Goal: Task Accomplishment & Management: Use online tool/utility

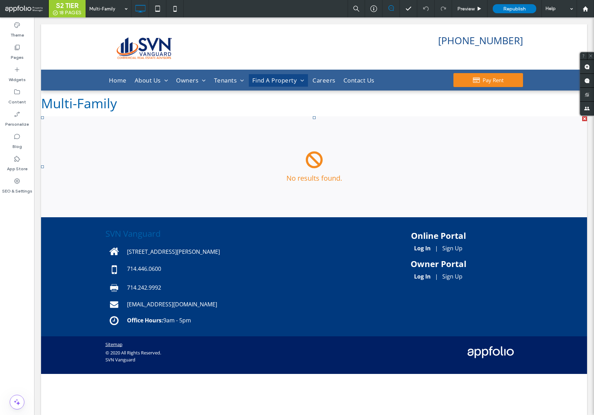
click at [41, 116] on span at bounding box center [41, 116] width 0 height 0
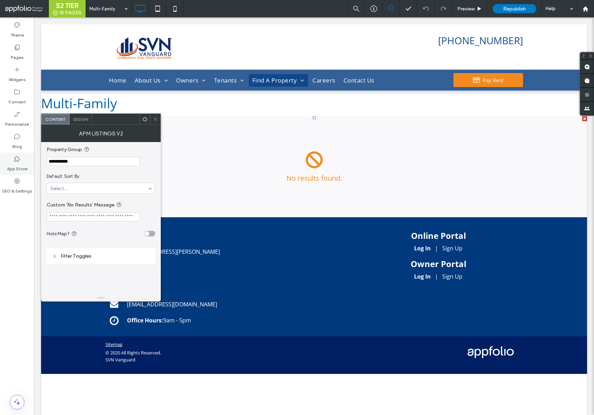
drag, startPoint x: 80, startPoint y: 164, endPoint x: 21, endPoint y: 160, distance: 60.0
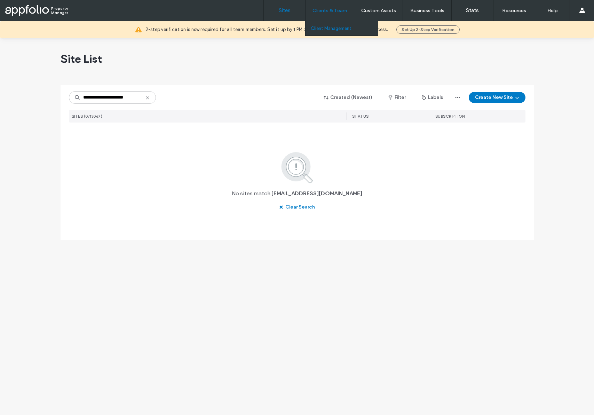
type input "**********"
click at [326, 26] on label "Client Management" at bounding box center [331, 28] width 41 height 5
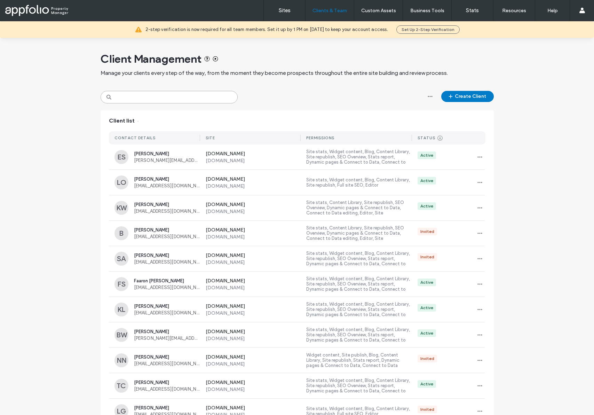
click at [158, 91] on input at bounding box center [169, 97] width 137 height 13
paste input "**********"
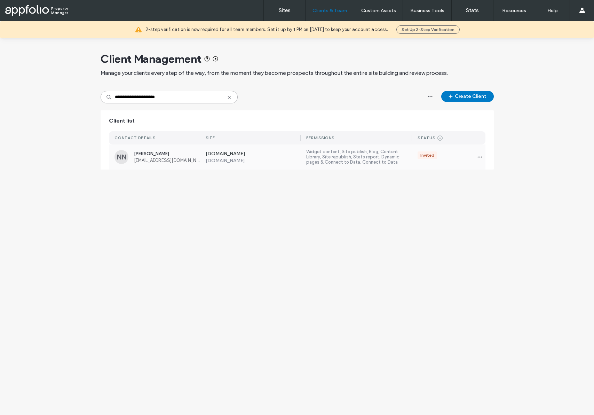
type input "**********"
click at [431, 160] on div "Invited" at bounding box center [448, 156] width 73 height 11
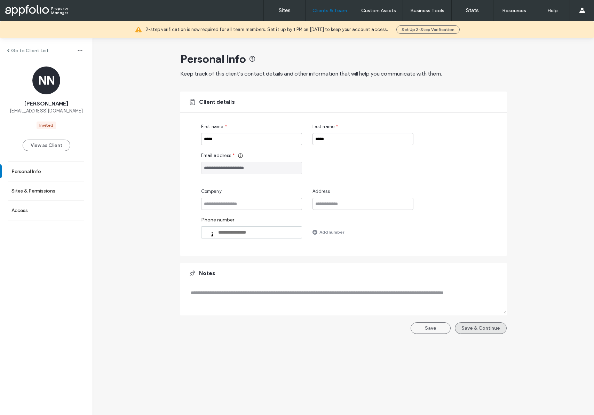
click at [465, 326] on button "Save & Continue" at bounding box center [481, 327] width 52 height 11
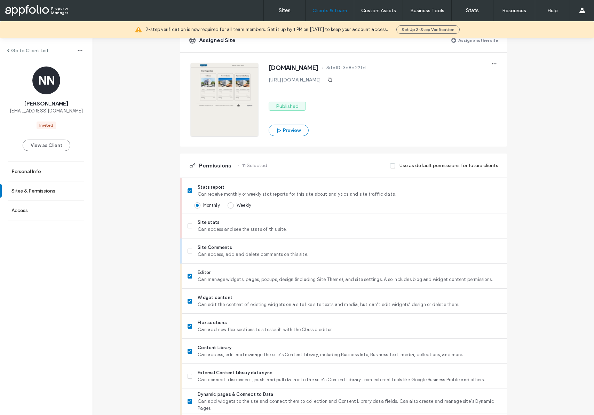
scroll to position [41, 0]
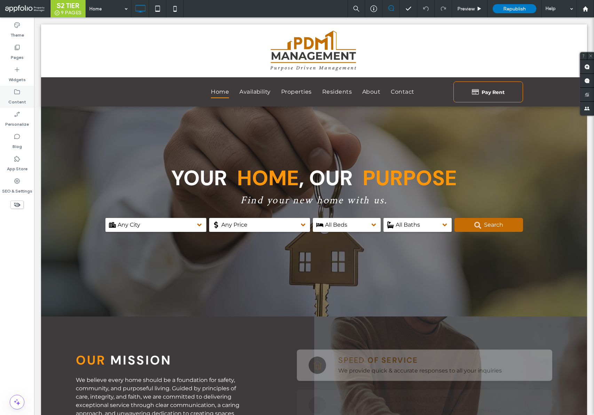
click at [16, 95] on icon at bounding box center [17, 91] width 7 height 7
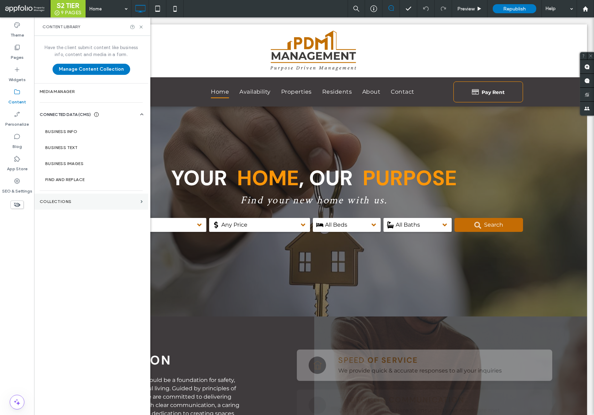
click at [54, 199] on label "Collections" at bounding box center [89, 201] width 98 height 5
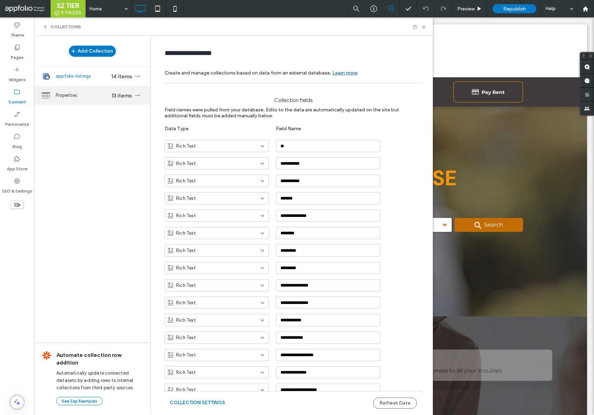
click at [95, 96] on span "Properties" at bounding box center [83, 95] width 54 height 7
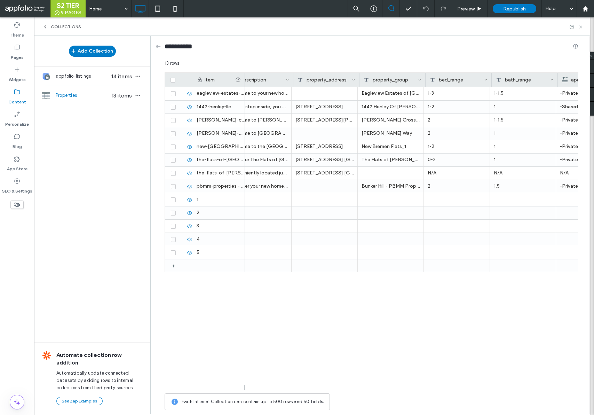
scroll to position [0, 67]
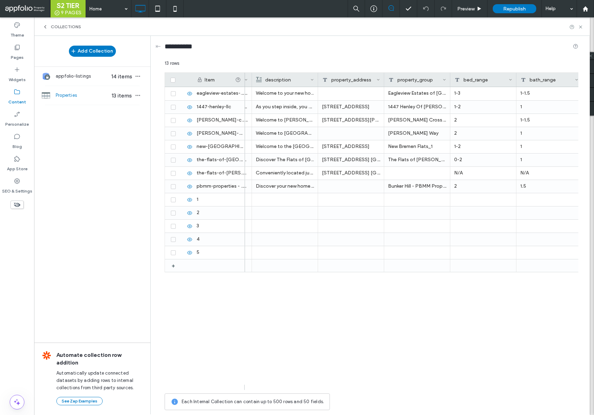
drag, startPoint x: 352, startPoint y: 390, endPoint x: 377, endPoint y: 385, distance: 24.8
click at [377, 385] on div at bounding box center [412, 387] width 334 height 5
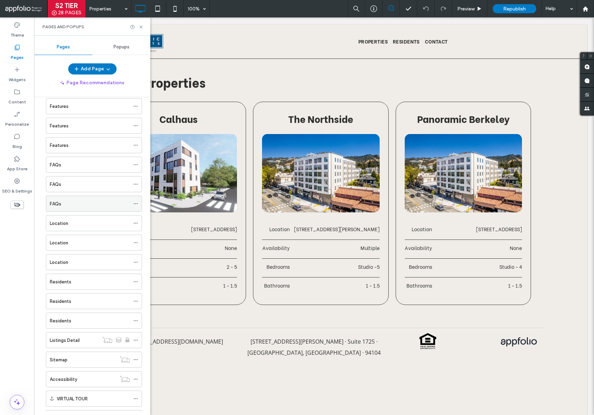
scroll to position [199, 0]
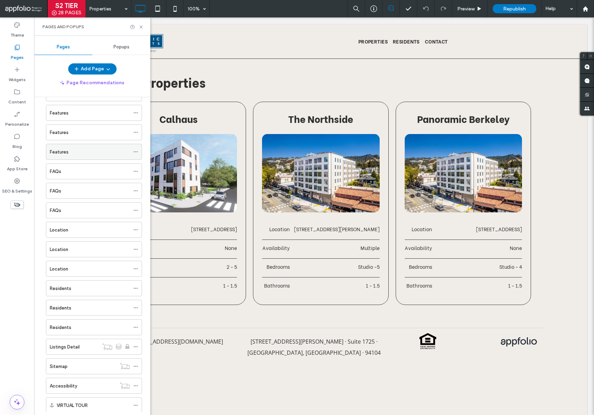
click at [68, 155] on label "Features" at bounding box center [59, 152] width 19 height 12
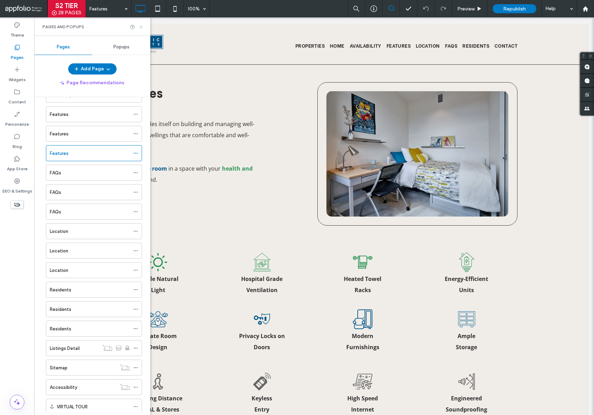
click at [141, 25] on icon at bounding box center [141, 26] width 5 height 5
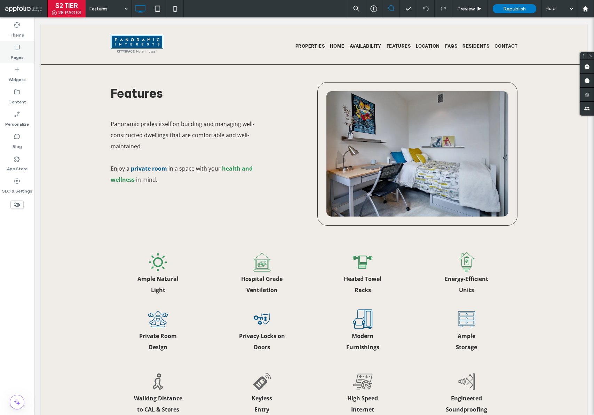
click at [21, 55] on label "Pages" at bounding box center [17, 56] width 13 height 10
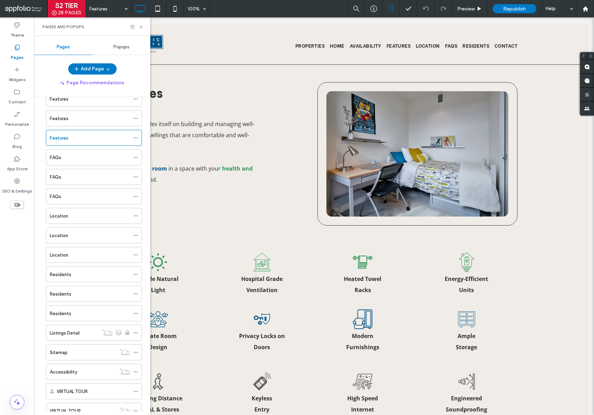
scroll to position [238, 0]
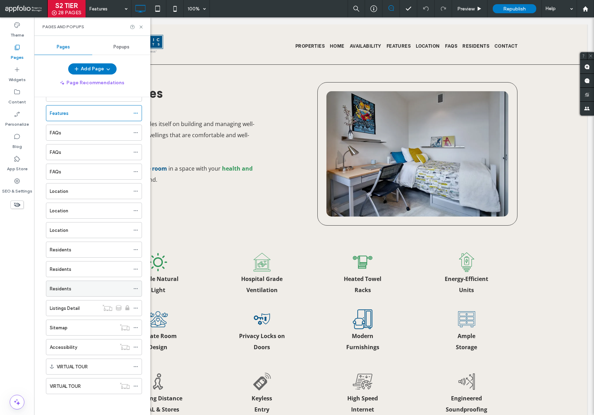
click at [74, 285] on div "Residents" at bounding box center [90, 288] width 80 height 7
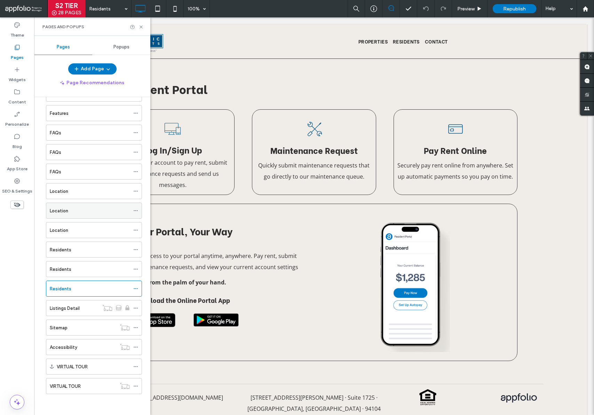
scroll to position [0, 0]
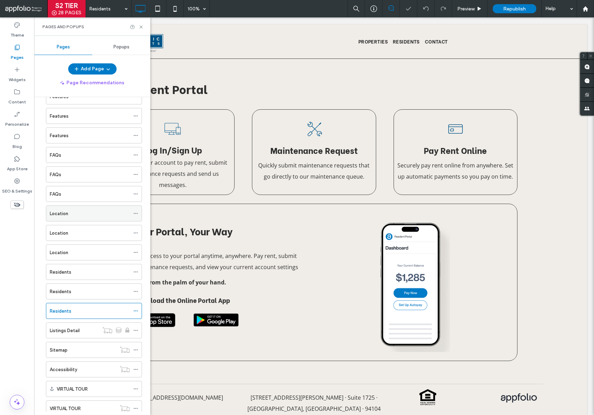
scroll to position [210, 0]
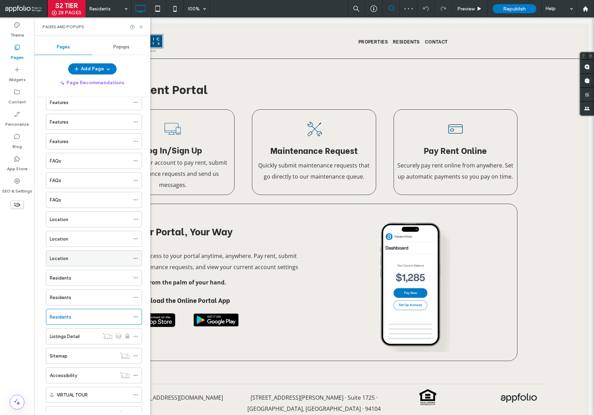
click at [72, 260] on div "Location" at bounding box center [90, 258] width 80 height 7
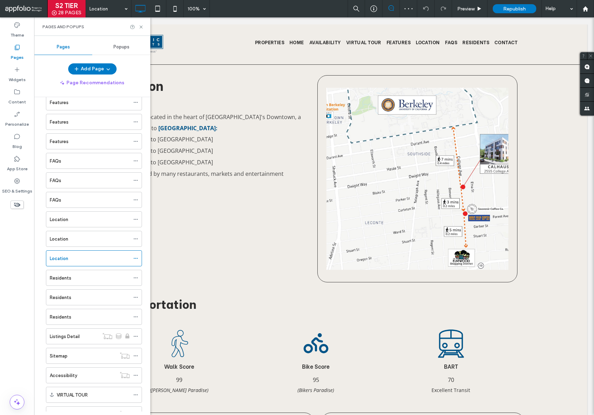
scroll to position [0, 0]
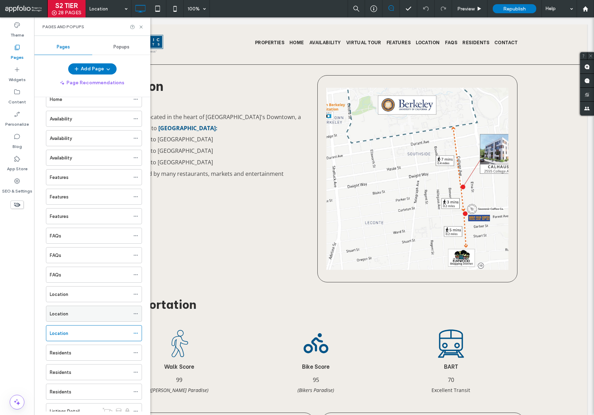
scroll to position [117, 0]
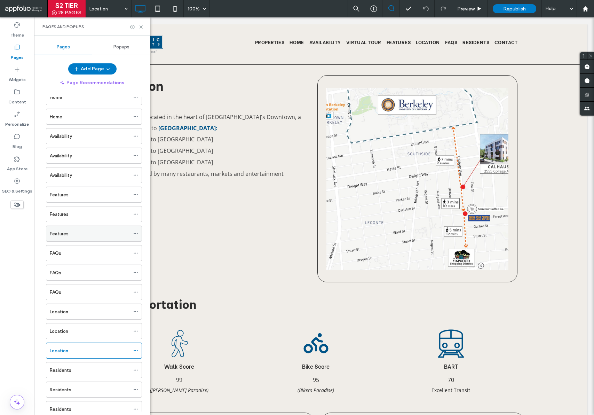
click at [79, 233] on div "Features" at bounding box center [90, 233] width 80 height 7
click at [79, 173] on div "Availability" at bounding box center [90, 175] width 80 height 7
click at [65, 175] on div at bounding box center [297, 207] width 594 height 415
click at [143, 27] on icon at bounding box center [141, 26] width 5 height 5
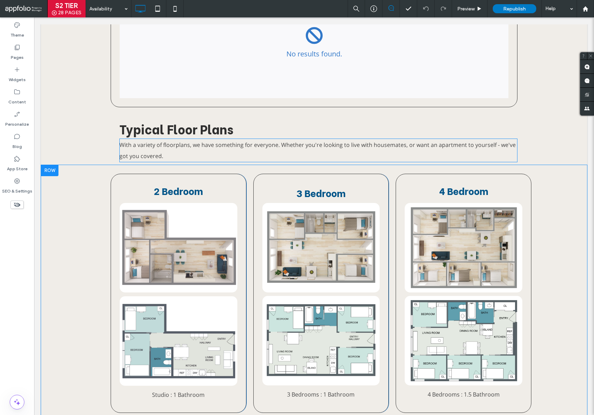
scroll to position [119, 0]
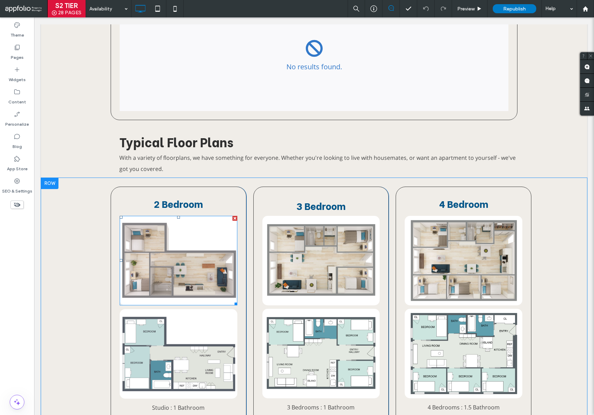
click at [168, 245] on img at bounding box center [179, 260] width 118 height 89
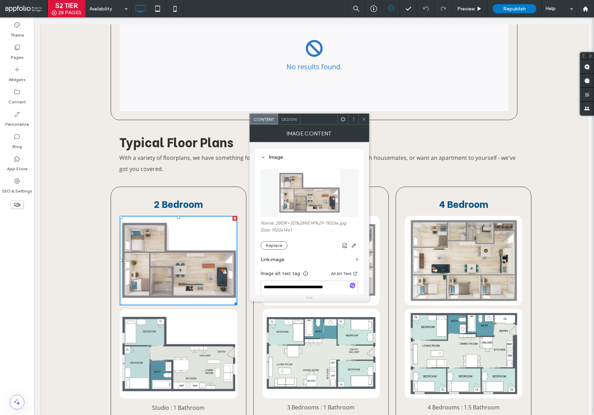
scroll to position [59, 0]
click at [274, 248] on button "Replace" at bounding box center [274, 246] width 27 height 8
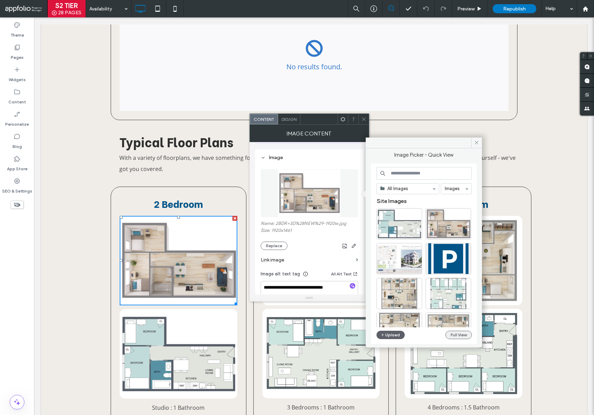
click at [459, 335] on button "Full View" at bounding box center [459, 335] width 26 height 8
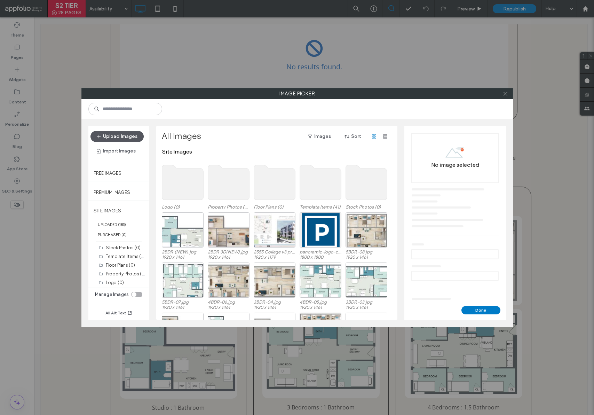
click at [108, 135] on button "Upload Images" at bounding box center [117, 136] width 53 height 11
click at [138, 294] on div "toggle" at bounding box center [136, 295] width 11 height 6
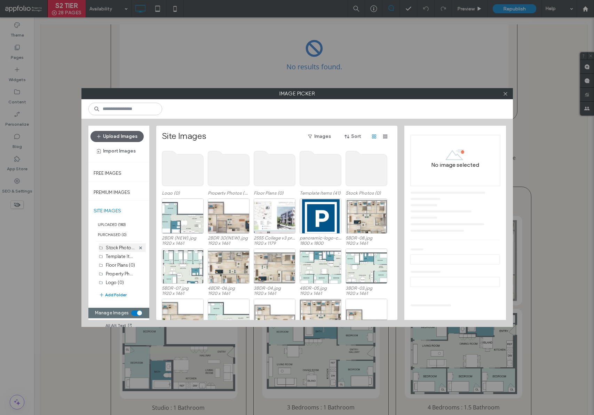
scroll to position [0, 0]
click at [117, 293] on button "Add Folder" at bounding box center [113, 295] width 28 height 8
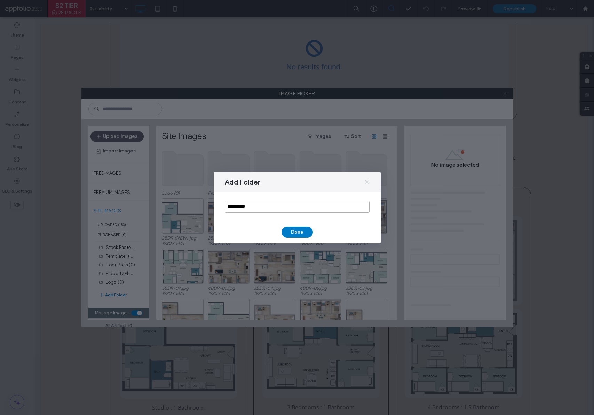
drag, startPoint x: 259, startPoint y: 210, endPoint x: 213, endPoint y: 208, distance: 46.0
click at [213, 208] on div "**********" at bounding box center [297, 207] width 594 height 415
type input "**********"
click at [307, 232] on button "Done" at bounding box center [297, 232] width 31 height 11
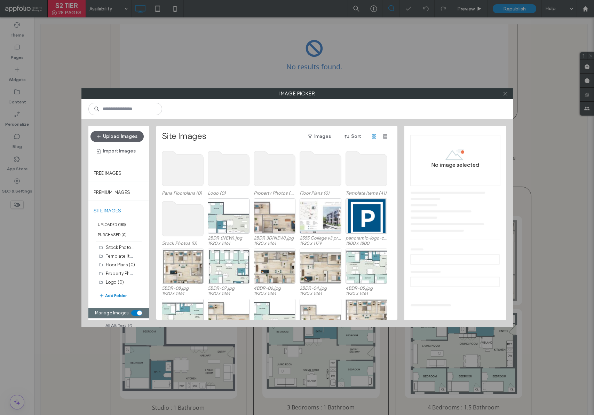
click at [189, 168] on use at bounding box center [182, 168] width 41 height 35
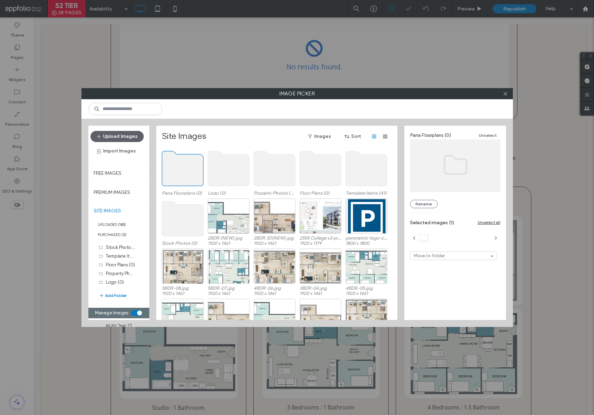
click at [189, 168] on use at bounding box center [182, 168] width 41 height 35
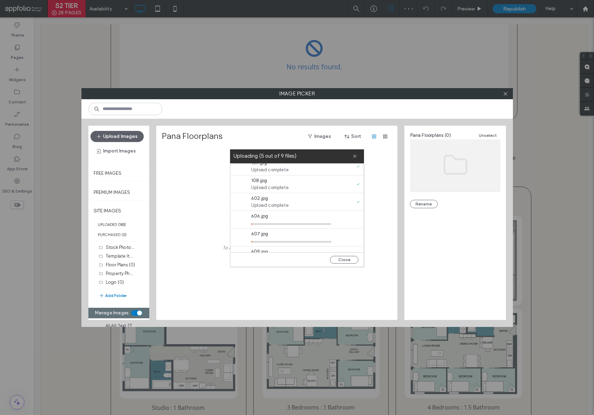
scroll to position [71, 0]
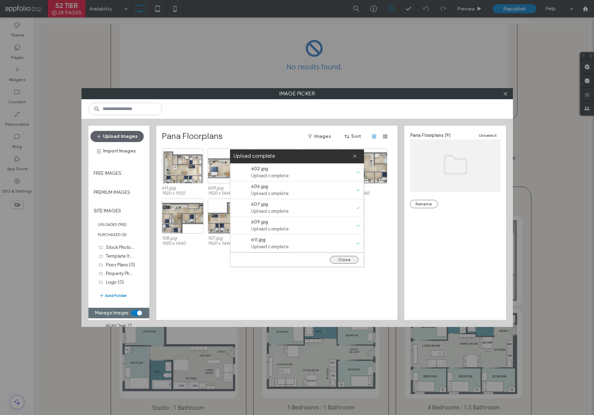
click at [345, 260] on button "Close" at bounding box center [344, 260] width 29 height 8
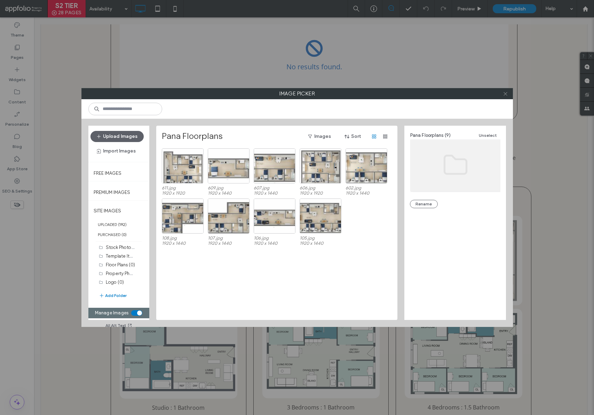
click at [504, 95] on use at bounding box center [505, 93] width 3 height 3
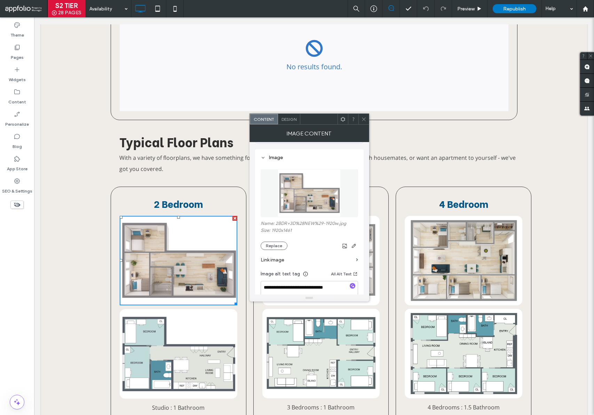
click at [363, 121] on icon at bounding box center [363, 119] width 5 height 5
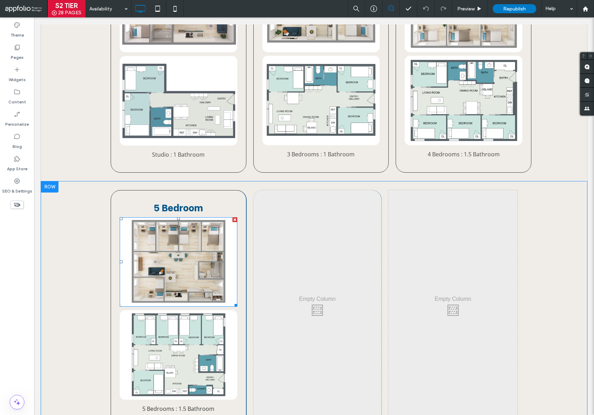
scroll to position [405, 0]
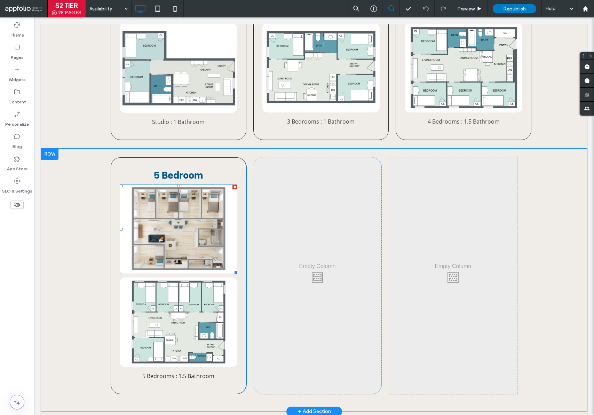
click at [206, 225] on img at bounding box center [179, 228] width 118 height 89
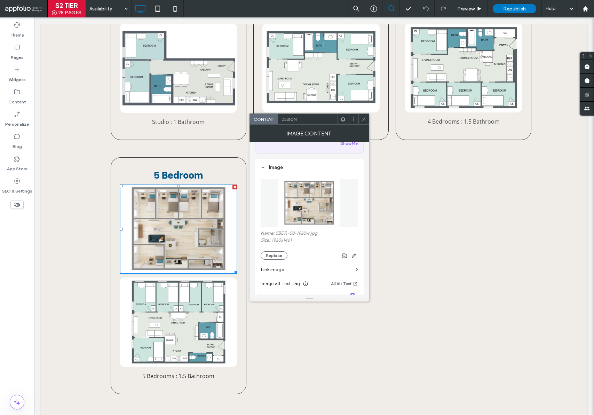
scroll to position [61, 0]
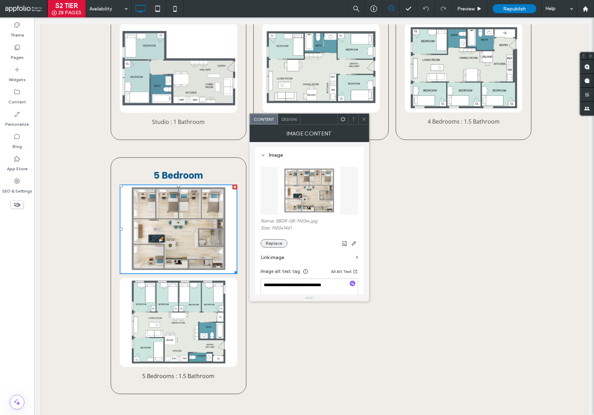
click at [266, 244] on button "Replace" at bounding box center [274, 243] width 27 height 8
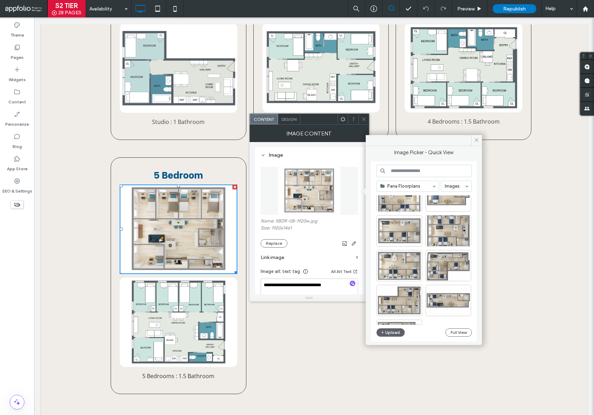
scroll to position [45, 0]
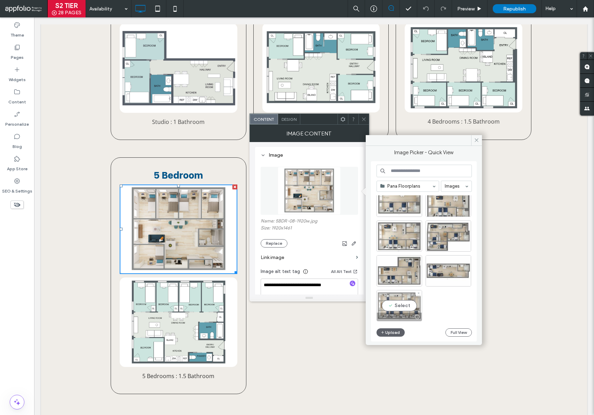
click at [404, 304] on div "Select" at bounding box center [400, 305] width 46 height 31
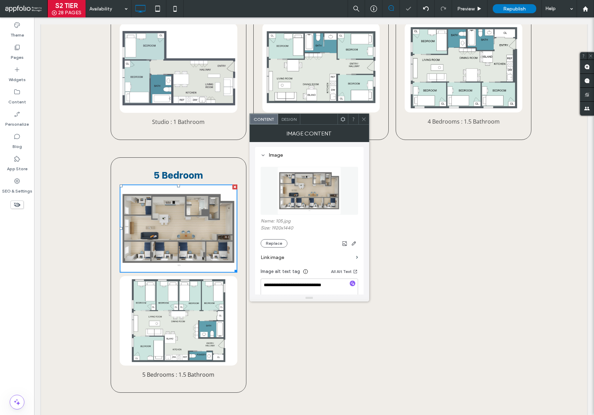
click at [213, 290] on img at bounding box center [179, 320] width 118 height 89
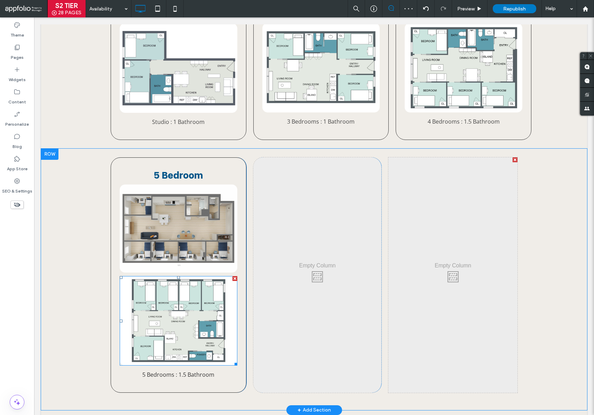
click at [234, 276] on div at bounding box center [235, 278] width 5 height 5
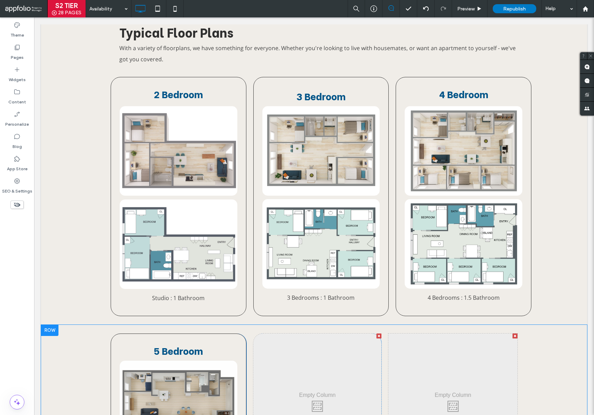
scroll to position [228, 0]
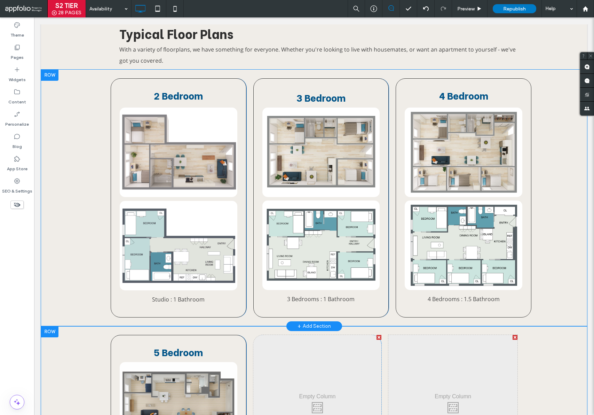
click at [325, 149] on img at bounding box center [321, 152] width 118 height 89
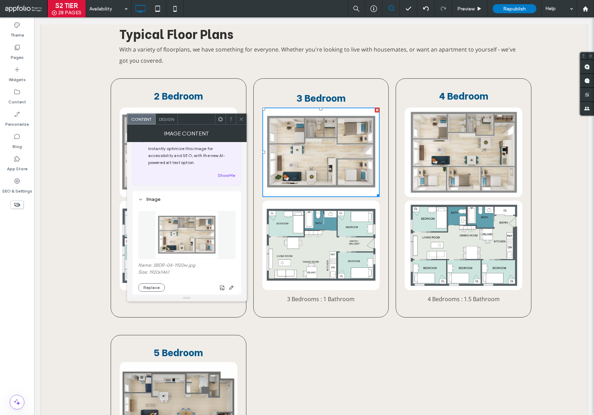
scroll to position [18, 0]
click at [152, 285] on button "Replace" at bounding box center [151, 286] width 27 height 8
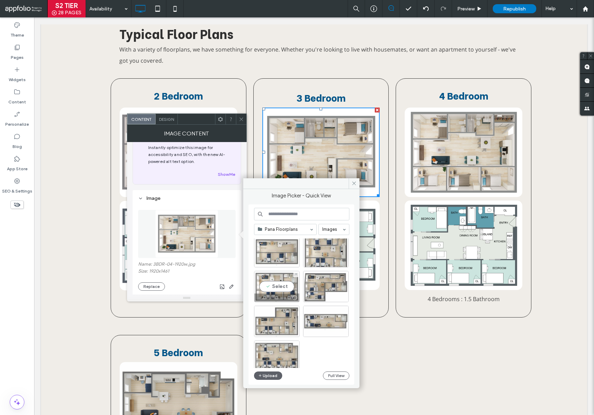
scroll to position [45, 0]
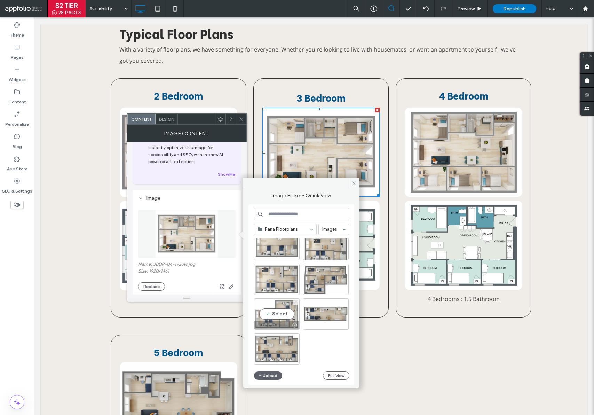
click at [282, 314] on div "Select" at bounding box center [277, 313] width 46 height 31
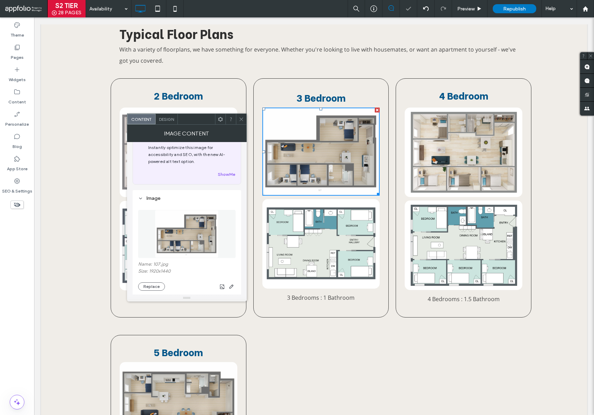
drag, startPoint x: 241, startPoint y: 120, endPoint x: 257, endPoint y: 127, distance: 17.9
click at [241, 120] on icon at bounding box center [241, 119] width 5 height 5
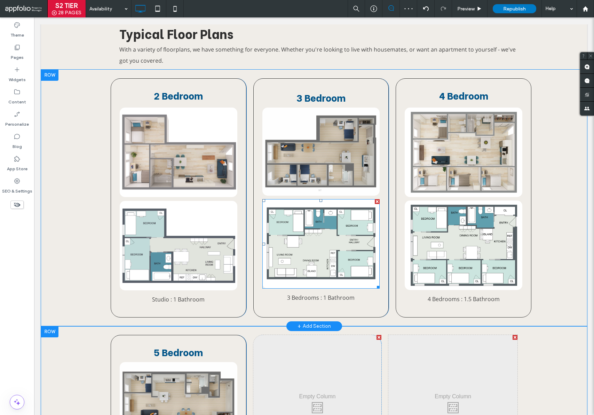
click at [375, 201] on div at bounding box center [377, 201] width 5 height 5
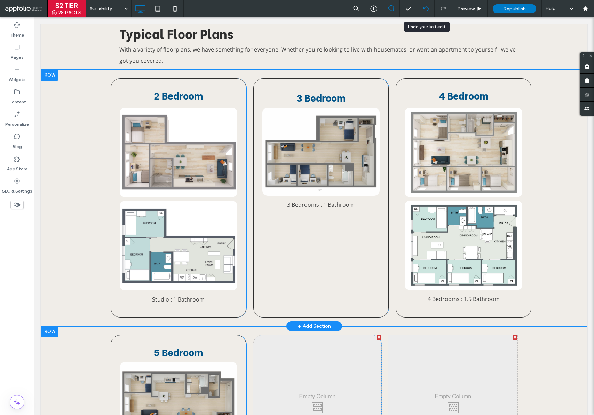
click at [426, 8] on icon at bounding box center [426, 9] width 6 height 6
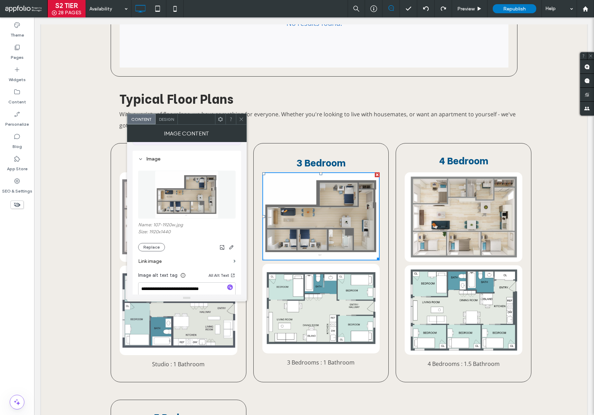
scroll to position [59, 0]
click at [151, 244] on button "Replace" at bounding box center [151, 246] width 27 height 8
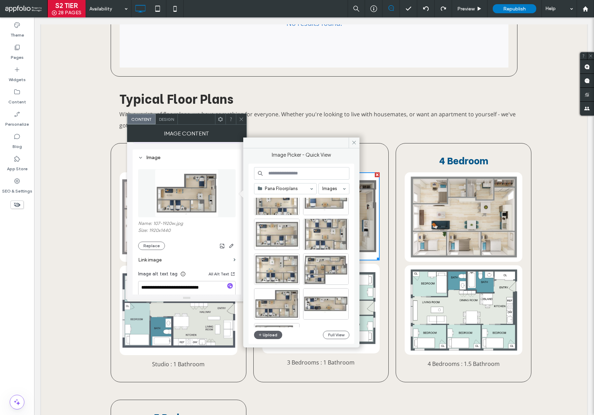
scroll to position [45, 0]
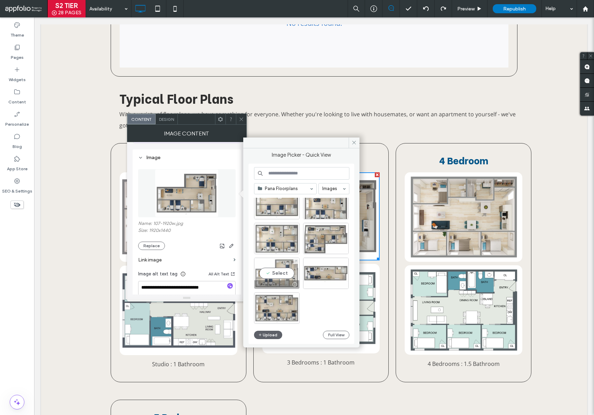
click at [291, 285] on div at bounding box center [295, 285] width 9 height 6
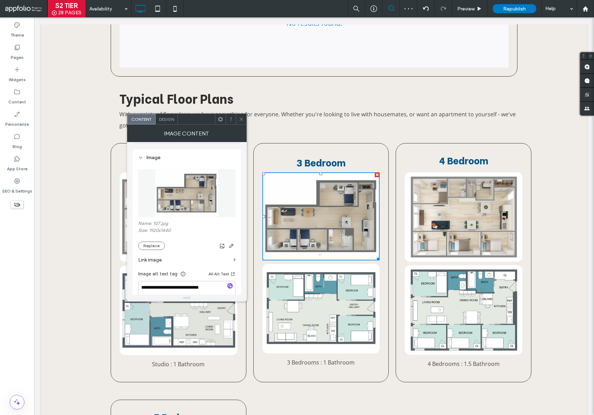
click at [242, 117] on icon at bounding box center [241, 119] width 5 height 5
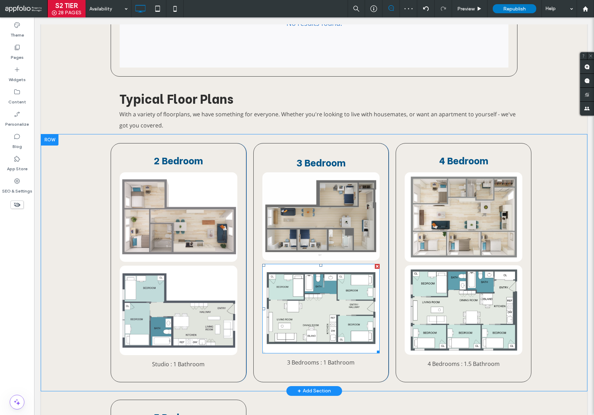
click at [321, 317] on img at bounding box center [321, 308] width 118 height 89
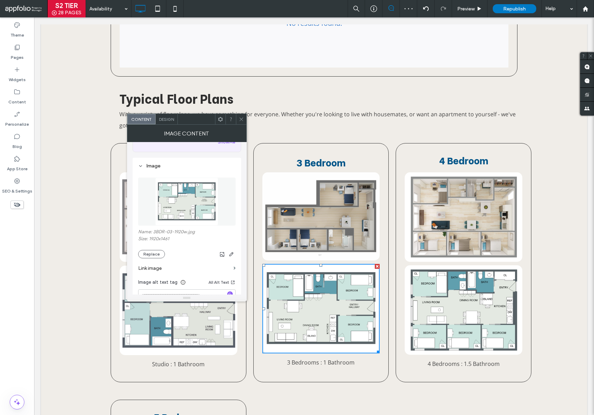
scroll to position [60, 0]
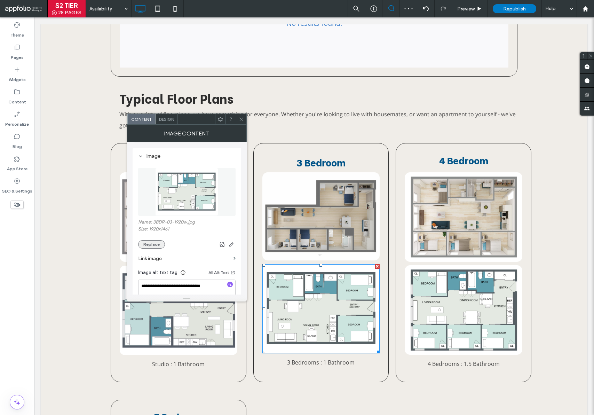
click at [151, 244] on button "Replace" at bounding box center [151, 244] width 27 height 8
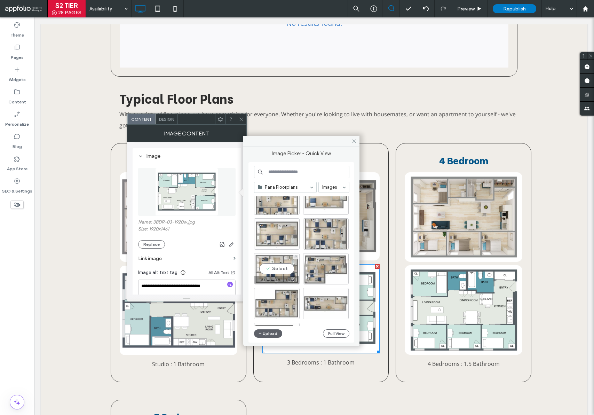
scroll to position [45, 0]
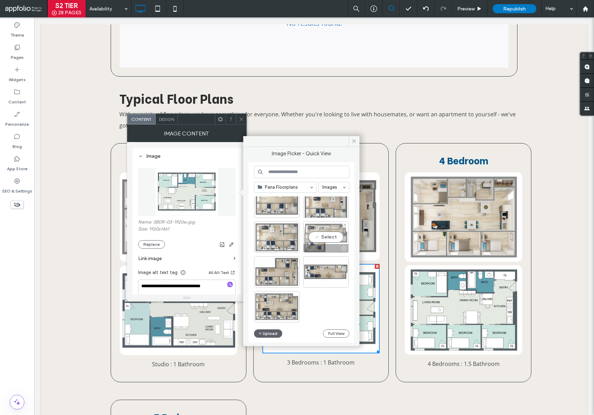
click at [329, 239] on div "Select" at bounding box center [326, 236] width 46 height 31
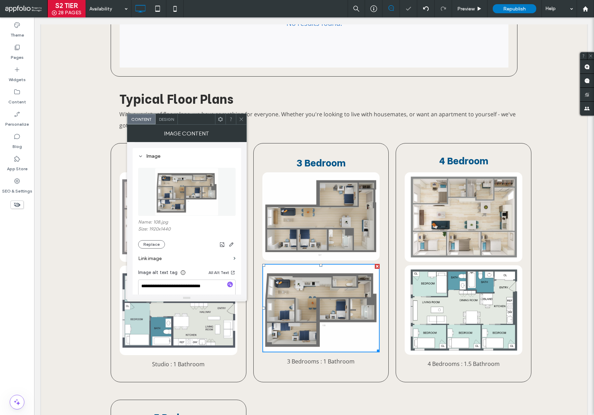
click at [240, 117] on icon at bounding box center [241, 119] width 5 height 5
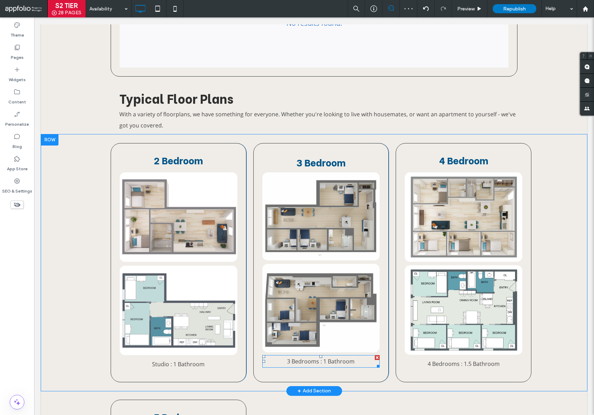
click at [330, 359] on span "3 Bedrooms : 1 Bathroom" at bounding box center [321, 362] width 68 height 8
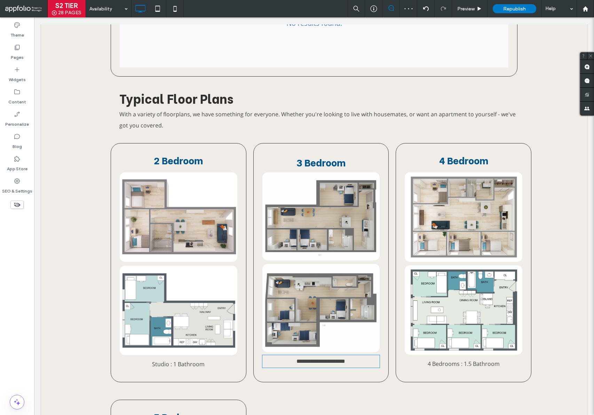
type input "*********"
type input "**"
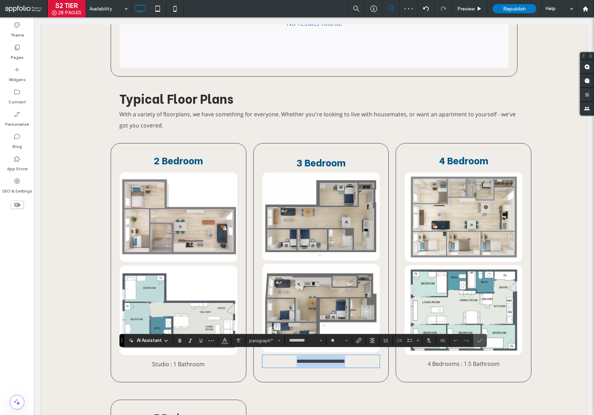
click at [323, 359] on span "**********" at bounding box center [321, 361] width 49 height 5
click at [479, 341] on icon "Confirm" at bounding box center [480, 341] width 6 height 6
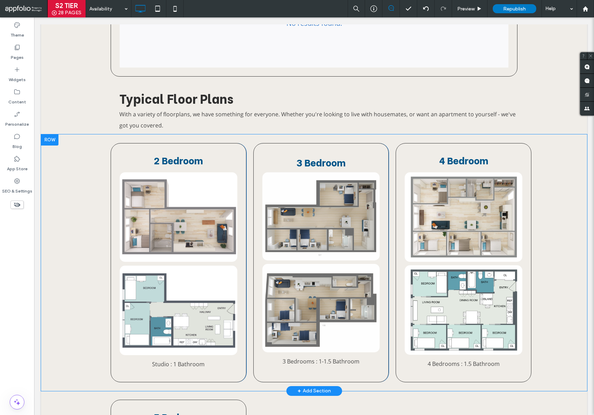
click at [468, 212] on img at bounding box center [464, 216] width 118 height 89
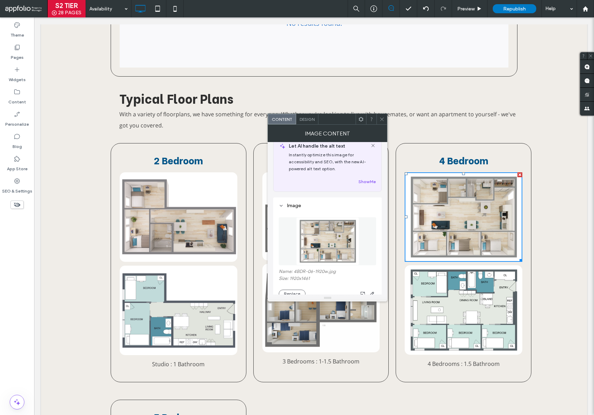
scroll to position [57, 0]
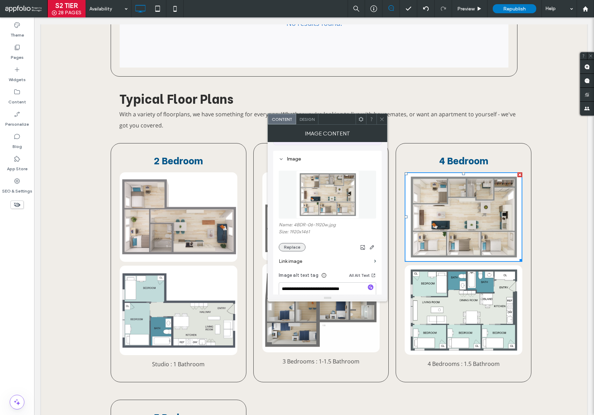
click at [295, 246] on button "Replace" at bounding box center [292, 247] width 27 height 8
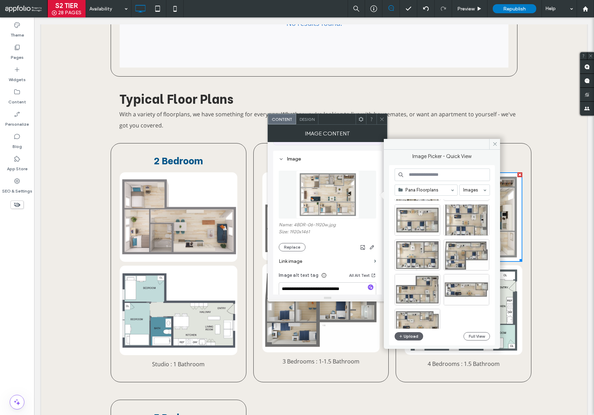
scroll to position [29, 0]
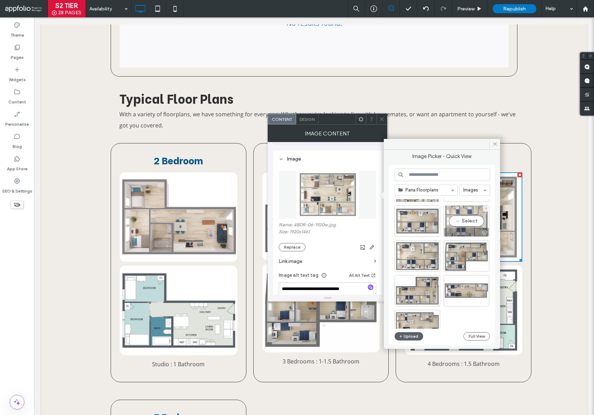
click at [466, 221] on div "Select" at bounding box center [467, 220] width 46 height 31
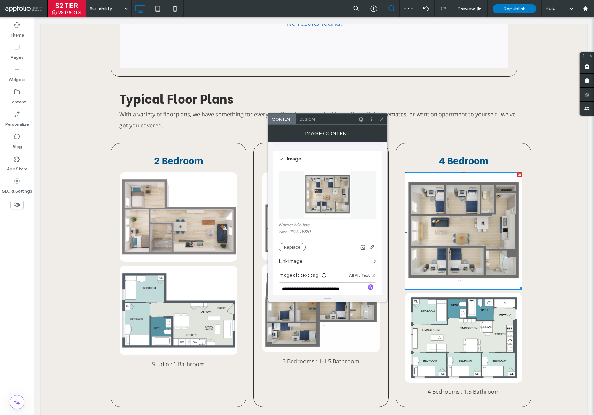
click at [381, 117] on icon at bounding box center [381, 119] width 5 height 5
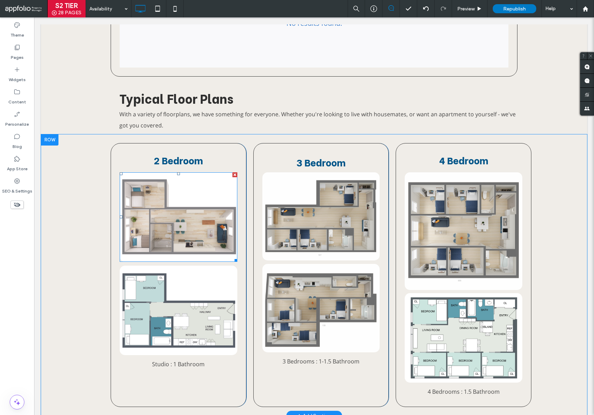
click at [172, 221] on img at bounding box center [179, 216] width 118 height 89
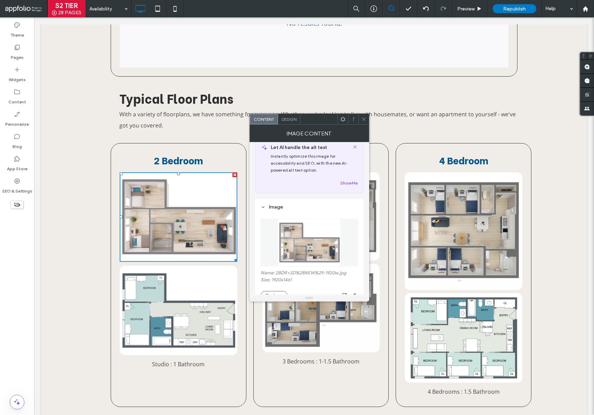
scroll to position [58, 0]
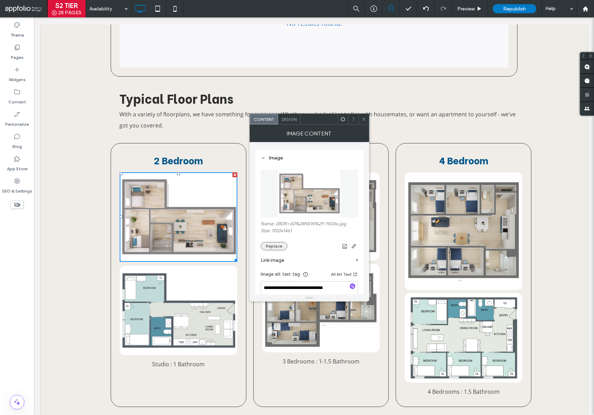
click at [273, 245] on button "Replace" at bounding box center [274, 246] width 27 height 8
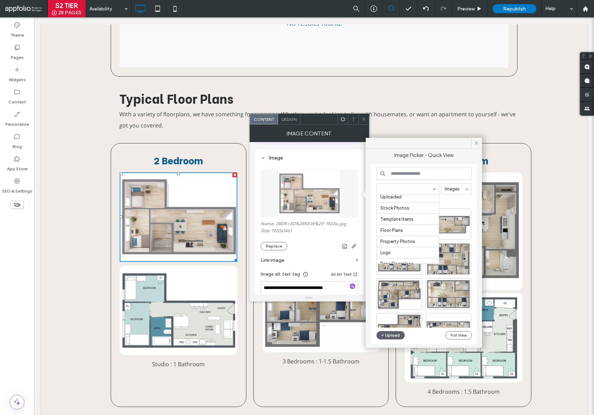
scroll to position [53, 0]
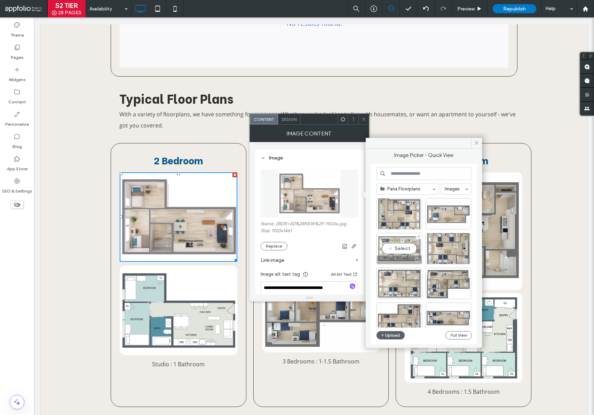
click at [410, 245] on div "Select" at bounding box center [400, 248] width 46 height 31
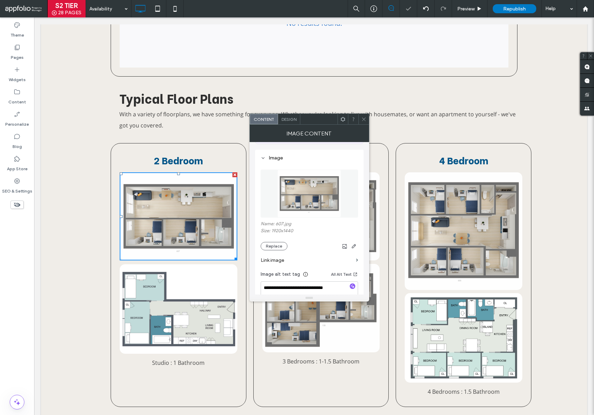
click at [363, 118] on icon at bounding box center [363, 119] width 5 height 5
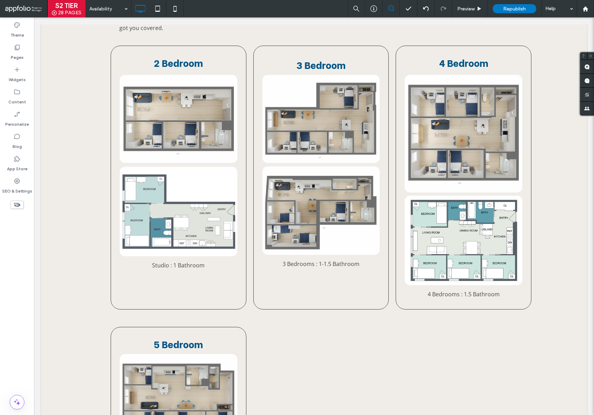
scroll to position [241, 0]
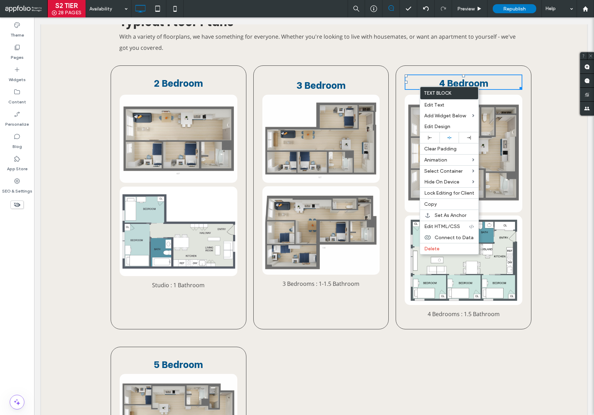
click at [408, 68] on div "4 Bedroom 4 Bedrooms : 1.5 Bathroom Click To Paste" at bounding box center [464, 197] width 136 height 264
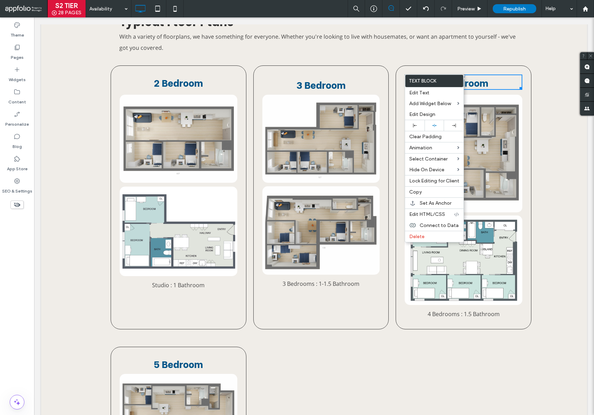
click at [412, 66] on div "4 Bedroom 4 Bedrooms : 1.5 Bathroom Click To Paste" at bounding box center [464, 197] width 136 height 264
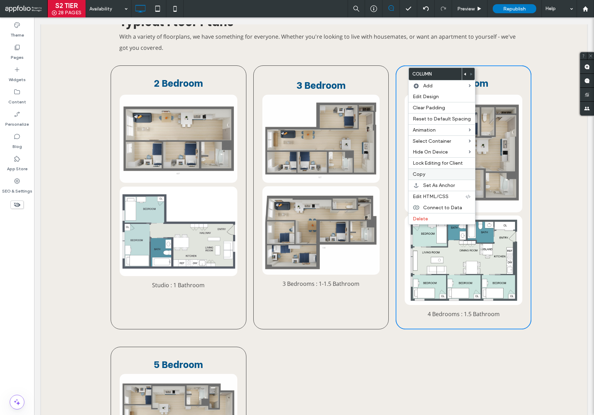
click at [429, 176] on label "Copy" at bounding box center [442, 174] width 58 height 6
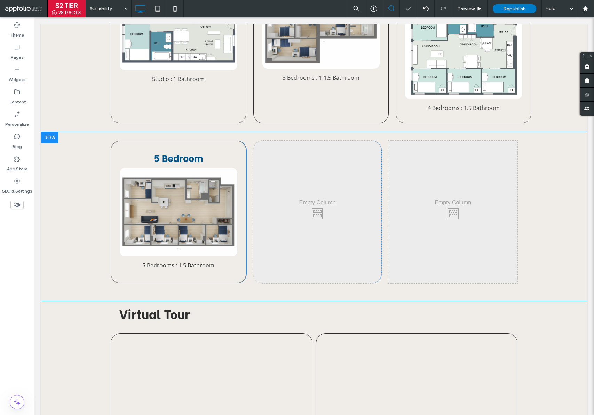
scroll to position [460, 0]
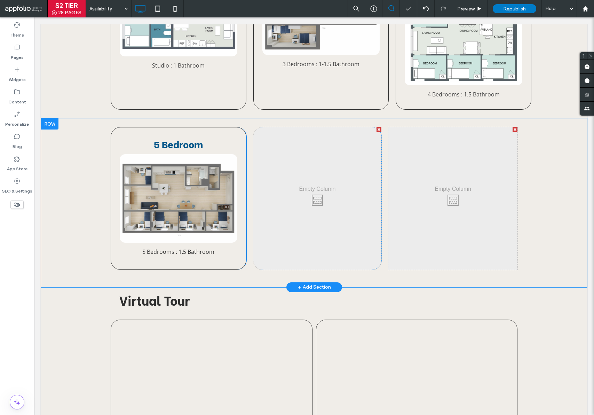
click at [311, 185] on div "Click To Paste" at bounding box center [317, 198] width 128 height 142
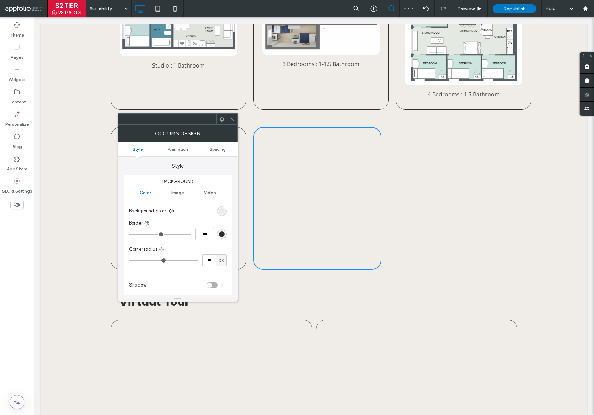
drag, startPoint x: 234, startPoint y: 118, endPoint x: 226, endPoint y: 122, distance: 9.2
click at [234, 118] on icon at bounding box center [232, 119] width 5 height 5
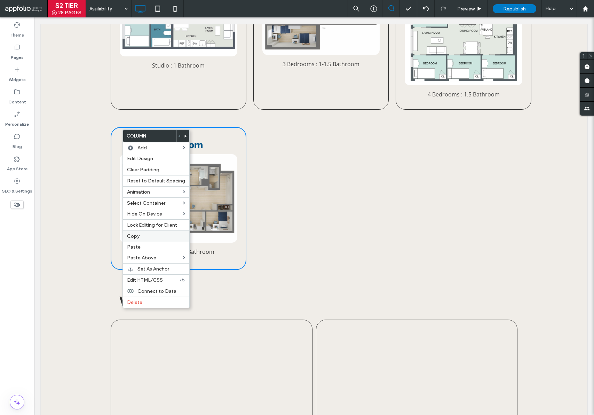
click at [148, 236] on label "Copy" at bounding box center [156, 236] width 58 height 6
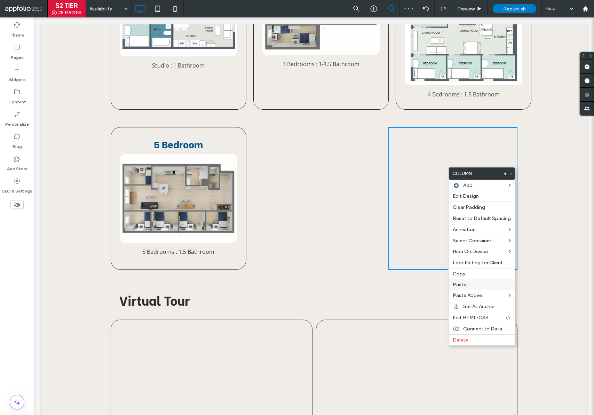
click at [471, 285] on label "Paste" at bounding box center [482, 285] width 58 height 6
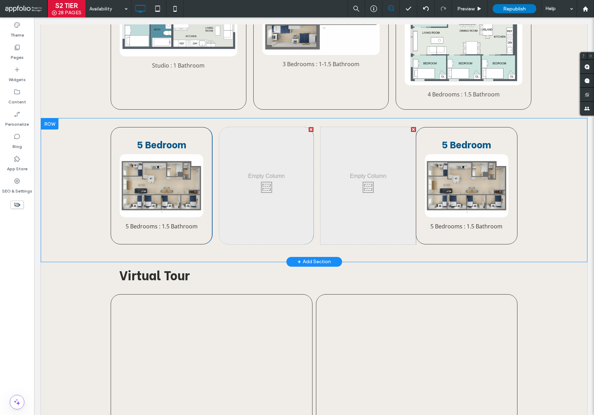
click at [129, 129] on div "5 Bedroom 5 Bedrooms : 1.5 Bathroom Click To Paste" at bounding box center [162, 185] width 102 height 117
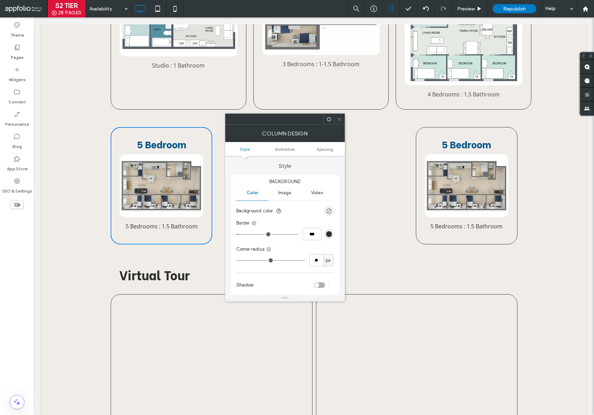
click at [341, 120] on use at bounding box center [339, 118] width 3 height 3
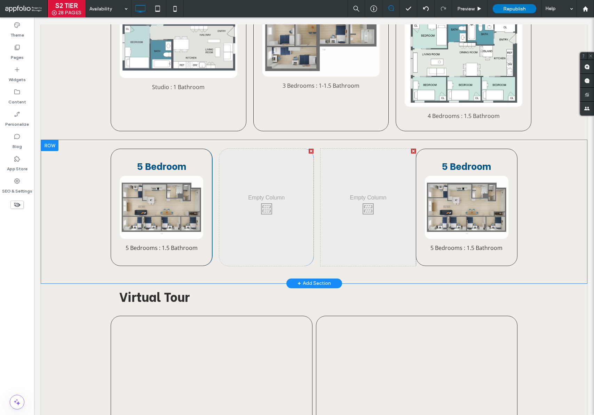
scroll to position [410, 0]
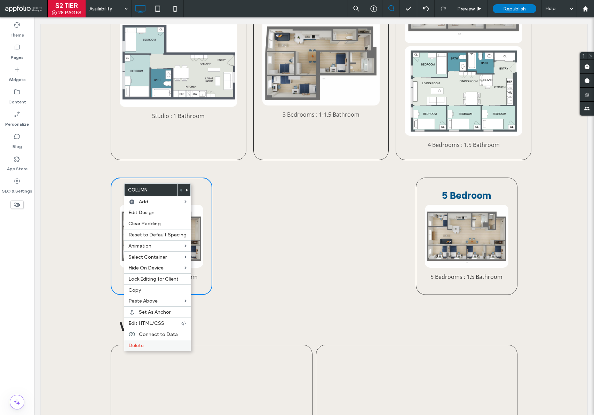
click at [144, 346] on label "Delete" at bounding box center [157, 346] width 58 height 6
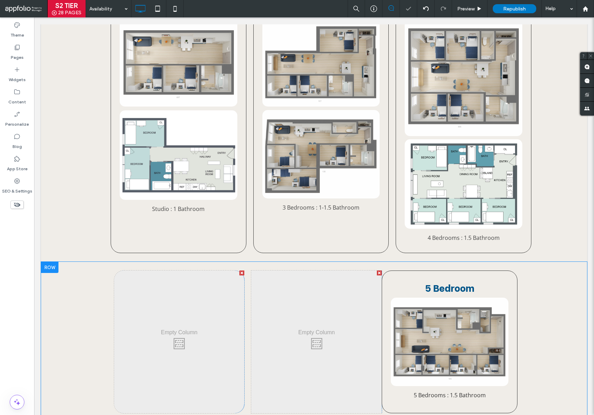
scroll to position [214, 0]
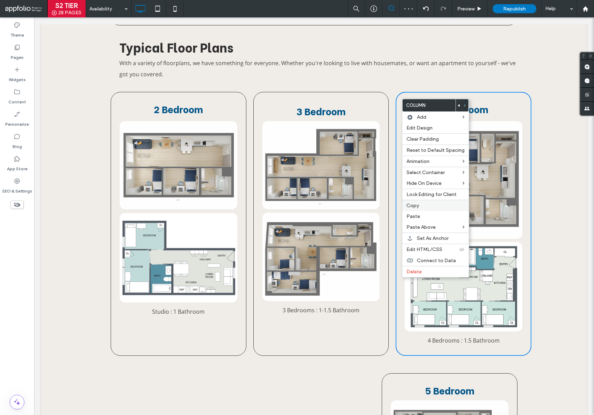
click at [419, 205] on label "Copy" at bounding box center [436, 206] width 58 height 6
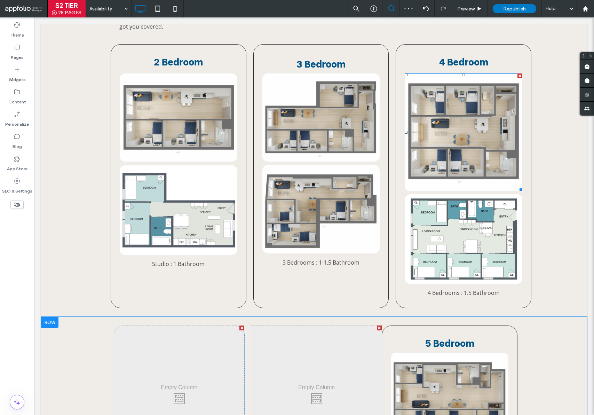
scroll to position [438, 0]
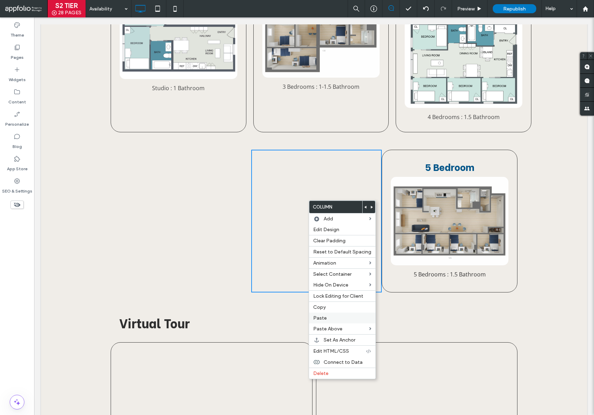
click at [328, 315] on label "Paste" at bounding box center [342, 318] width 58 height 6
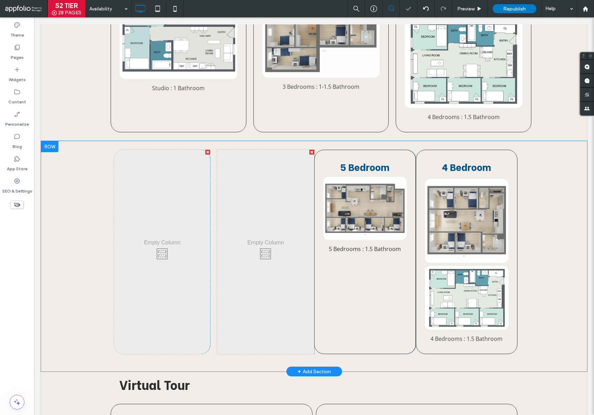
click at [309, 150] on div at bounding box center [311, 152] width 5 height 5
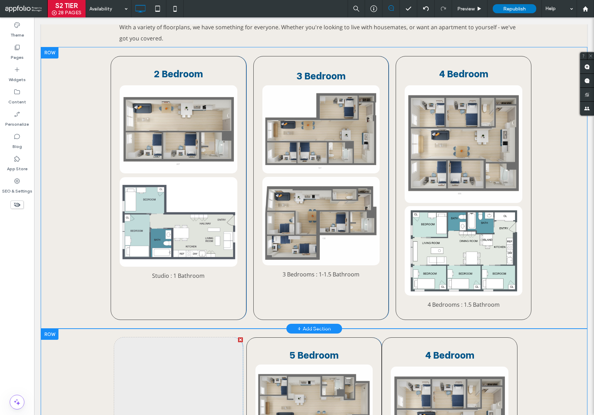
scroll to position [249, 0]
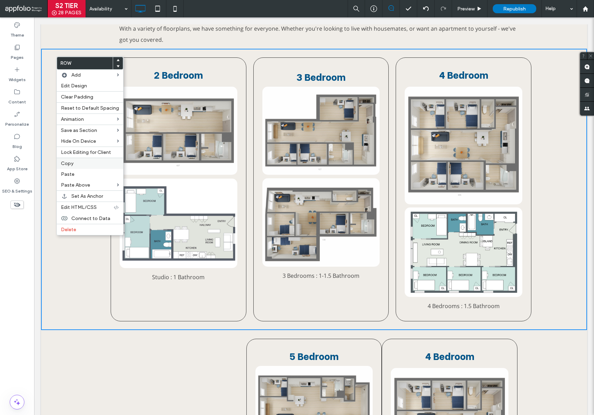
click at [79, 163] on label "Copy" at bounding box center [90, 163] width 58 height 6
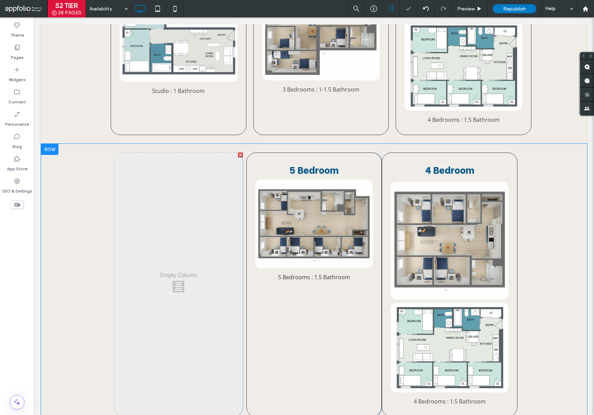
scroll to position [436, 0]
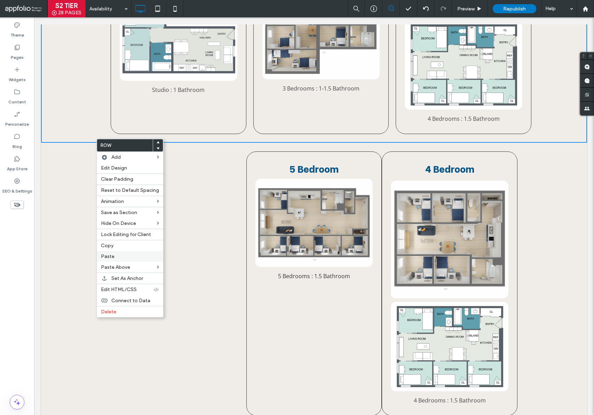
click at [125, 254] on label "Paste" at bounding box center [130, 256] width 58 height 6
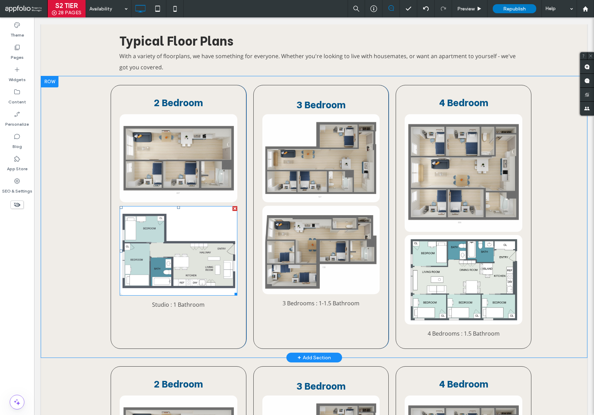
scroll to position [220, 0]
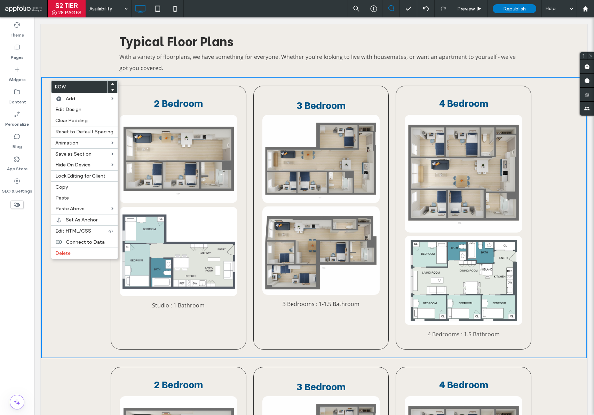
click at [111, 88] on icon at bounding box center [112, 89] width 3 height 3
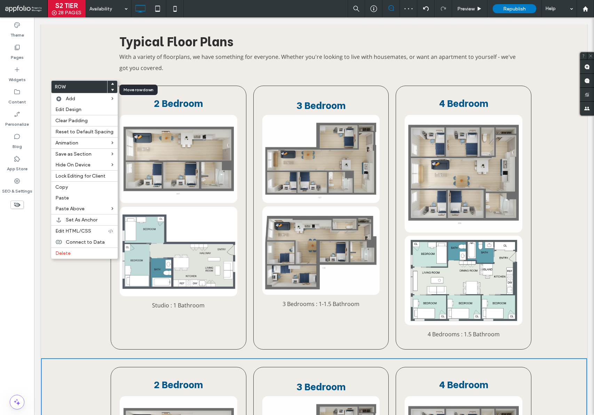
click at [111, 89] on use at bounding box center [112, 90] width 3 height 2
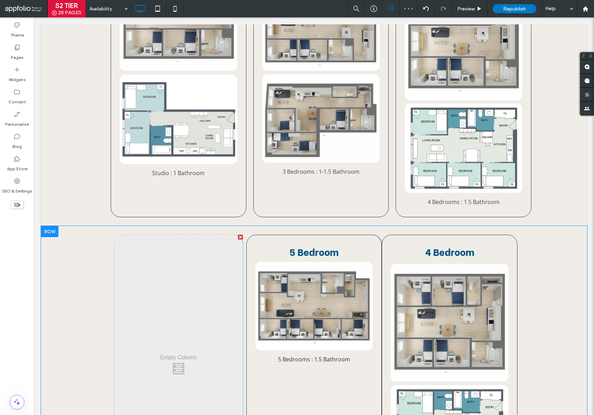
scroll to position [427, 0]
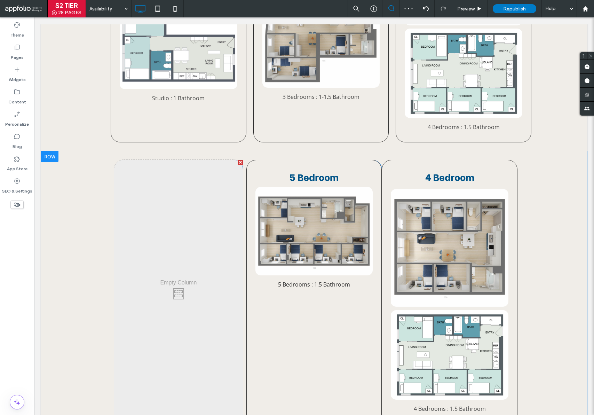
click at [230, 216] on div "Click To Paste" at bounding box center [178, 292] width 129 height 264
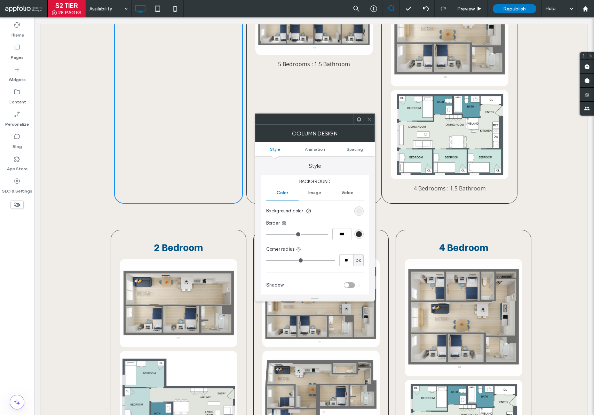
scroll to position [647, 0]
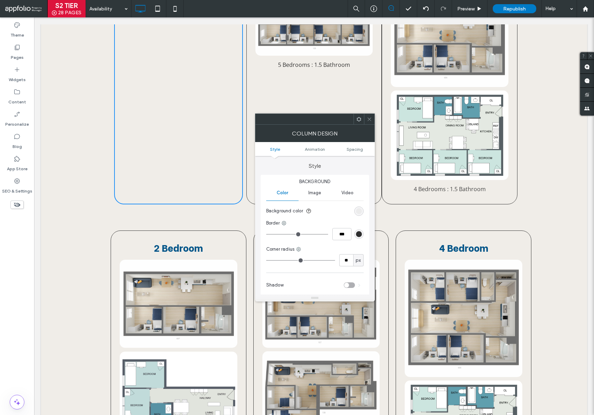
click at [370, 118] on icon at bounding box center [369, 119] width 5 height 5
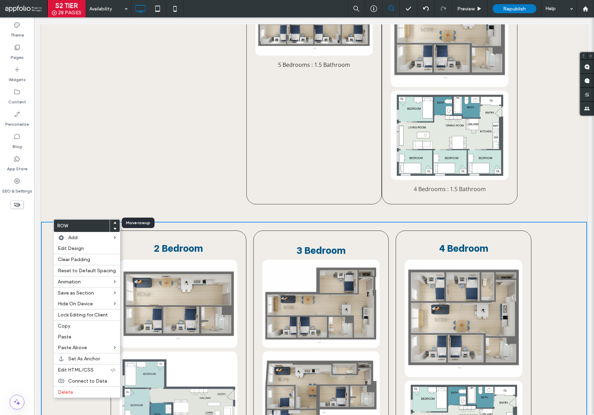
click at [113, 222] on icon at bounding box center [114, 222] width 3 height 3
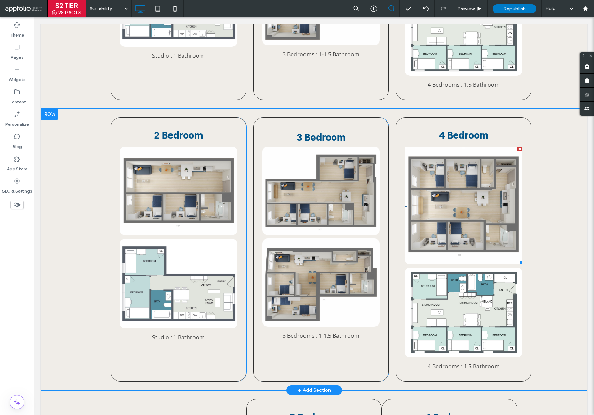
scroll to position [471, 0]
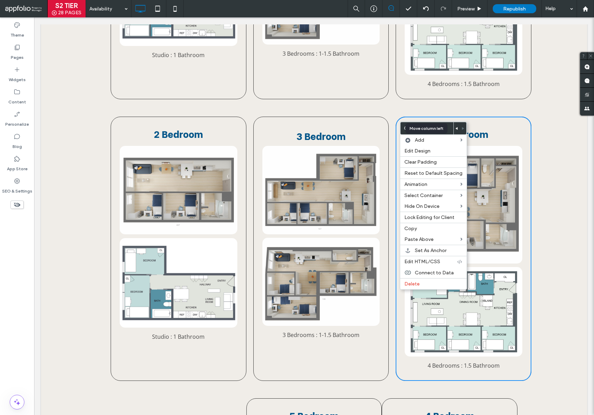
click at [456, 127] on use at bounding box center [457, 128] width 2 height 3
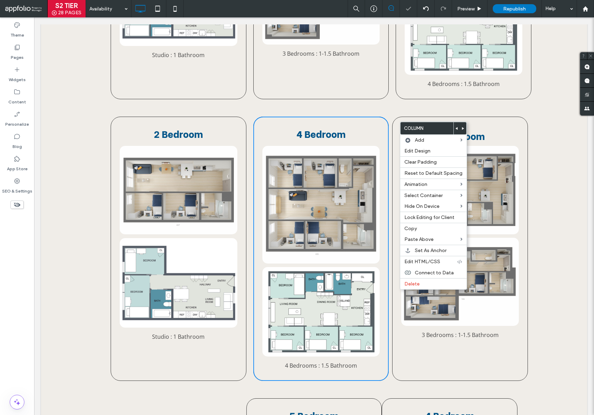
click at [549, 126] on div "2 Bedroom Studio : 1 Bathroom Click To Paste Click To Paste 4 Bedroom 4 Bedroom…" at bounding box center [314, 248] width 546 height 281
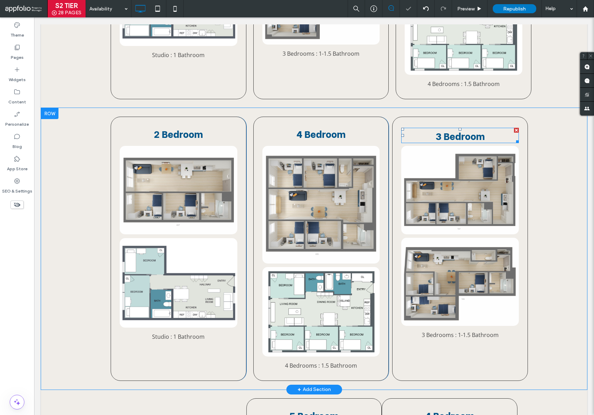
click at [436, 131] on span "3 Bedroom" at bounding box center [460, 135] width 49 height 14
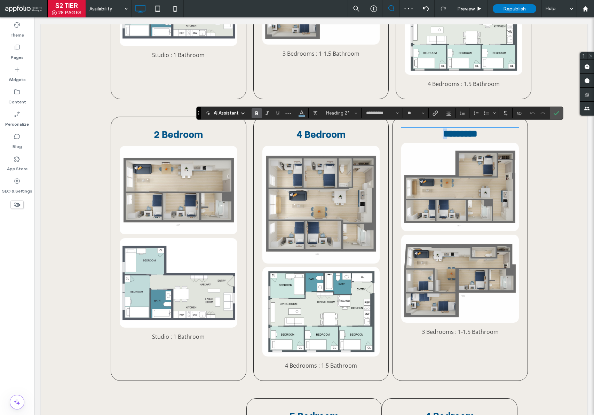
click at [443, 132] on span "*********" at bounding box center [460, 134] width 34 height 10
click at [556, 116] on span "Confirm" at bounding box center [555, 113] width 3 height 13
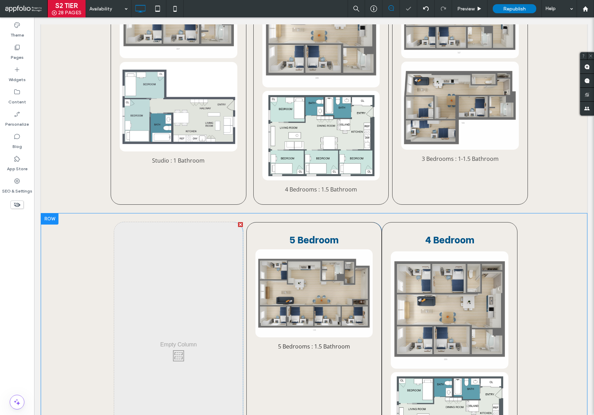
scroll to position [692, 0]
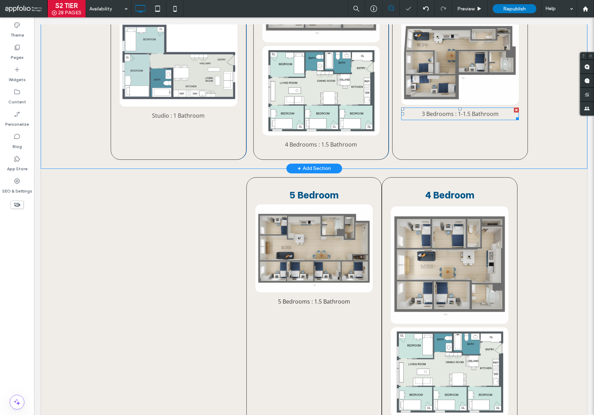
click at [417, 109] on p "3 Bedrooms : 1-1.5 Bathroom" at bounding box center [460, 113] width 118 height 11
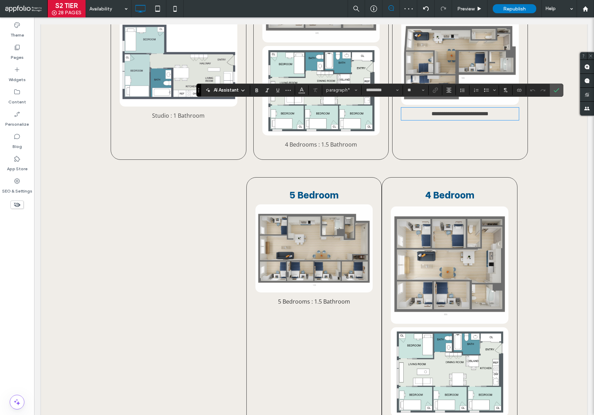
click at [432, 111] on span "**********" at bounding box center [460, 113] width 57 height 5
drag, startPoint x: 557, startPoint y: 88, endPoint x: 504, endPoint y: 88, distance: 52.9
click at [557, 88] on icon "Confirm" at bounding box center [557, 90] width 6 height 6
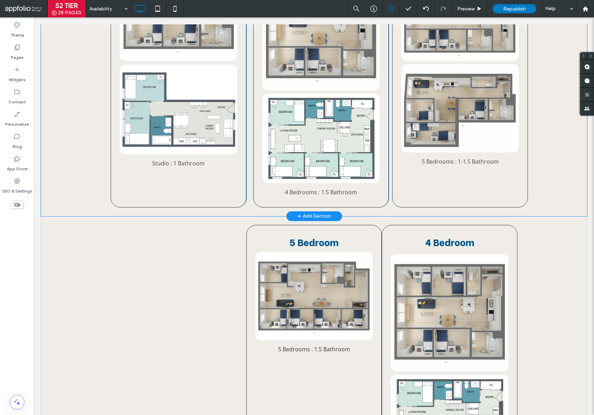
scroll to position [629, 0]
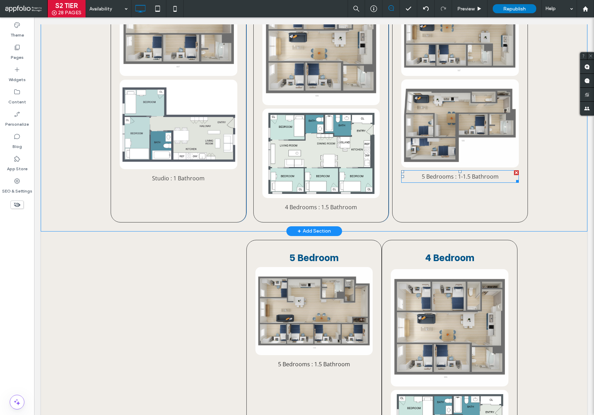
click at [458, 173] on span "5 Bedrooms : 1-1.5 Bathroom" at bounding box center [460, 177] width 77 height 8
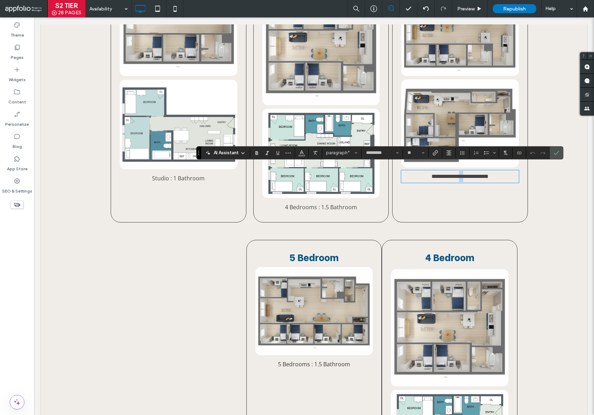
drag, startPoint x: 458, startPoint y: 171, endPoint x: 454, endPoint y: 171, distance: 4.5
click at [454, 174] on span "**********" at bounding box center [460, 176] width 57 height 5
click at [457, 174] on span "**********" at bounding box center [460, 176] width 53 height 5
click at [557, 156] on span "Confirm" at bounding box center [557, 153] width 6 height 12
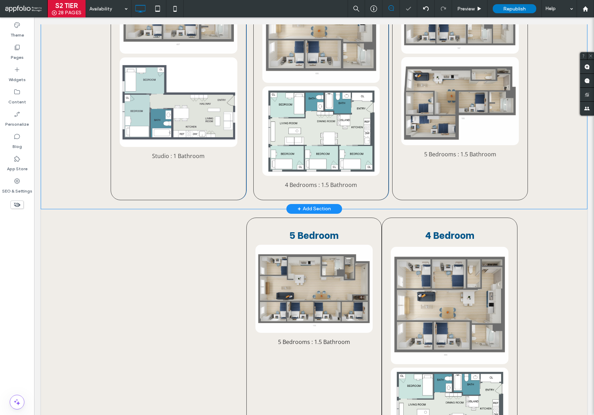
scroll to position [652, 0]
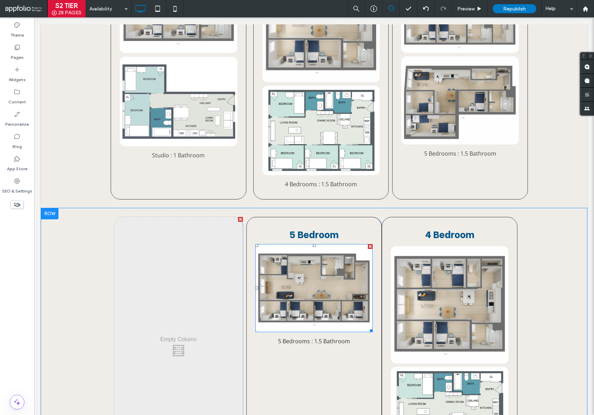
click at [333, 283] on img at bounding box center [315, 288] width 118 height 88
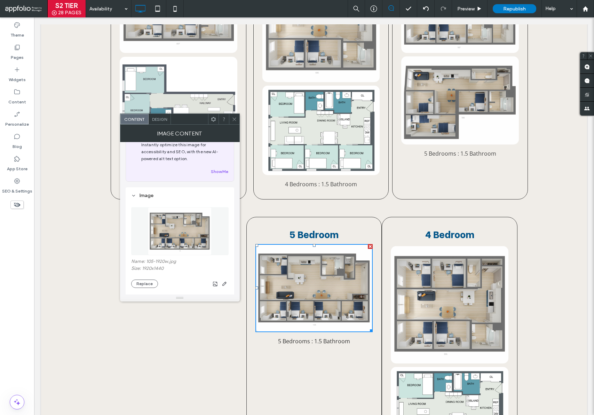
scroll to position [22, 0]
click at [236, 120] on icon at bounding box center [234, 119] width 5 height 5
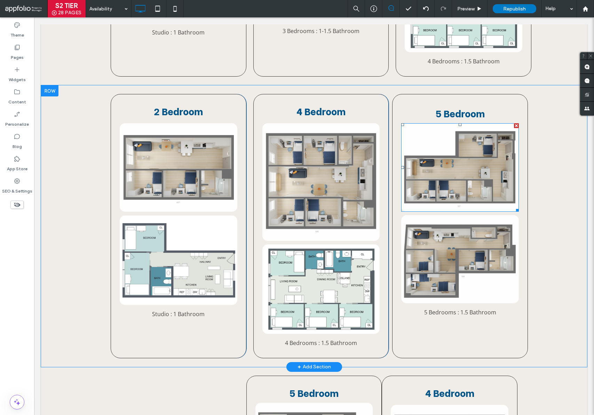
scroll to position [493, 0]
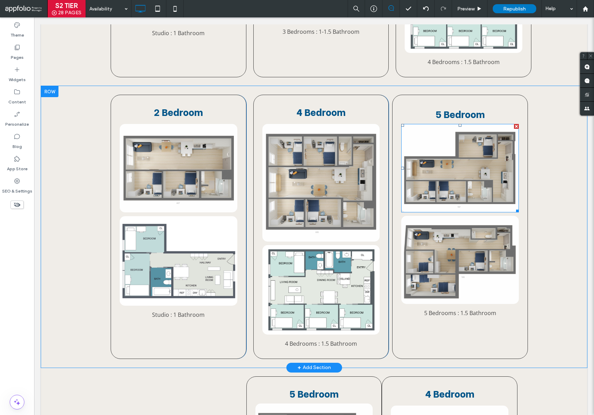
click at [465, 164] on img at bounding box center [460, 168] width 118 height 88
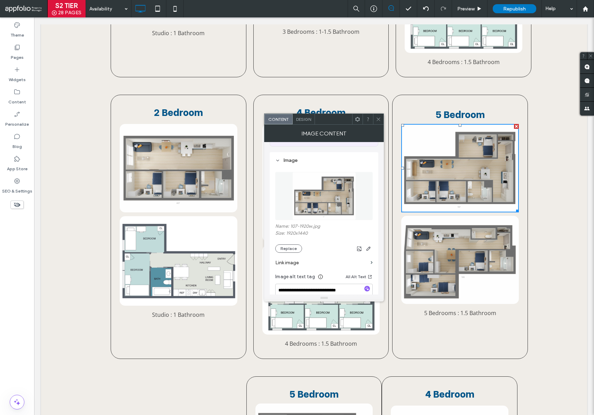
scroll to position [64, 0]
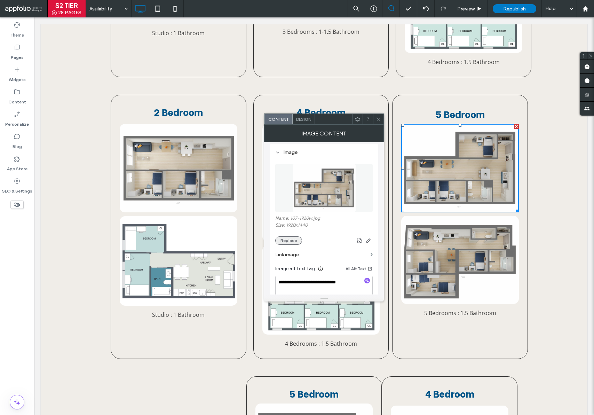
click at [292, 243] on button "Replace" at bounding box center [288, 240] width 27 height 8
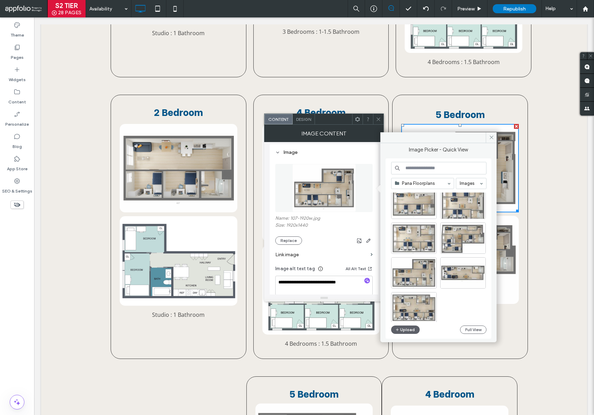
scroll to position [45, 0]
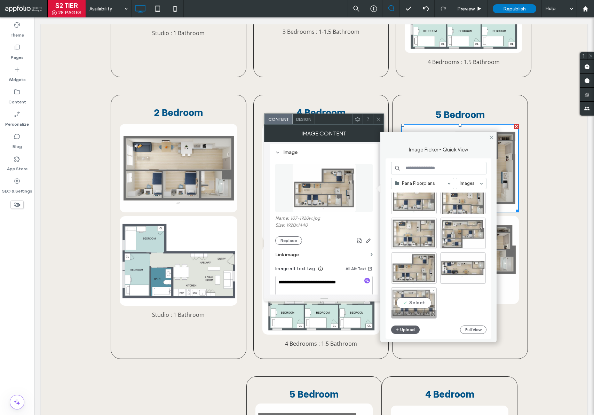
click at [422, 300] on div "Select" at bounding box center [414, 302] width 46 height 31
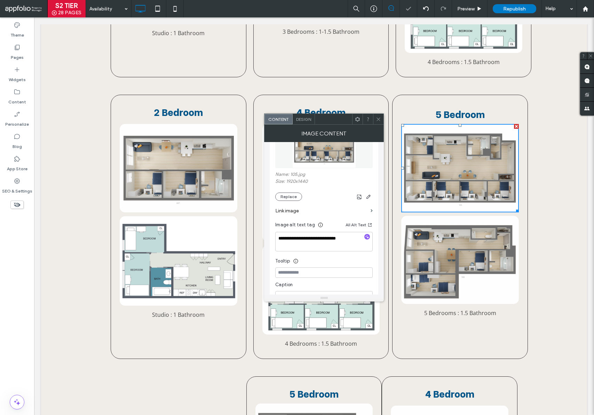
scroll to position [123, 0]
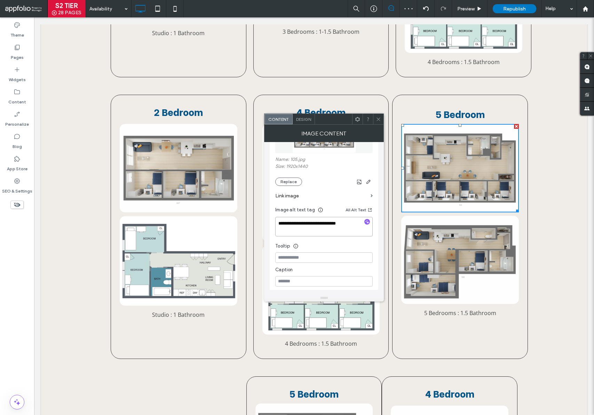
click at [279, 221] on textarea "**********" at bounding box center [323, 226] width 97 height 19
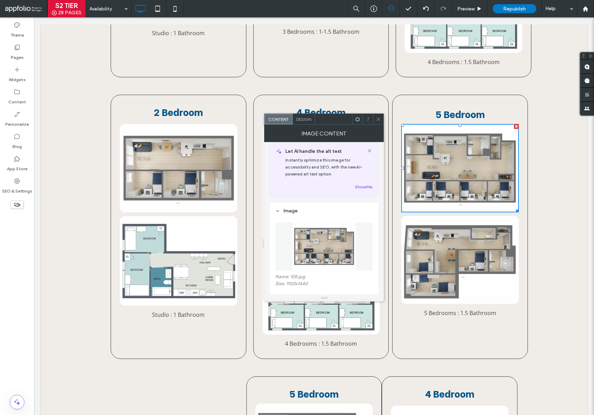
scroll to position [0, 0]
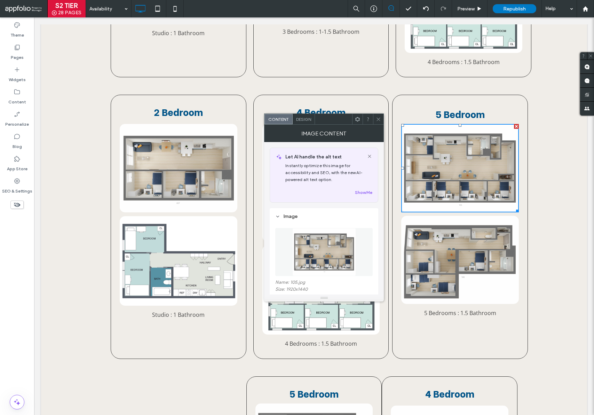
type textarea "**********"
click at [379, 118] on use at bounding box center [378, 118] width 3 height 3
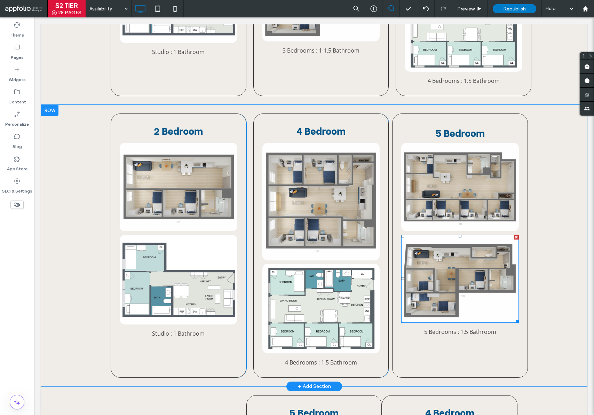
scroll to position [471, 0]
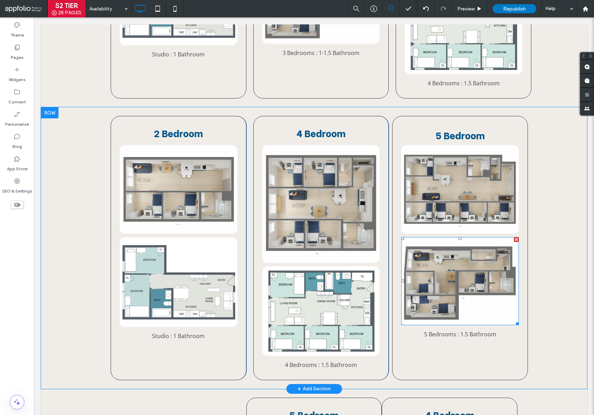
click at [514, 237] on div at bounding box center [516, 239] width 5 height 5
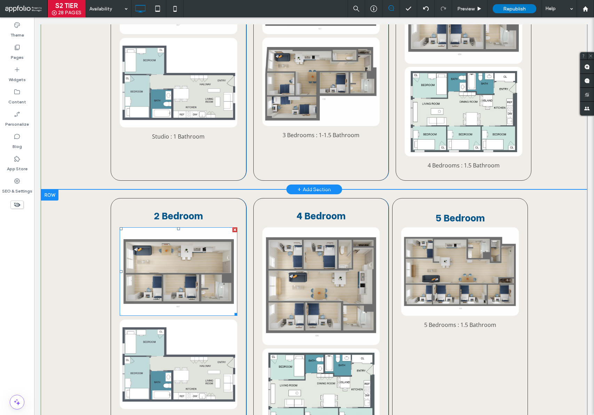
scroll to position [336, 0]
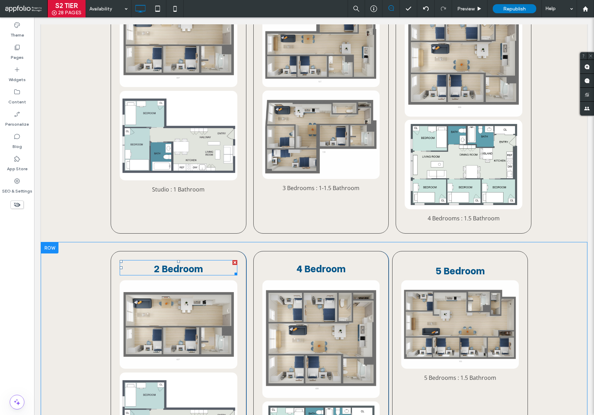
click at [157, 269] on span "2 Bedroom" at bounding box center [178, 268] width 49 height 14
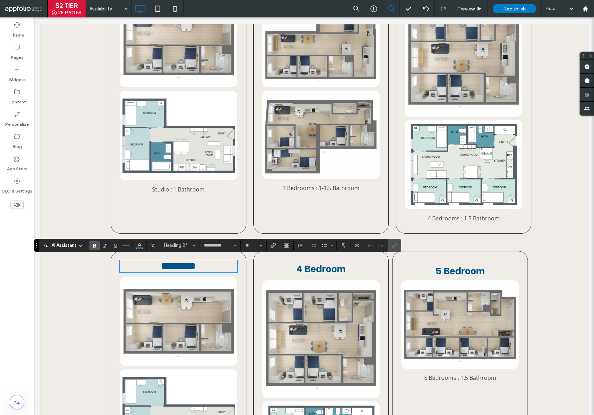
click at [161, 267] on span "*********" at bounding box center [178, 266] width 34 height 10
drag, startPoint x: 157, startPoint y: 266, endPoint x: 153, endPoint y: 266, distance: 3.8
click at [161, 266] on span "*********" at bounding box center [178, 266] width 34 height 10
drag, startPoint x: 395, startPoint y: 245, endPoint x: 395, endPoint y: 196, distance: 49.1
click at [395, 245] on use "Confirm" at bounding box center [395, 245] width 6 height 4
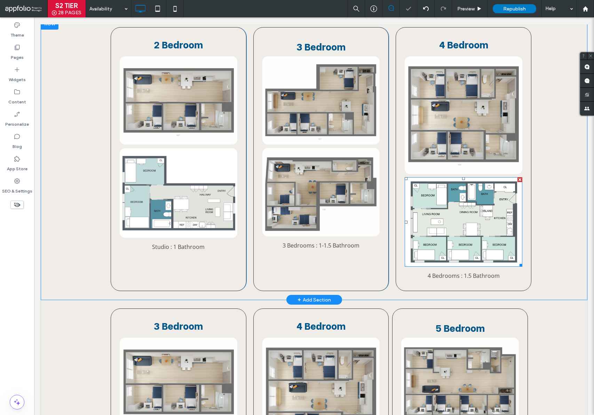
scroll to position [299, 0]
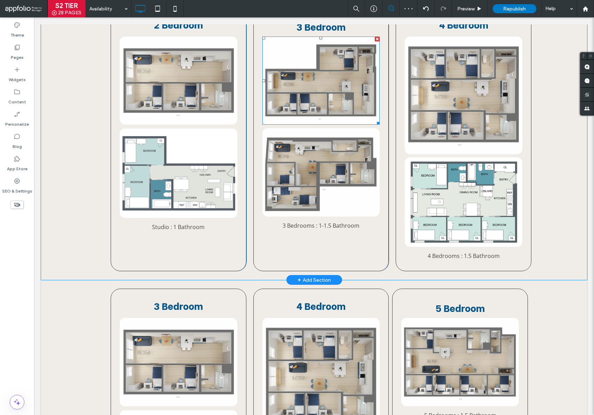
click at [364, 111] on img at bounding box center [321, 81] width 118 height 88
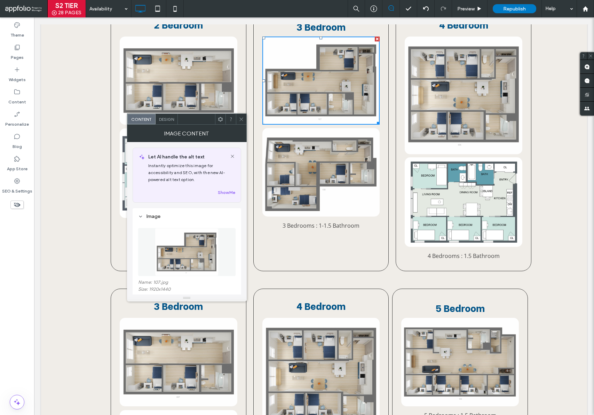
click at [241, 121] on icon at bounding box center [241, 119] width 5 height 5
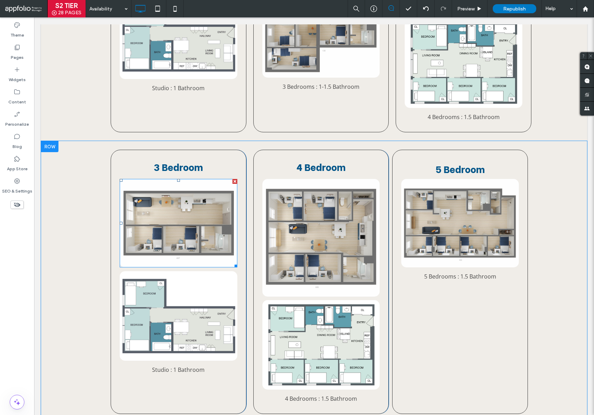
scroll to position [440, 0]
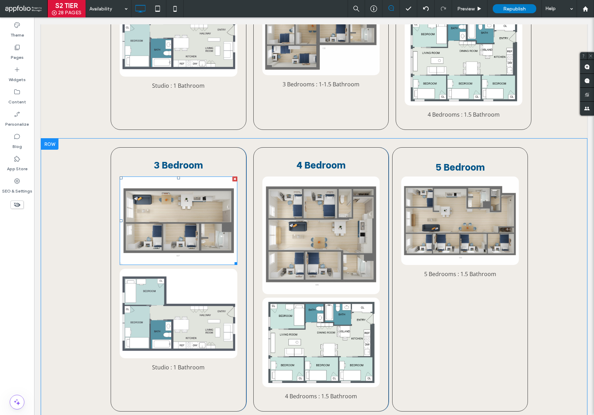
click at [179, 223] on img at bounding box center [179, 220] width 118 height 88
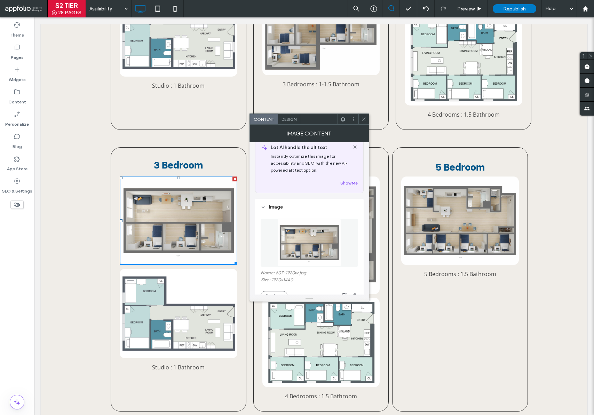
scroll to position [58, 0]
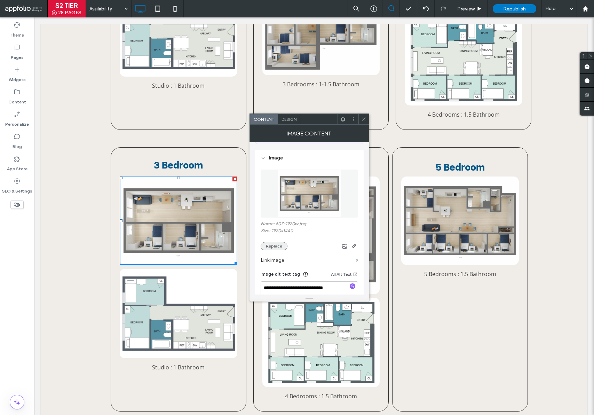
click at [274, 247] on button "Replace" at bounding box center [274, 246] width 27 height 8
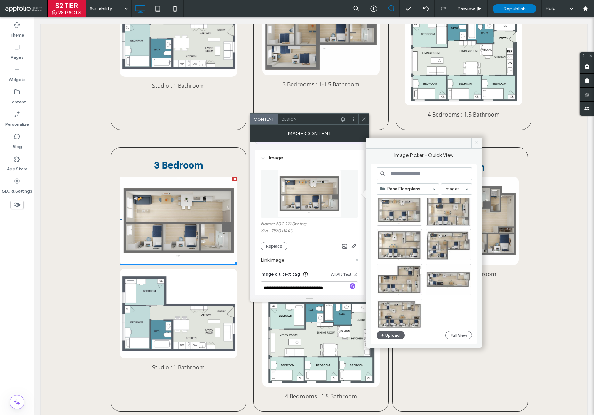
scroll to position [45, 0]
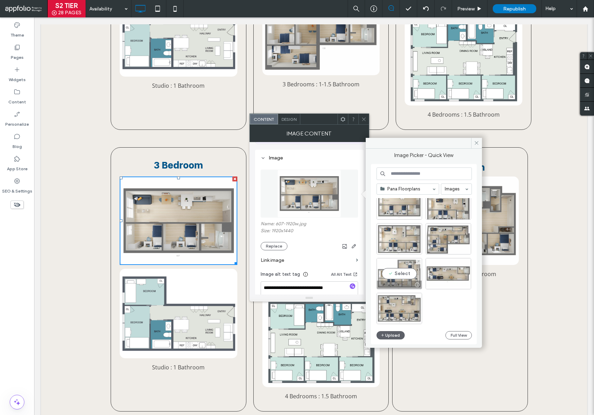
click at [401, 275] on div "Select" at bounding box center [400, 273] width 46 height 31
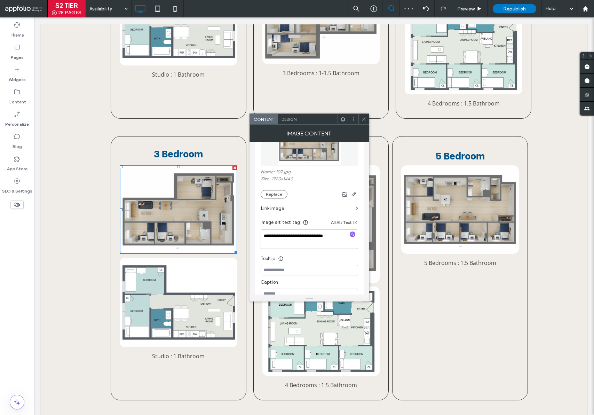
scroll to position [123, 0]
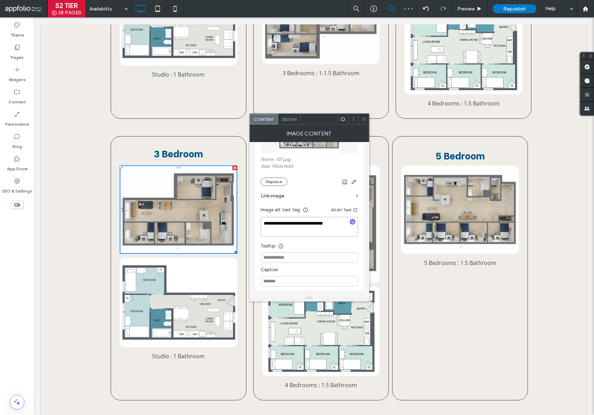
click at [266, 228] on textarea "**********" at bounding box center [309, 226] width 97 height 19
click at [264, 225] on textarea "**********" at bounding box center [309, 226] width 97 height 19
type textarea "**********"
click at [365, 117] on icon at bounding box center [363, 119] width 5 height 5
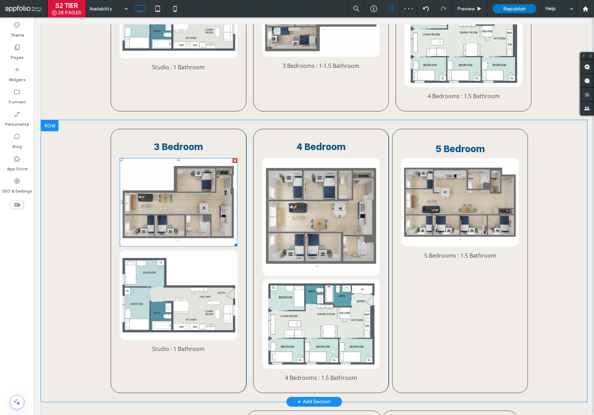
scroll to position [532, 0]
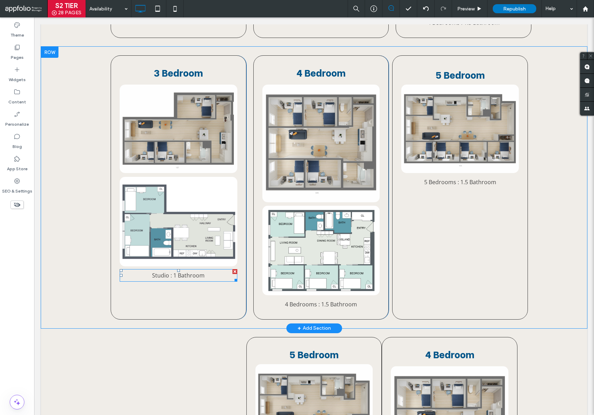
click at [167, 272] on span "Studio : 1 Bathroom" at bounding box center [178, 276] width 53 height 8
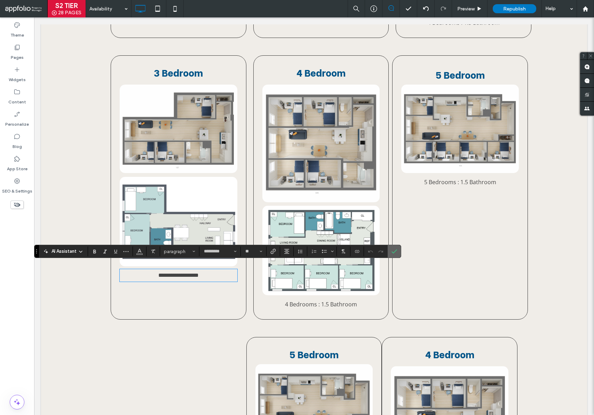
click at [396, 252] on icon "Confirm" at bounding box center [395, 252] width 6 height 6
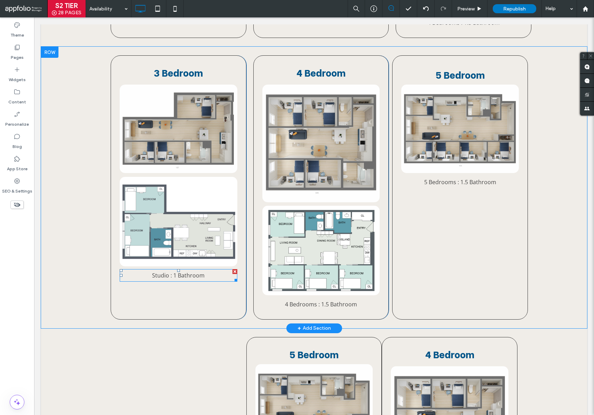
click at [167, 272] on span "Studio : 1 Bathroom" at bounding box center [178, 276] width 53 height 8
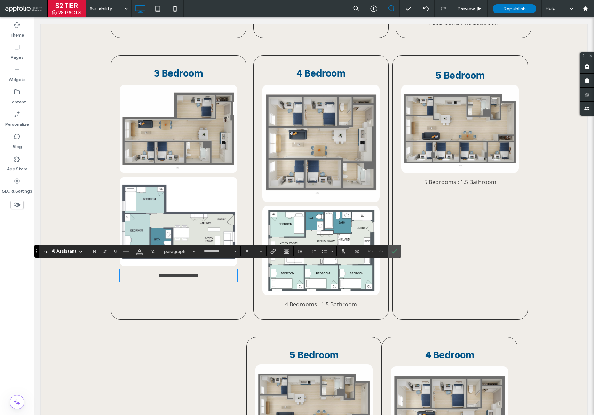
click at [168, 273] on span "**********" at bounding box center [178, 275] width 40 height 5
drag, startPoint x: 168, startPoint y: 271, endPoint x: 150, endPoint y: 272, distance: 17.8
click at [150, 272] on p "**********" at bounding box center [179, 275] width 118 height 11
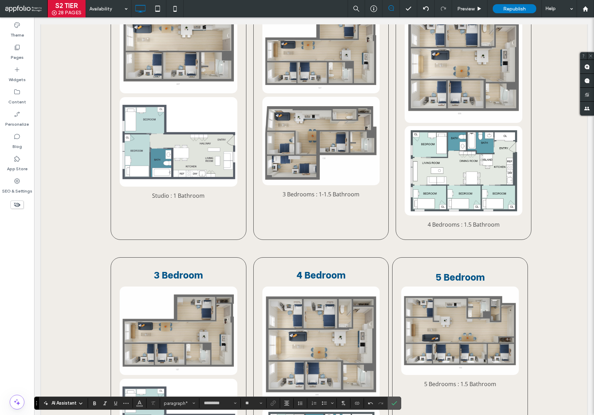
scroll to position [308, 0]
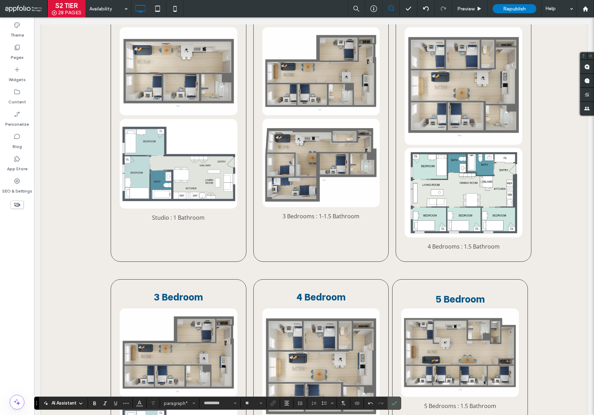
click at [325, 214] on span "3 Bedrooms : 1-1.5 Bathroom" at bounding box center [321, 216] width 77 height 8
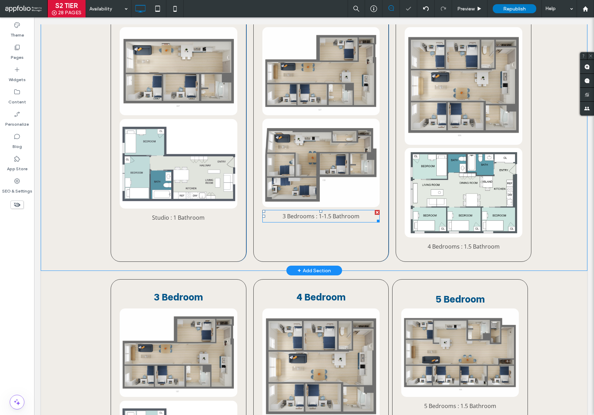
click at [325, 213] on span "3 Bedrooms : 1-1.5 Bathroom" at bounding box center [321, 216] width 77 height 8
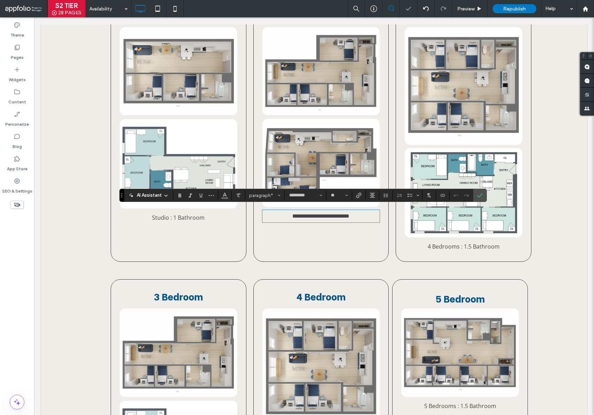
click at [325, 213] on span "**********" at bounding box center [320, 215] width 57 height 5
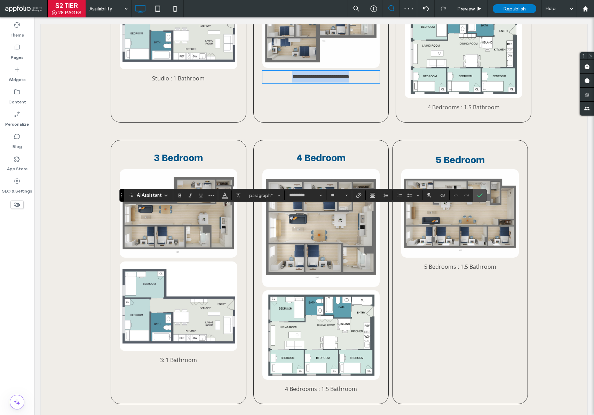
scroll to position [508, 0]
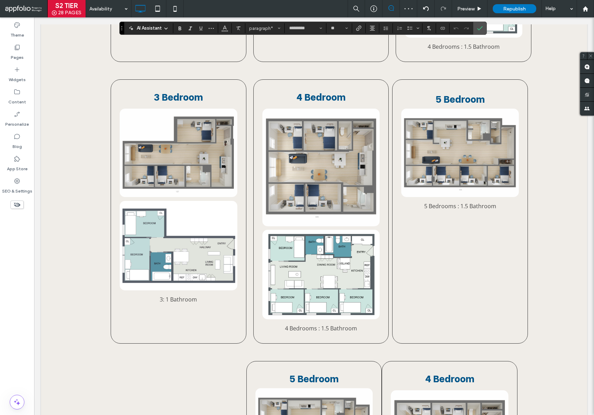
click at [181, 296] on span "3: 1 Bathroom" at bounding box center [178, 300] width 37 height 8
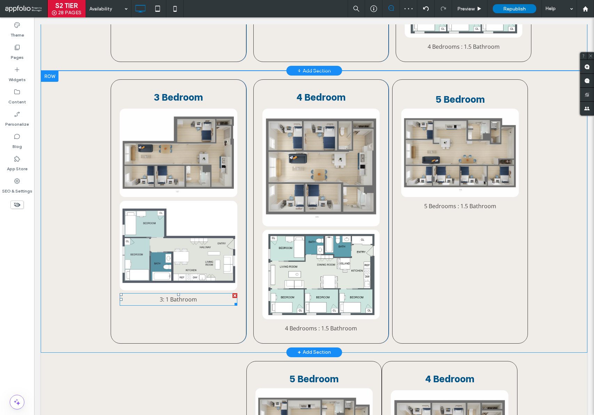
click at [181, 296] on span "3: 1 Bathroom" at bounding box center [178, 300] width 37 height 8
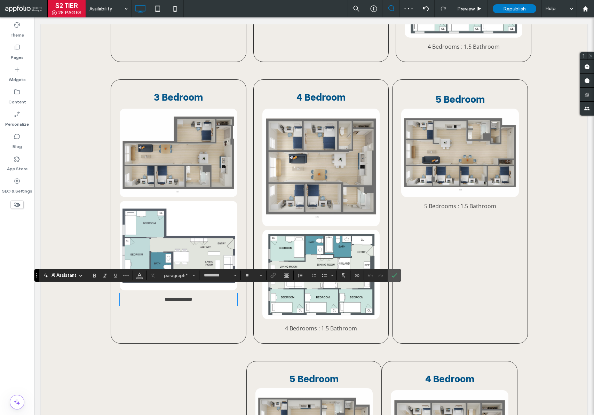
click at [181, 297] on span "**********" at bounding box center [179, 299] width 28 height 5
click at [393, 277] on use "Confirm" at bounding box center [395, 275] width 6 height 4
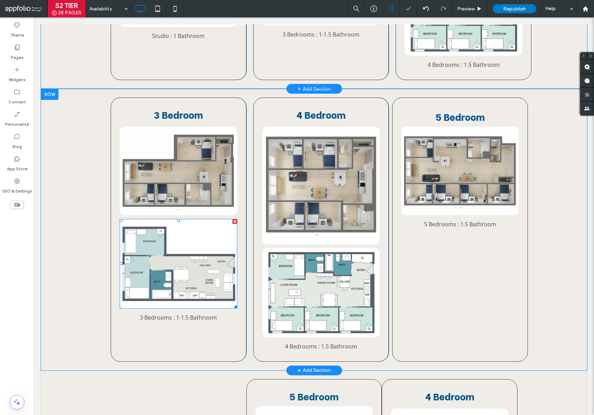
scroll to position [366, 0]
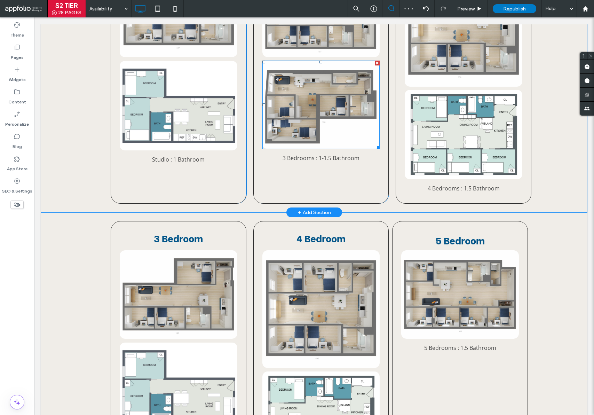
click at [316, 110] on img at bounding box center [321, 105] width 118 height 88
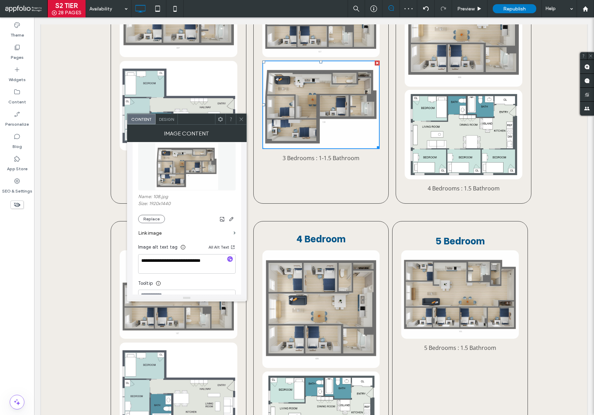
scroll to position [71, 0]
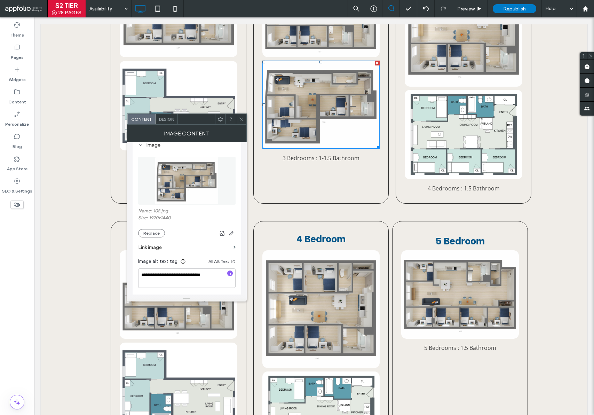
click at [242, 118] on use at bounding box center [240, 118] width 3 height 3
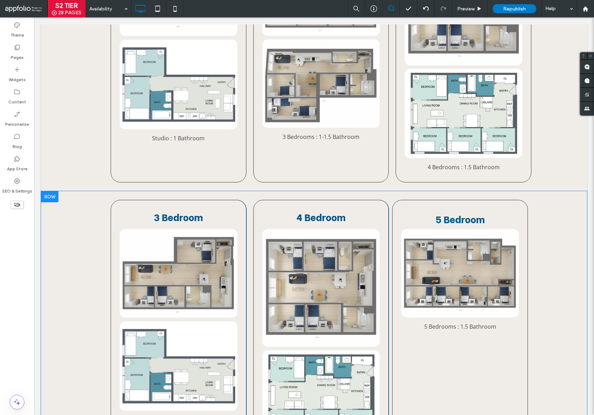
scroll to position [513, 0]
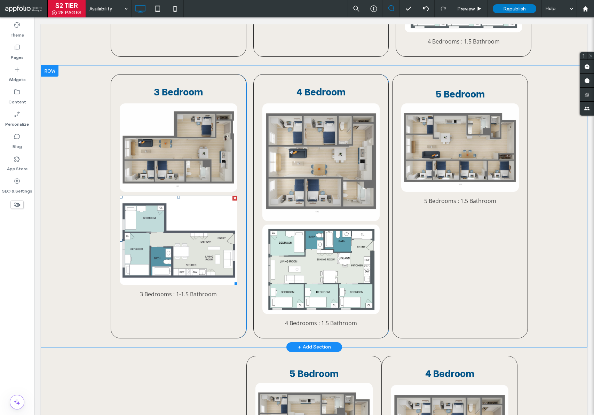
click at [194, 222] on img at bounding box center [179, 240] width 118 height 89
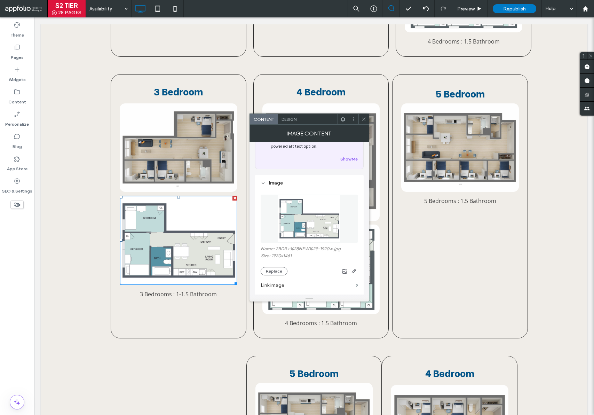
scroll to position [36, 0]
click at [280, 270] on button "Replace" at bounding box center [274, 268] width 27 height 8
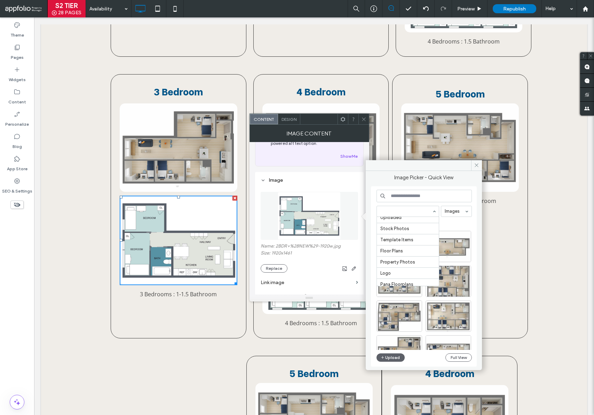
scroll to position [53, 0]
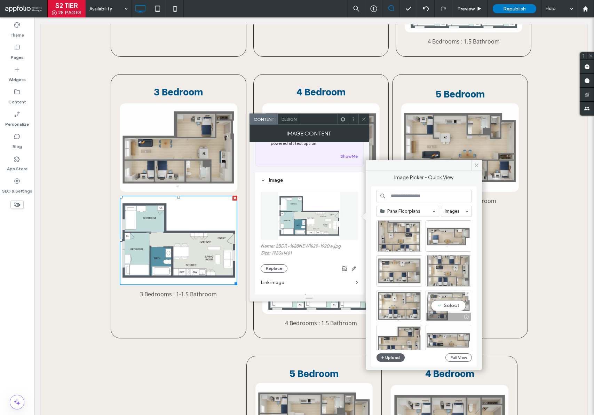
click at [458, 308] on div "Select" at bounding box center [449, 305] width 46 height 31
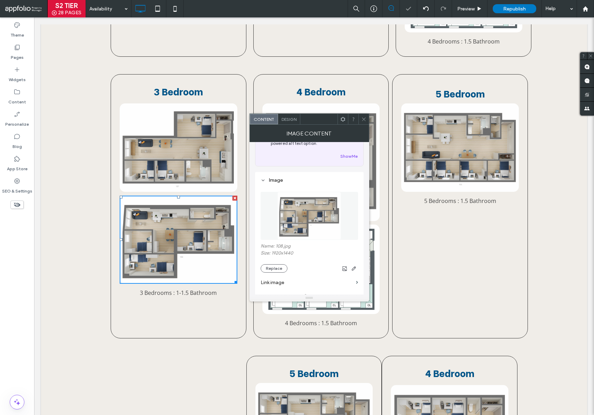
click at [364, 119] on icon at bounding box center [363, 119] width 5 height 5
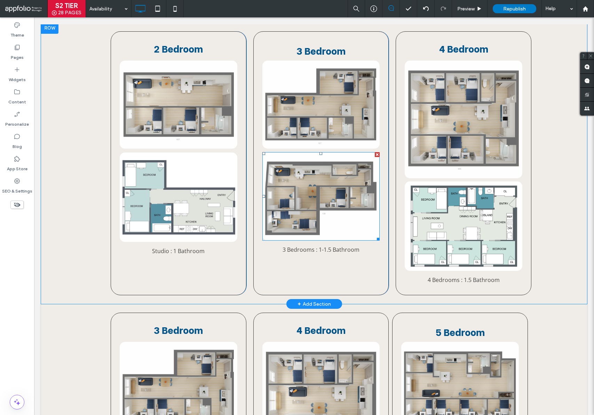
scroll to position [262, 0]
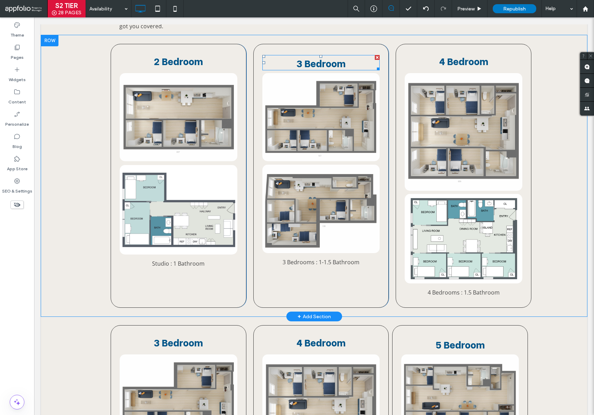
click at [297, 63] on span "3 Bedroom" at bounding box center [321, 63] width 49 height 14
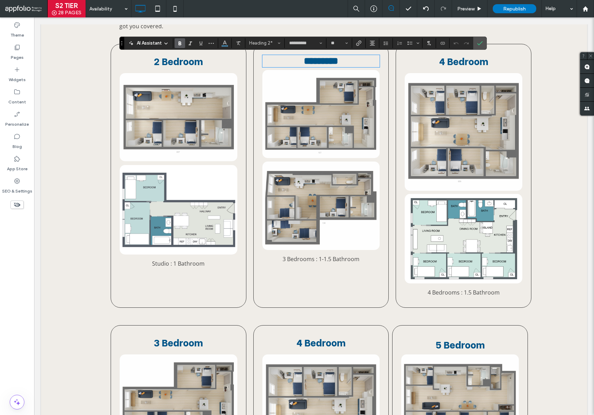
click at [304, 65] on span "*********" at bounding box center [321, 61] width 34 height 10
click at [304, 64] on span "*********" at bounding box center [321, 61] width 34 height 10
click at [479, 41] on icon "Confirm" at bounding box center [480, 43] width 6 height 6
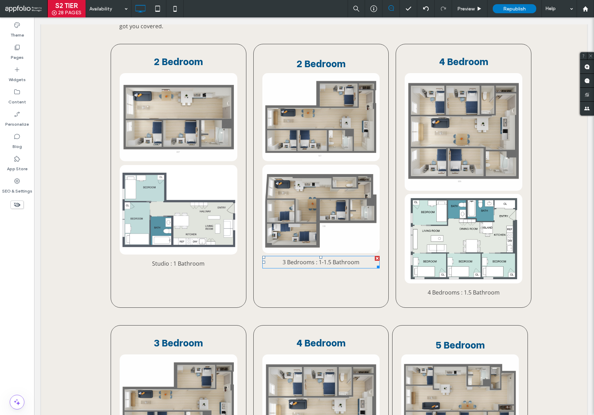
click at [289, 260] on span "3 Bedrooms : 1-1.5 Bathroom" at bounding box center [321, 262] width 77 height 8
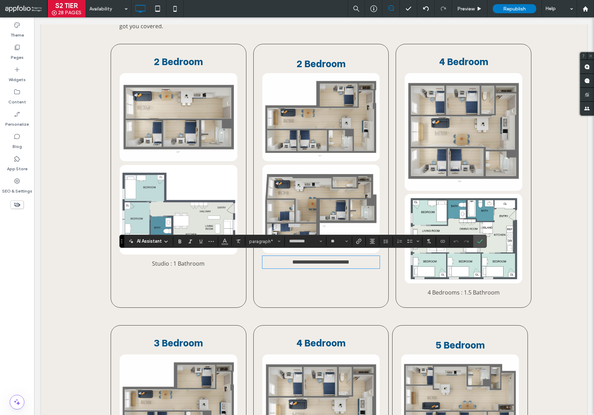
click at [292, 262] on span "**********" at bounding box center [320, 261] width 57 height 5
click at [292, 261] on span "**********" at bounding box center [320, 261] width 57 height 5
drag, startPoint x: 328, startPoint y: 261, endPoint x: 321, endPoint y: 262, distance: 6.7
click at [321, 262] on span "**********" at bounding box center [320, 261] width 57 height 5
click at [478, 240] on icon "Confirm" at bounding box center [480, 241] width 6 height 6
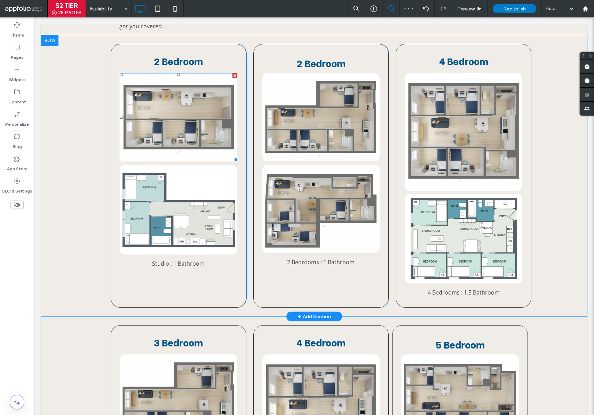
click at [180, 115] on img at bounding box center [179, 117] width 118 height 88
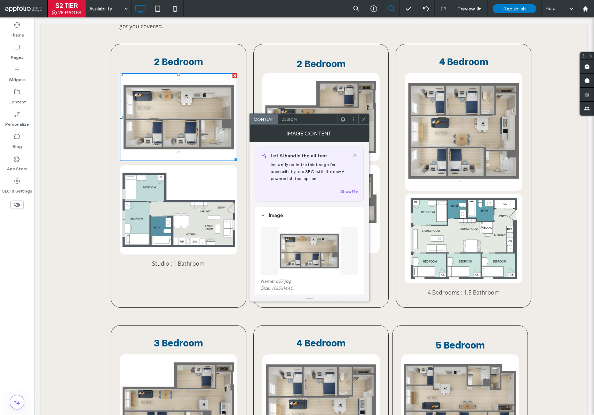
scroll to position [1, 0]
click at [366, 118] on icon at bounding box center [363, 119] width 5 height 5
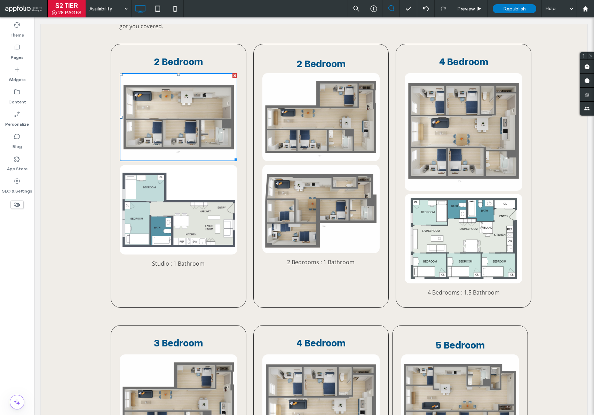
click at [317, 125] on img at bounding box center [321, 117] width 118 height 88
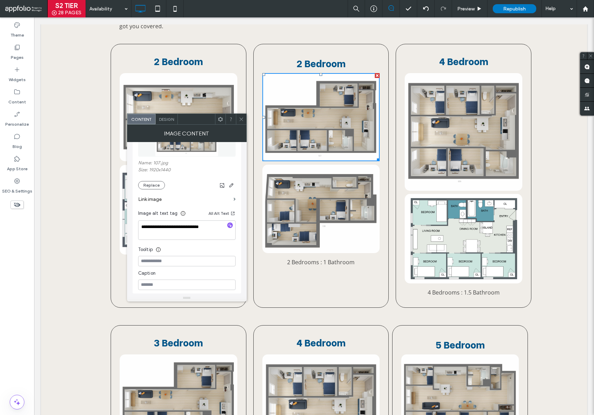
scroll to position [67, 0]
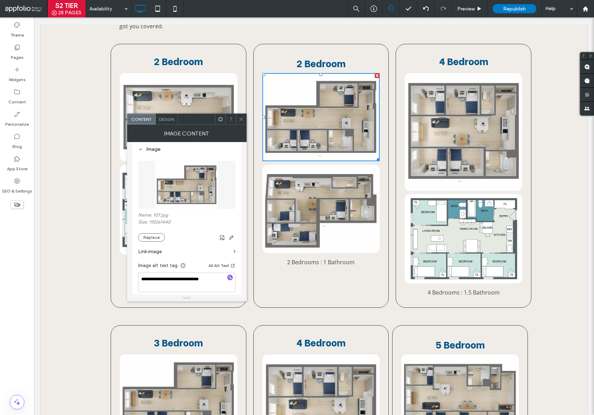
click at [155, 232] on div "Name: 107.jpg Size: 1920x1440 Replace" at bounding box center [186, 226] width 97 height 29
click at [156, 233] on button "Replace" at bounding box center [151, 237] width 27 height 8
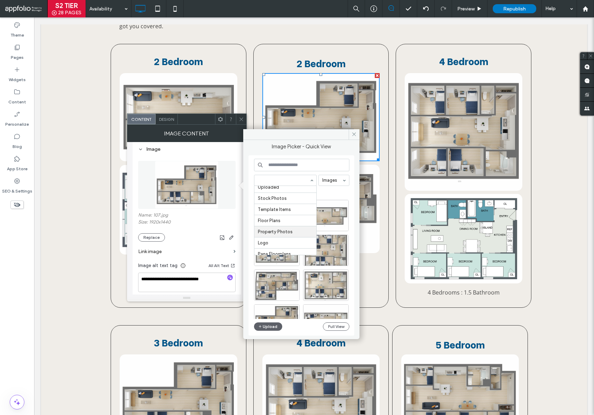
scroll to position [53, 0]
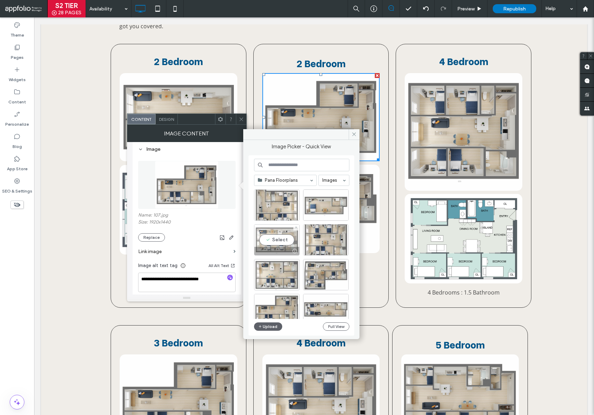
drag, startPoint x: 285, startPoint y: 240, endPoint x: 253, endPoint y: 225, distance: 35.2
click at [285, 240] on div "Select" at bounding box center [277, 239] width 46 height 31
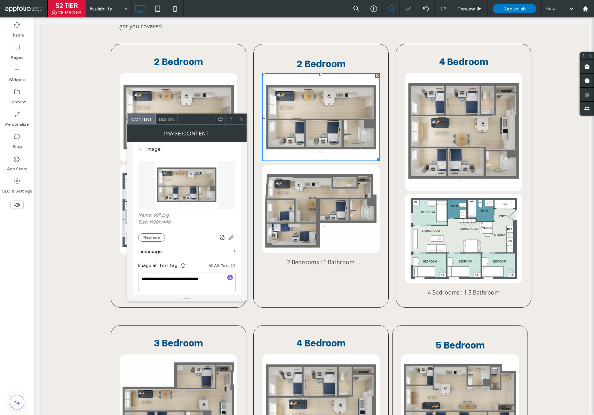
click at [240, 118] on icon at bounding box center [241, 119] width 5 height 5
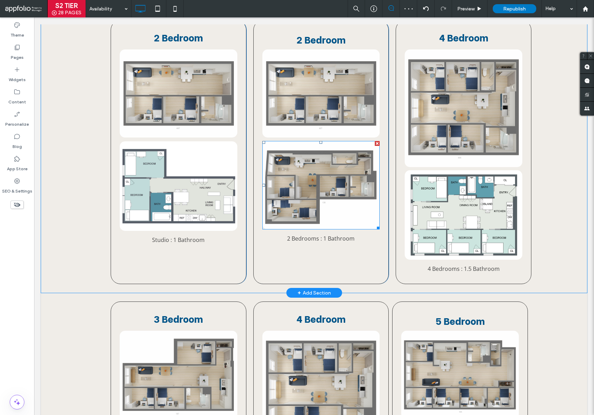
scroll to position [290, 0]
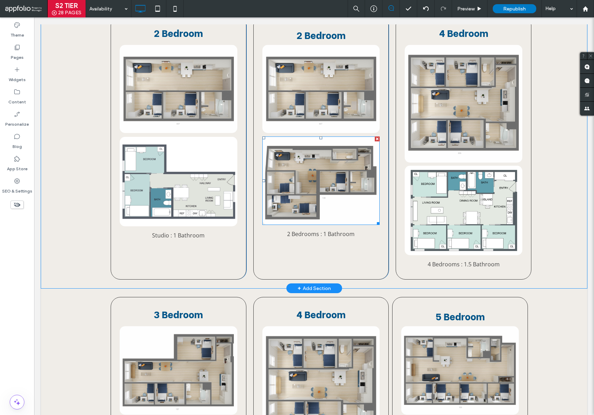
click at [332, 189] on img at bounding box center [321, 180] width 118 height 88
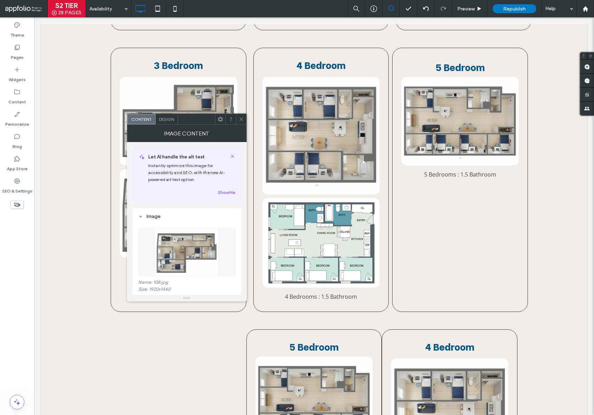
scroll to position [554, 0]
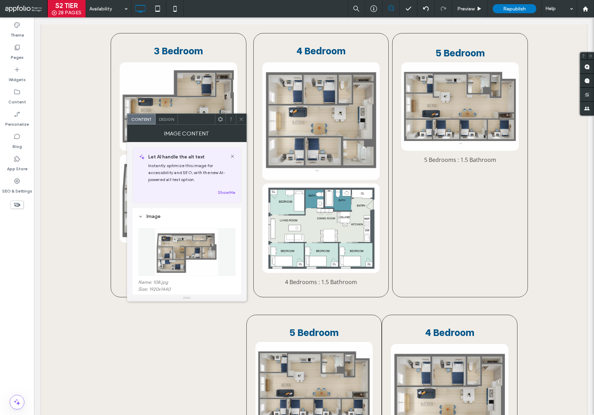
click at [330, 219] on img at bounding box center [321, 227] width 118 height 89
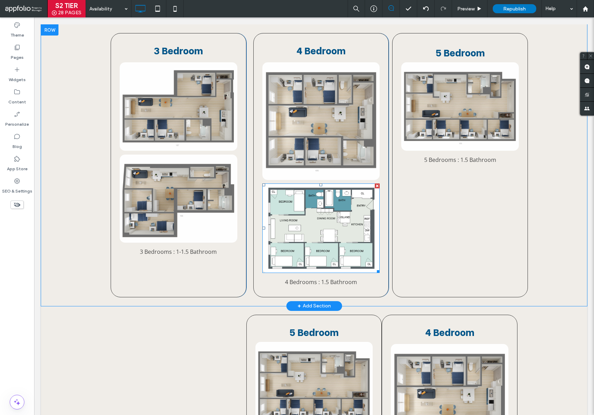
click at [327, 219] on img at bounding box center [321, 227] width 118 height 89
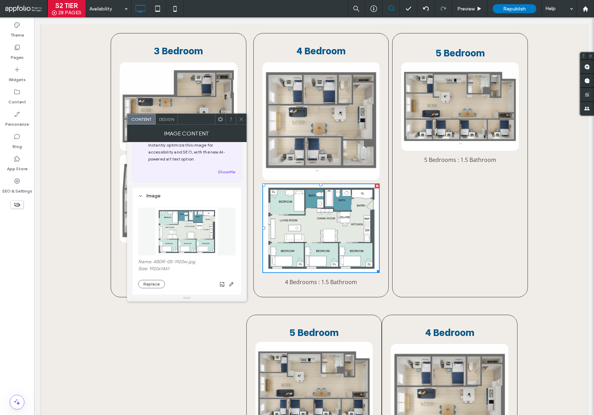
scroll to position [29, 0]
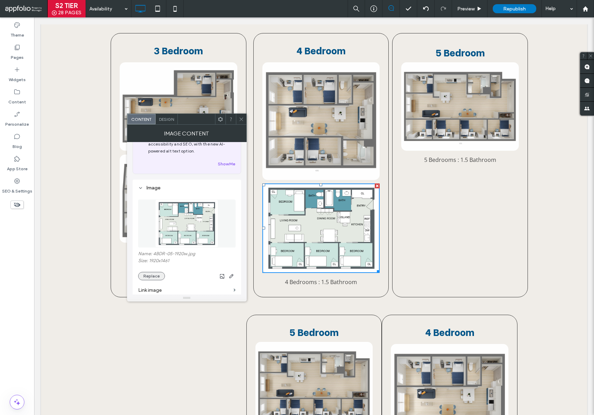
click at [156, 281] on section "Link image" at bounding box center [186, 290] width 97 height 20
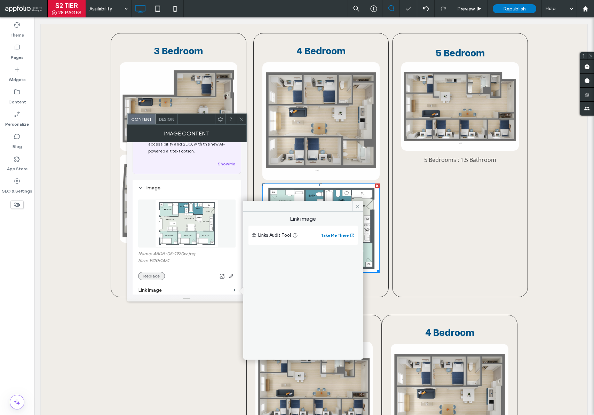
click at [156, 278] on button "Replace" at bounding box center [151, 276] width 27 height 8
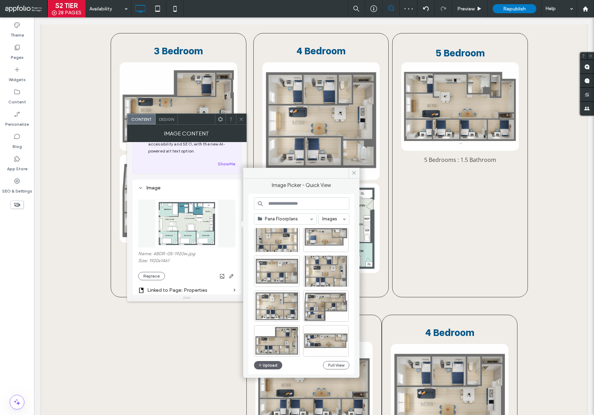
scroll to position [0, 0]
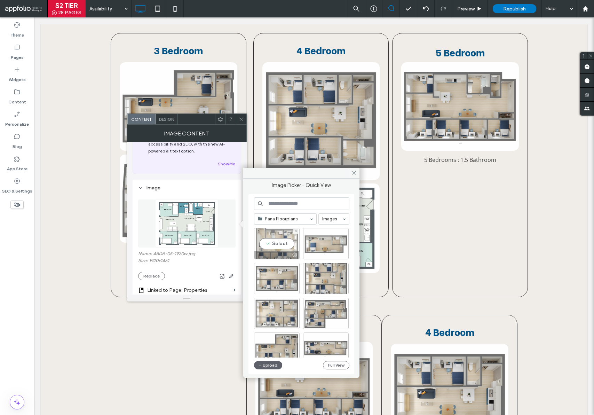
click at [286, 243] on div "Select" at bounding box center [277, 243] width 46 height 31
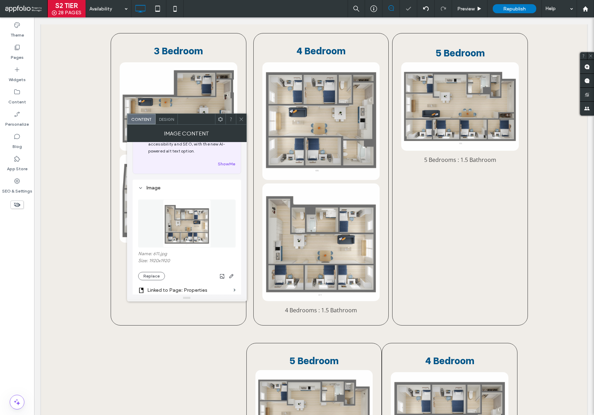
click at [241, 120] on icon at bounding box center [241, 119] width 5 height 5
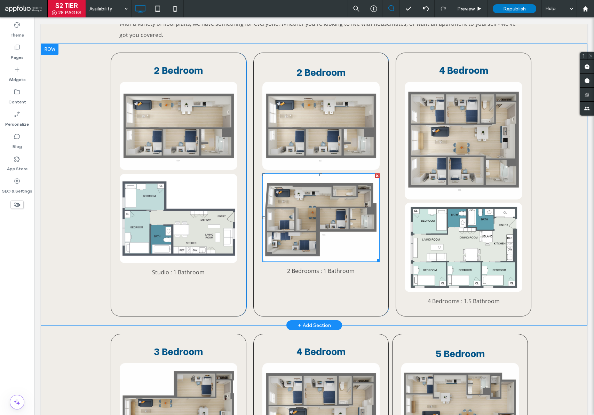
scroll to position [253, 0]
click at [156, 69] on span "2 Bedroom" at bounding box center [178, 70] width 49 height 14
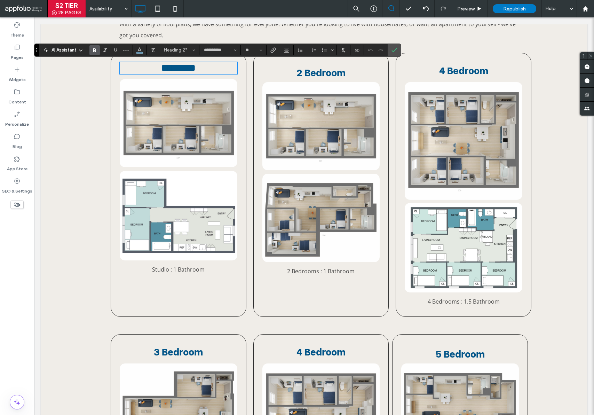
click at [161, 70] on span "*********" at bounding box center [178, 68] width 34 height 10
click at [394, 49] on icon "Confirm" at bounding box center [395, 50] width 6 height 6
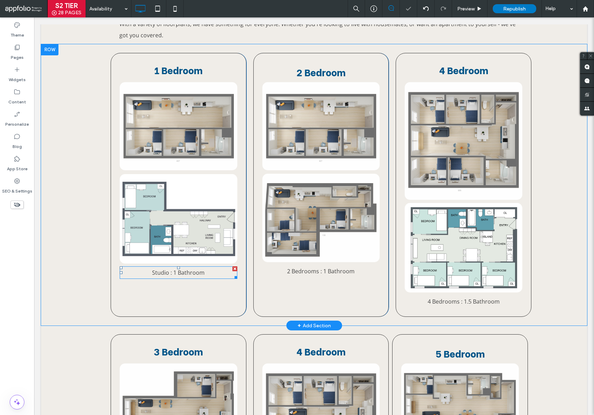
click at [173, 272] on span "Studio : 1 Bathroom" at bounding box center [178, 273] width 53 height 8
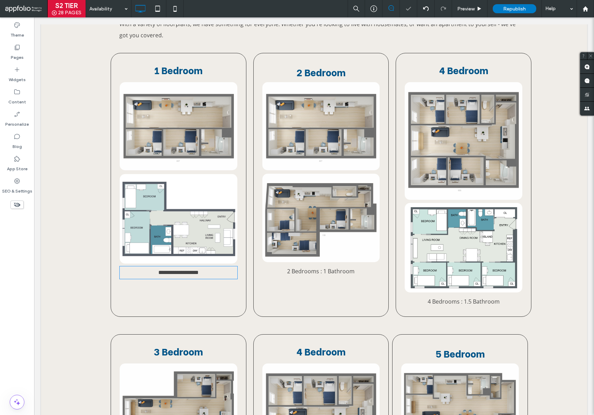
type input "*********"
type input "**"
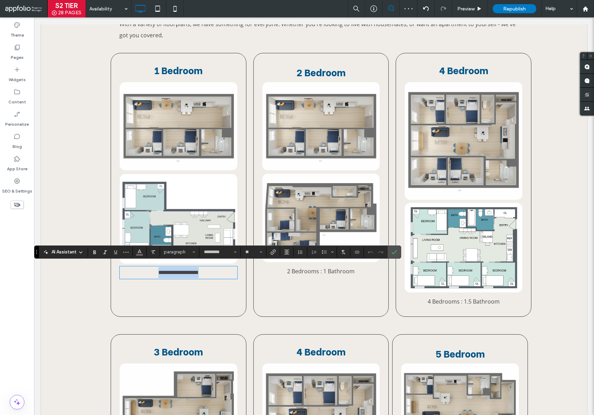
click at [171, 272] on span "**********" at bounding box center [178, 272] width 40 height 5
drag, startPoint x: 168, startPoint y: 271, endPoint x: 168, endPoint y: 283, distance: 11.8
click at [168, 272] on span "**********" at bounding box center [178, 272] width 40 height 5
click at [151, 270] on span "**********" at bounding box center [178, 272] width 65 height 5
drag, startPoint x: 399, startPoint y: 252, endPoint x: 207, endPoint y: 115, distance: 235.8
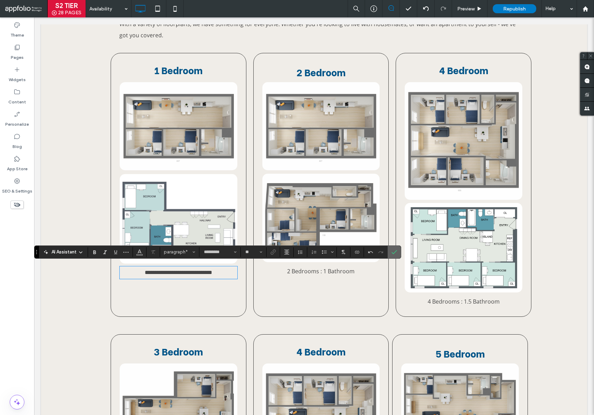
click at [399, 252] on label "Confirm" at bounding box center [394, 252] width 10 height 13
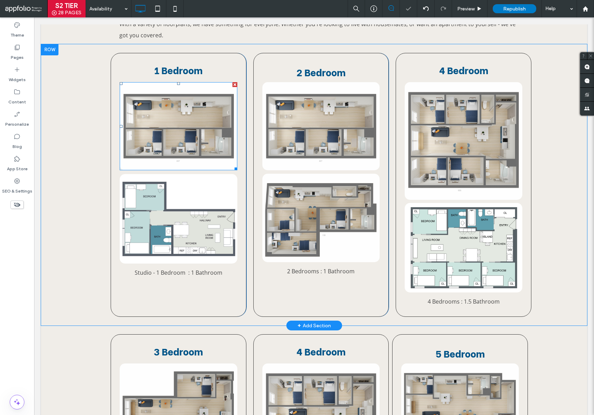
click at [157, 125] on img at bounding box center [179, 126] width 118 height 88
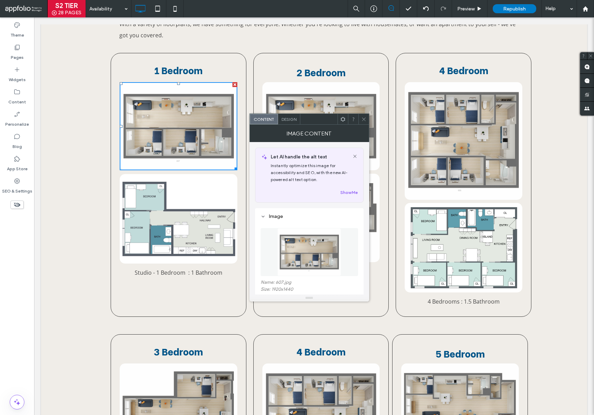
click at [183, 234] on img at bounding box center [179, 218] width 118 height 89
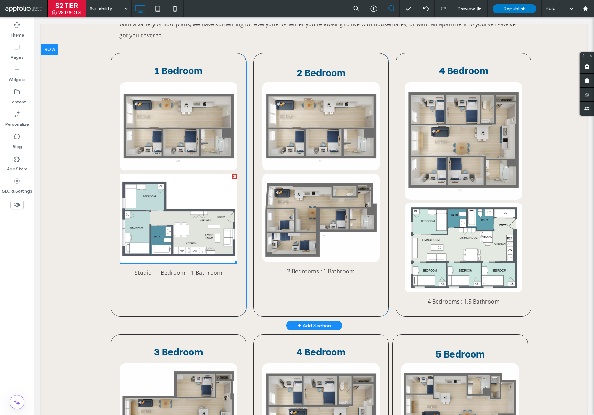
click at [208, 219] on img at bounding box center [179, 218] width 118 height 89
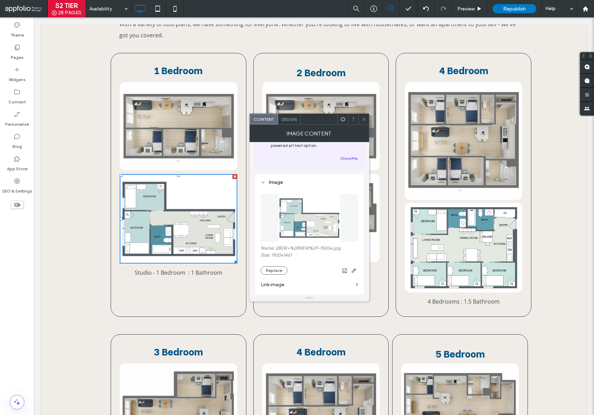
scroll to position [140, 0]
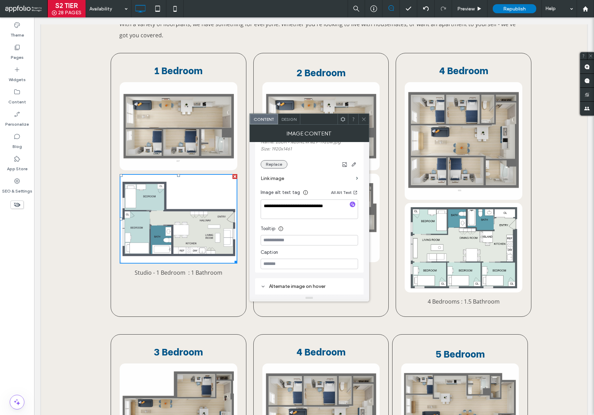
click at [276, 162] on button "Replace" at bounding box center [274, 164] width 27 height 8
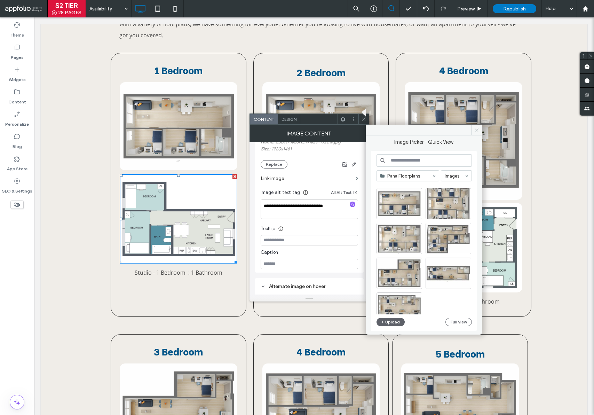
scroll to position [0, 0]
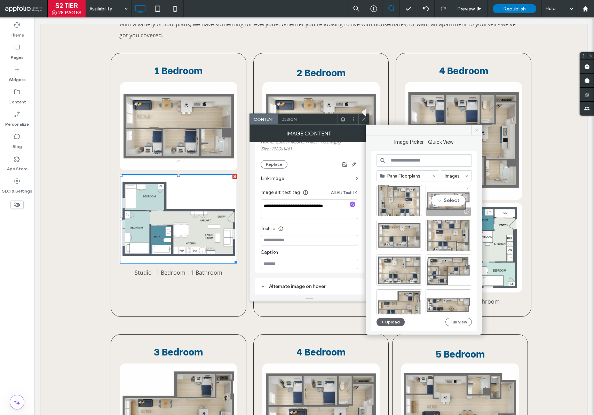
click at [448, 201] on div "Select" at bounding box center [449, 200] width 46 height 31
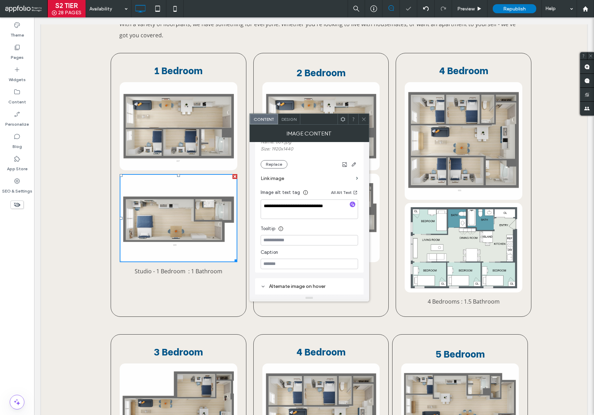
click at [363, 120] on icon at bounding box center [363, 119] width 5 height 5
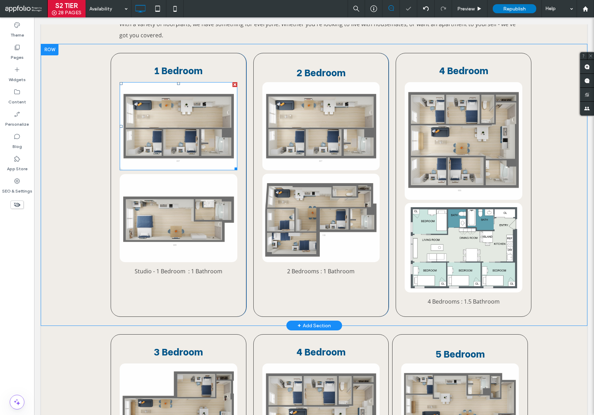
click at [166, 129] on img at bounding box center [179, 126] width 118 height 88
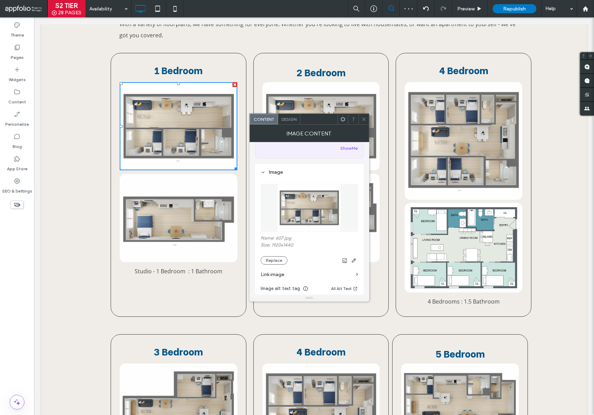
scroll to position [58, 0]
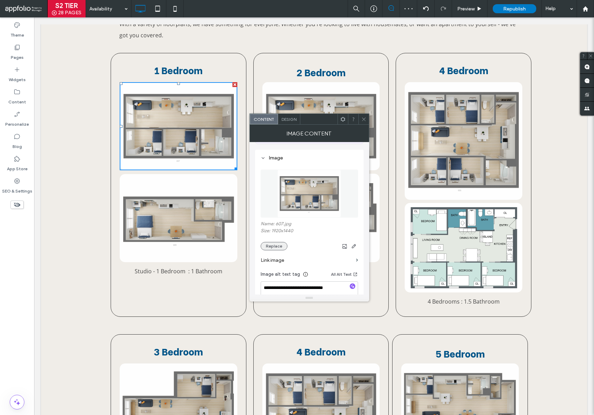
click at [278, 245] on button "Replace" at bounding box center [274, 246] width 27 height 8
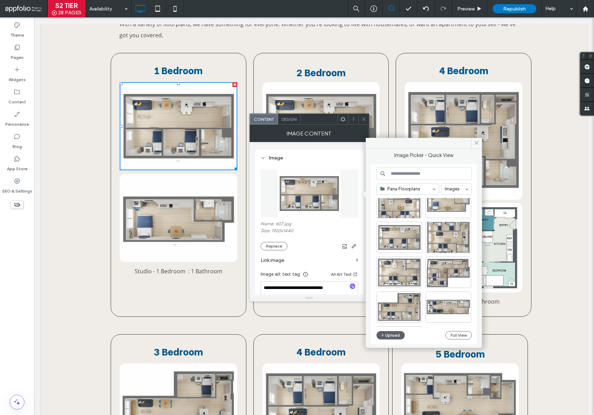
scroll to position [45, 0]
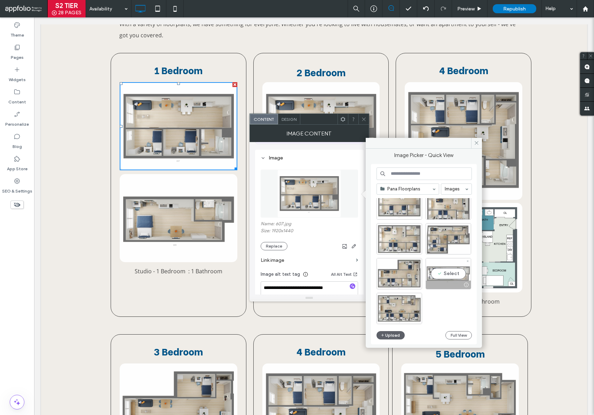
drag, startPoint x: 445, startPoint y: 274, endPoint x: 415, endPoint y: 282, distance: 30.7
click at [445, 274] on div "Select" at bounding box center [449, 273] width 46 height 31
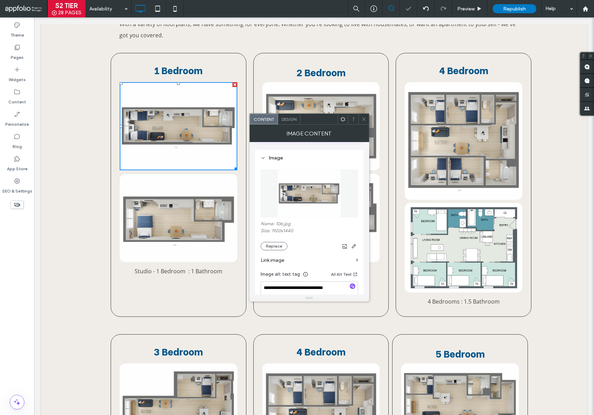
click at [364, 118] on icon at bounding box center [363, 119] width 5 height 5
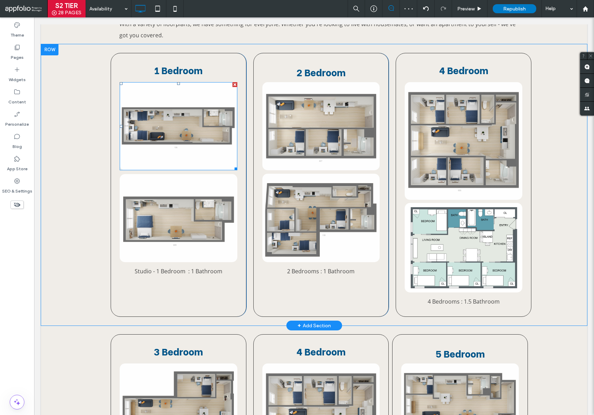
click at [180, 124] on img at bounding box center [179, 126] width 118 height 88
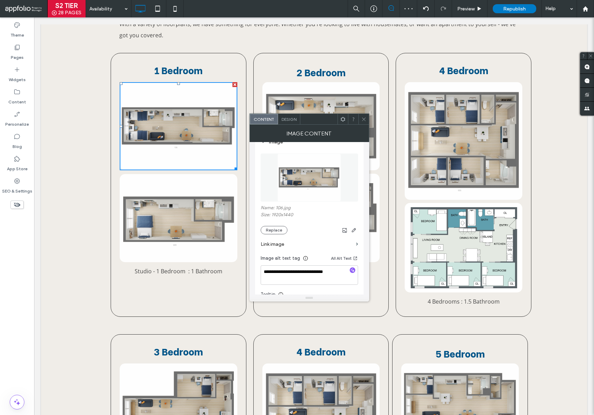
scroll to position [106, 0]
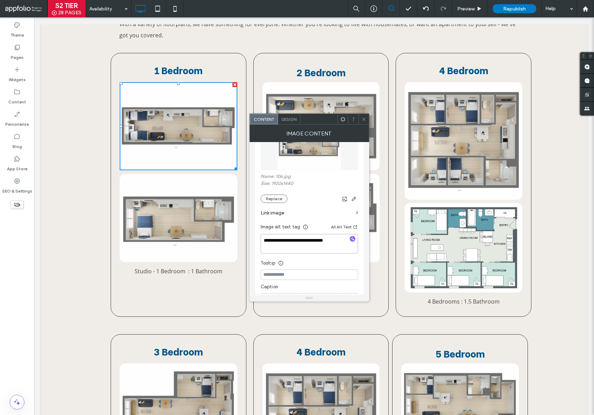
click at [266, 240] on textarea "**********" at bounding box center [309, 243] width 97 height 19
click at [263, 240] on textarea "**********" at bounding box center [309, 243] width 97 height 19
type textarea "**********"
click at [363, 119] on icon at bounding box center [363, 119] width 5 height 5
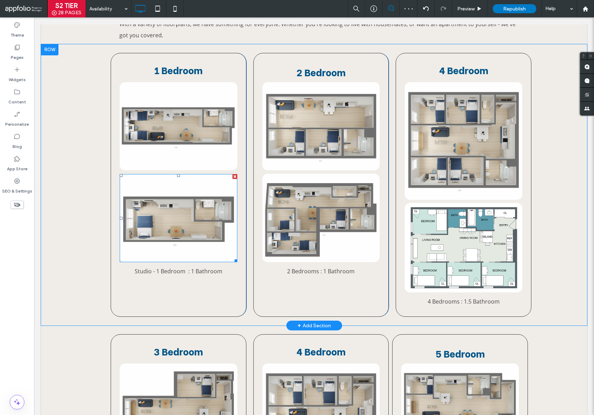
click at [161, 245] on img at bounding box center [179, 218] width 118 height 88
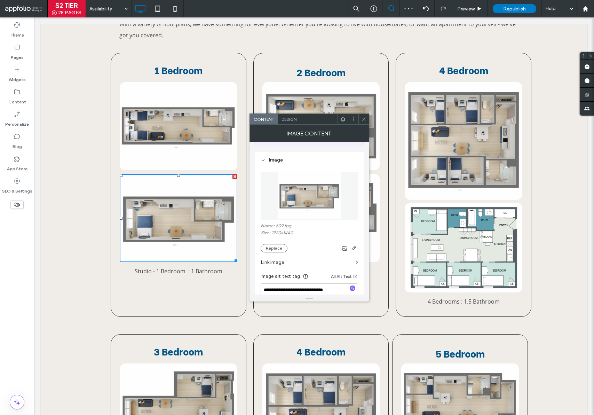
scroll to position [64, 0]
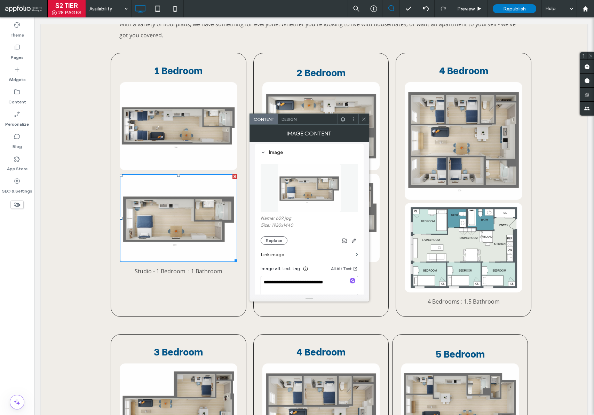
click at [263, 283] on textarea "**********" at bounding box center [309, 285] width 97 height 19
type textarea "**********"
click at [362, 118] on icon at bounding box center [363, 119] width 5 height 5
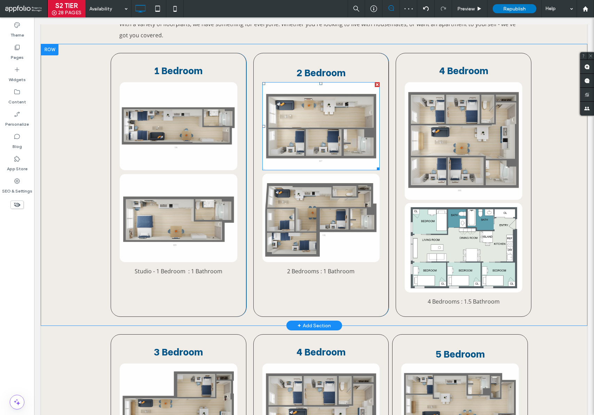
click at [314, 135] on img at bounding box center [321, 126] width 118 height 88
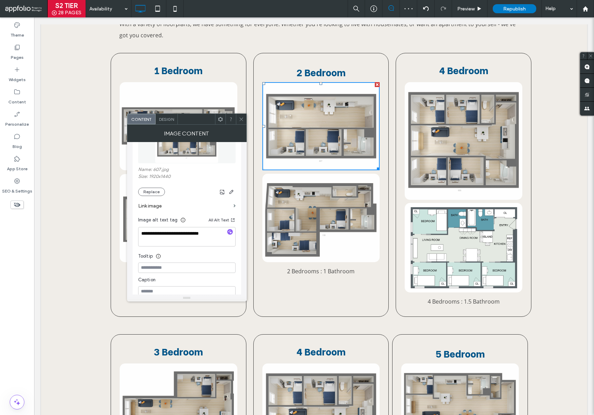
scroll to position [113, 0]
click at [143, 233] on textarea "**********" at bounding box center [186, 235] width 97 height 19
type textarea "**********"
click at [241, 116] on span at bounding box center [241, 119] width 5 height 10
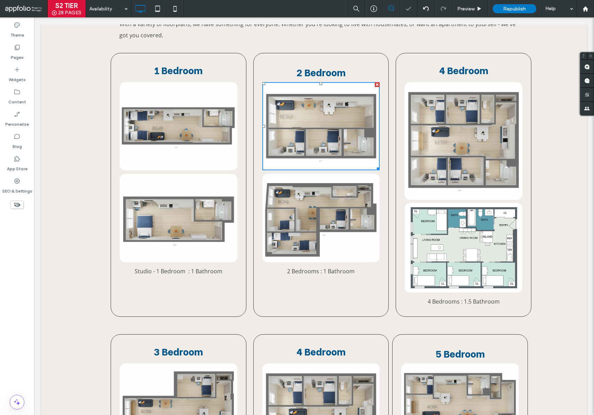
click at [330, 221] on img at bounding box center [321, 218] width 118 height 88
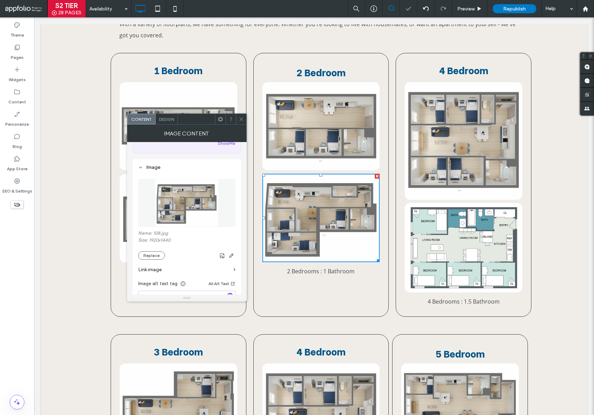
scroll to position [61, 0]
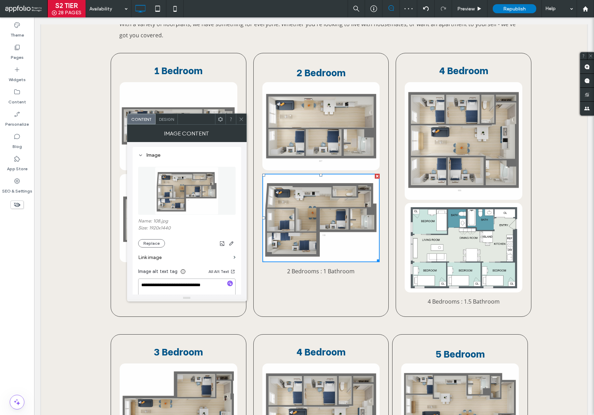
drag, startPoint x: 143, startPoint y: 284, endPoint x: 147, endPoint y: 287, distance: 4.9
click at [140, 284] on textarea "**********" at bounding box center [186, 287] width 97 height 19
type textarea "**********"
click at [243, 118] on icon at bounding box center [241, 119] width 5 height 5
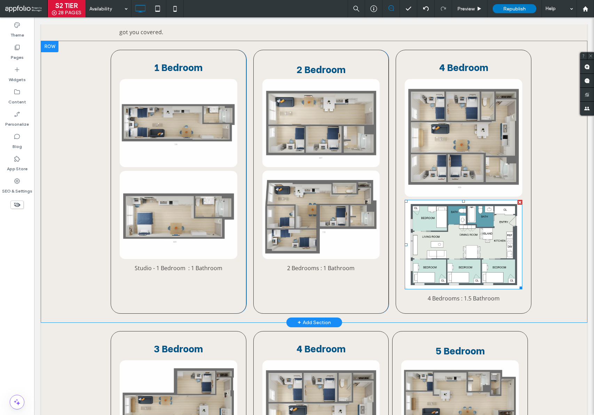
scroll to position [190, 0]
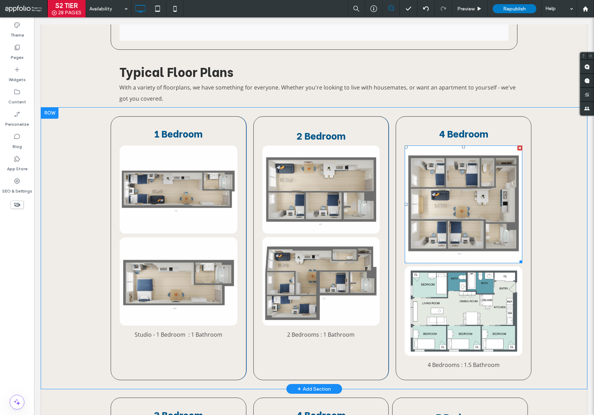
click at [458, 216] on img at bounding box center [464, 205] width 118 height 118
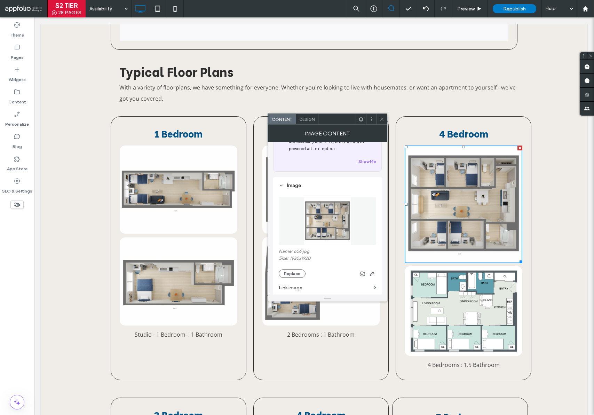
scroll to position [48, 0]
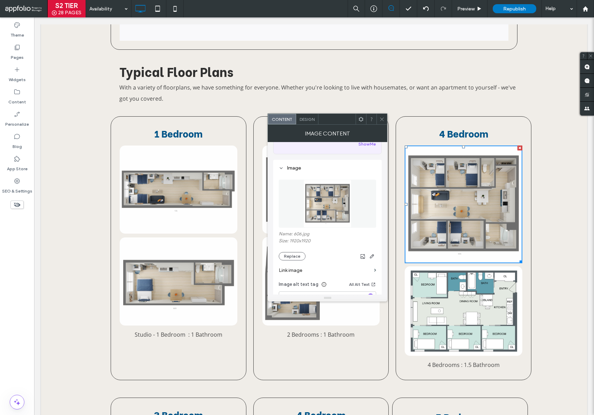
click at [383, 119] on icon at bounding box center [381, 119] width 5 height 5
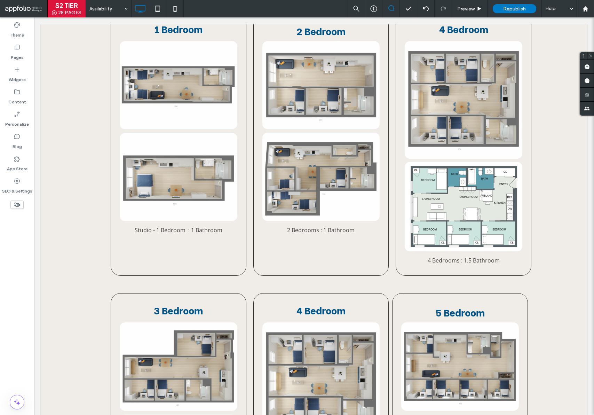
scroll to position [292, 0]
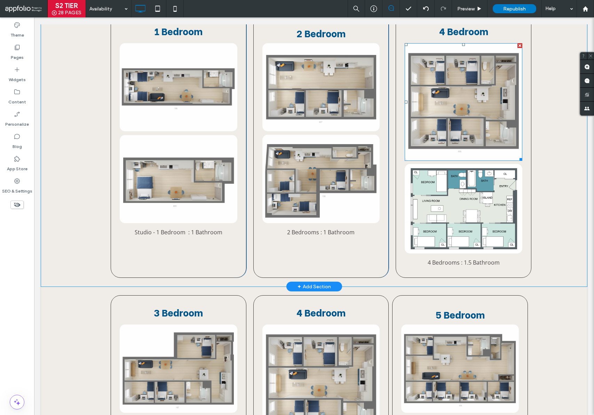
click at [468, 96] on img at bounding box center [464, 102] width 118 height 118
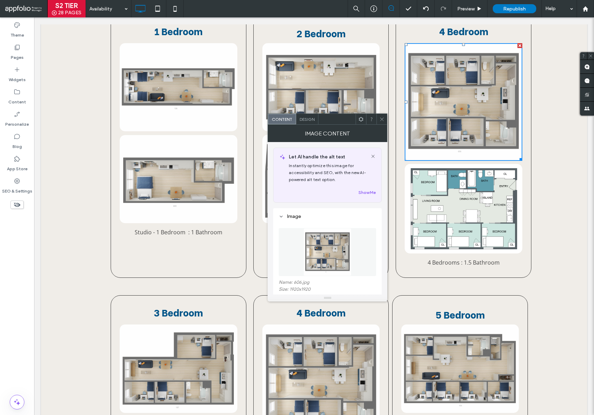
click at [384, 119] on icon at bounding box center [381, 119] width 5 height 5
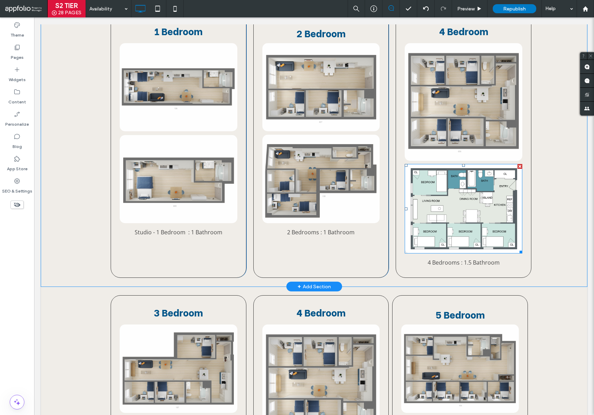
click at [455, 192] on img at bounding box center [464, 208] width 118 height 89
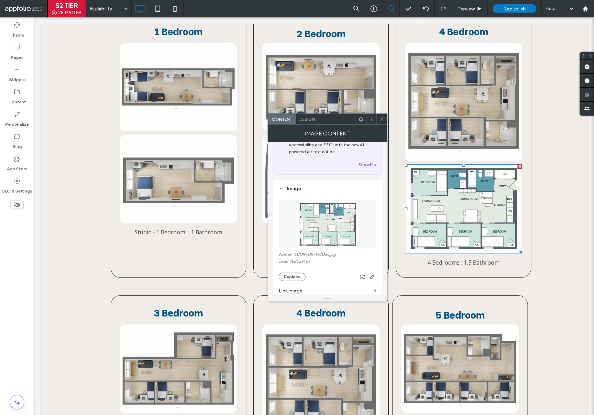
scroll to position [35, 0]
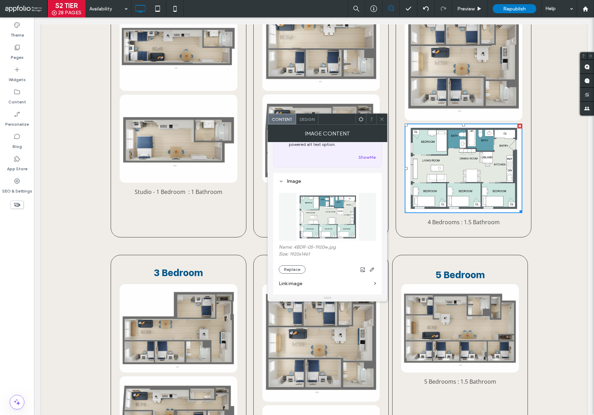
click at [383, 117] on icon at bounding box center [381, 119] width 5 height 5
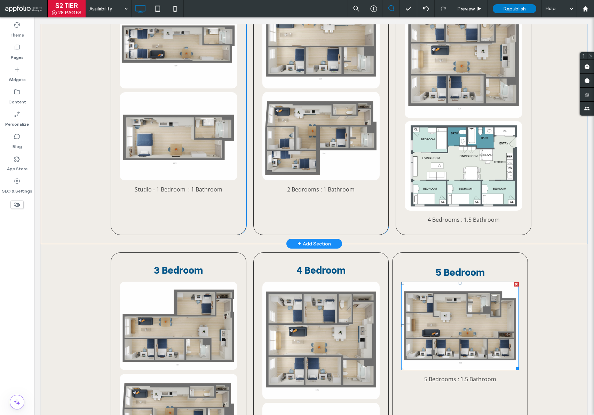
scroll to position [235, 0]
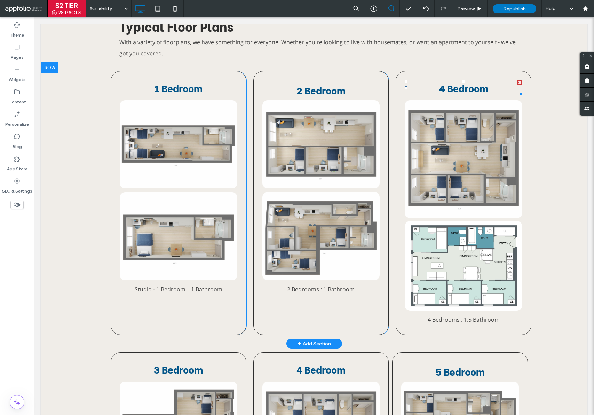
click at [439, 81] on span "4 Bedroom" at bounding box center [463, 88] width 49 height 14
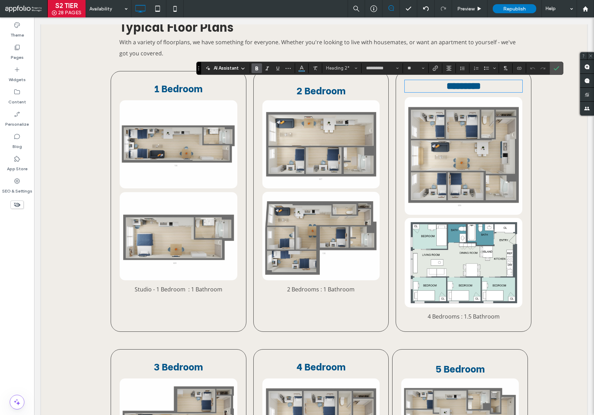
click at [447, 86] on span "*********" at bounding box center [464, 86] width 34 height 10
drag, startPoint x: 439, startPoint y: 88, endPoint x: 434, endPoint y: 89, distance: 4.7
click at [447, 89] on span "*********" at bounding box center [464, 86] width 34 height 10
click at [555, 65] on icon "Confirm" at bounding box center [557, 68] width 6 height 6
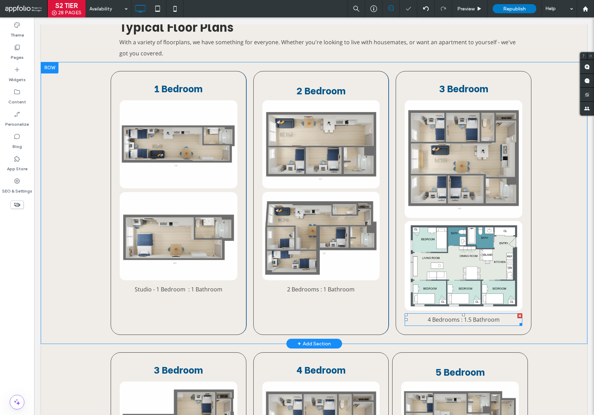
click at [428, 319] on span "4 Bedrooms : 1.5 Bathroom" at bounding box center [464, 320] width 72 height 8
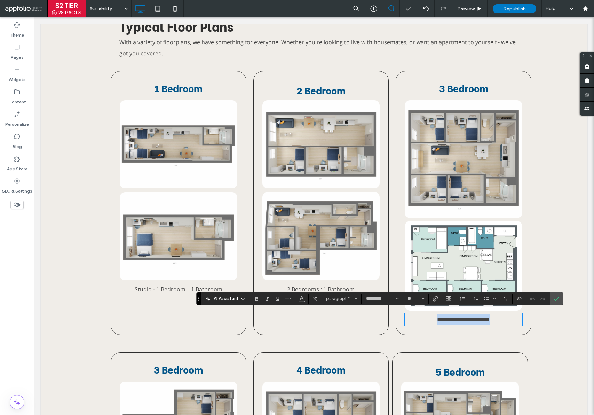
click at [437, 317] on span "**********" at bounding box center [463, 319] width 53 height 5
click at [556, 301] on icon "Confirm" at bounding box center [557, 299] width 6 height 6
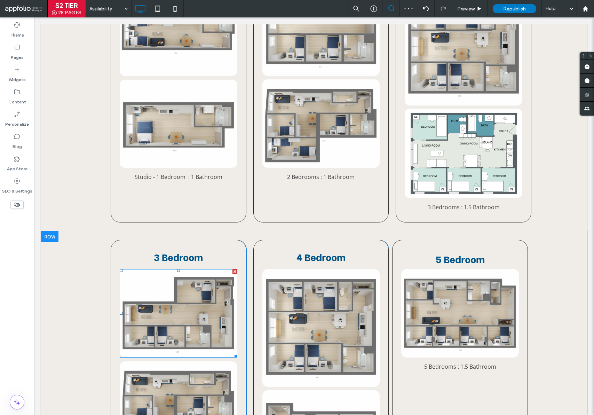
scroll to position [352, 0]
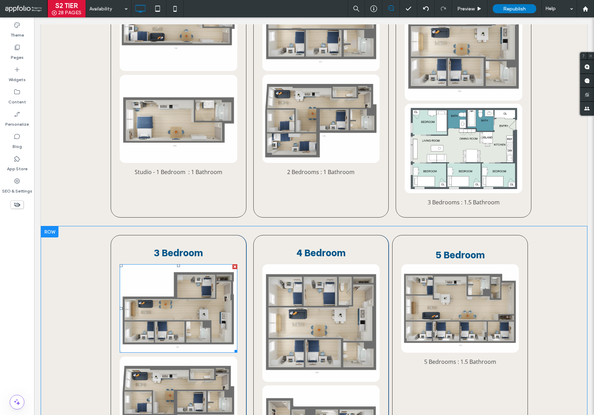
click at [180, 308] on img at bounding box center [179, 308] width 118 height 88
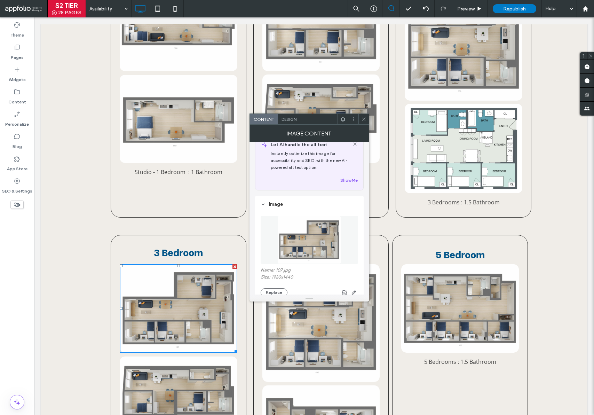
scroll to position [14, 0]
click at [365, 120] on icon at bounding box center [363, 119] width 5 height 5
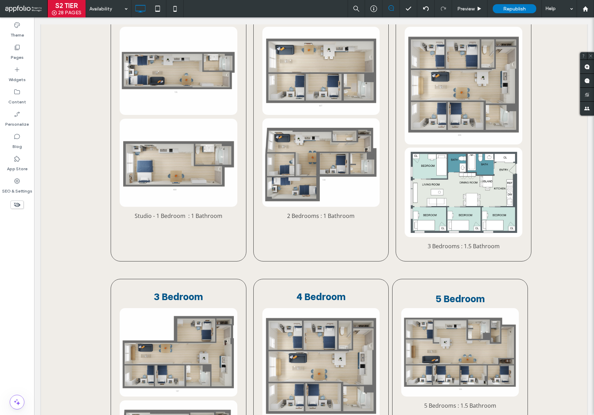
scroll to position [252, 0]
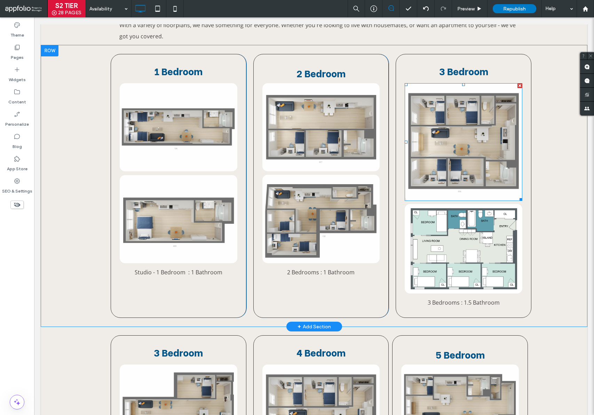
click at [464, 150] on img at bounding box center [464, 142] width 118 height 118
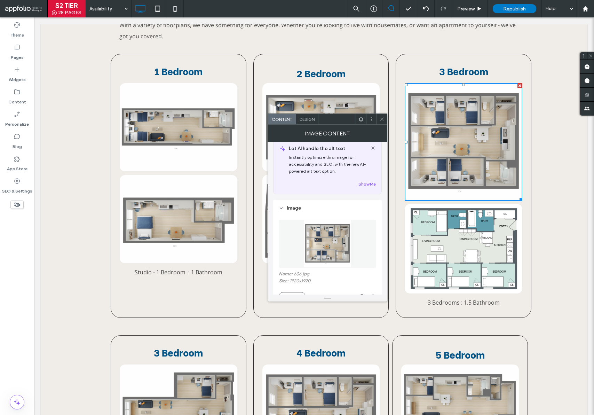
scroll to position [10, 0]
click at [382, 118] on icon at bounding box center [381, 119] width 5 height 5
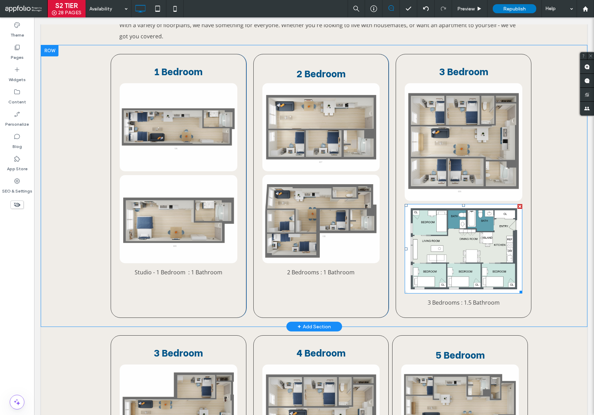
click at [442, 246] on img at bounding box center [464, 248] width 118 height 89
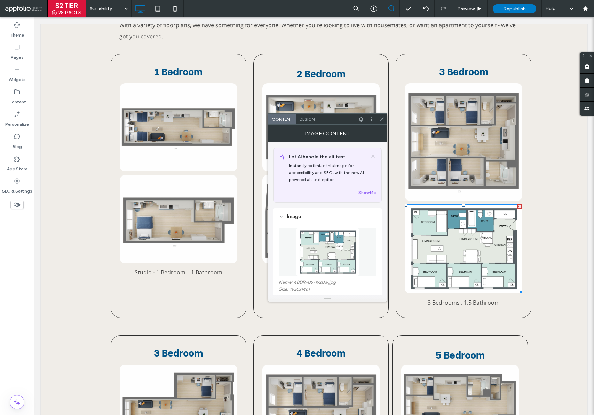
click at [382, 114] on span at bounding box center [381, 119] width 5 height 10
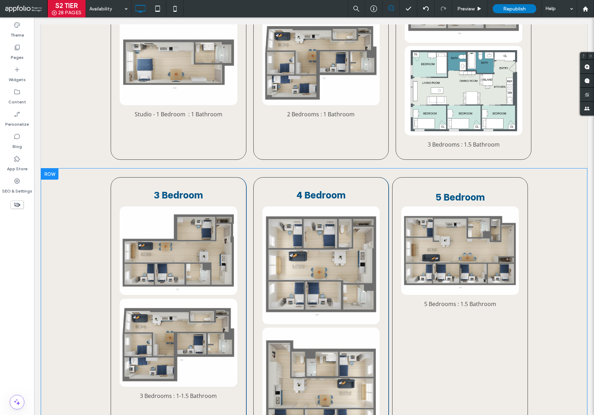
scroll to position [424, 0]
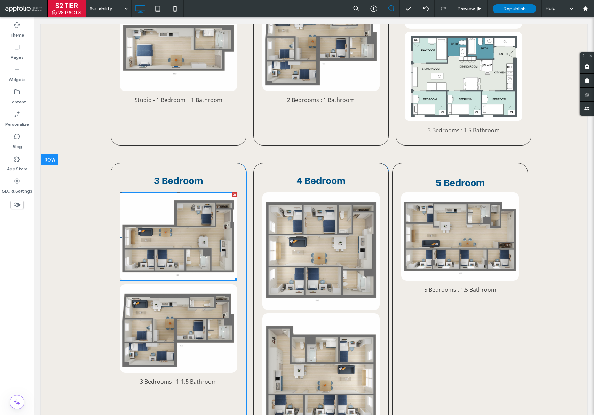
click at [189, 238] on img at bounding box center [179, 236] width 118 height 88
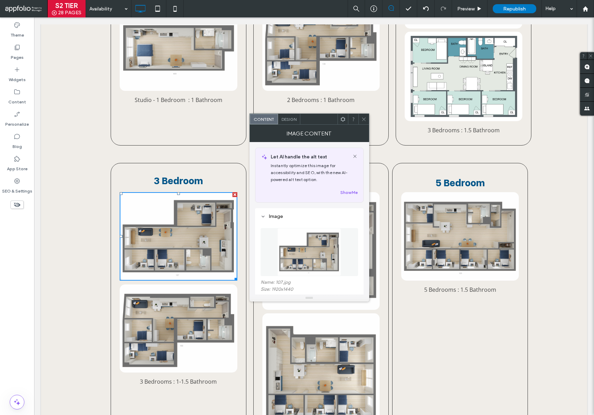
click at [364, 119] on use at bounding box center [363, 118] width 3 height 3
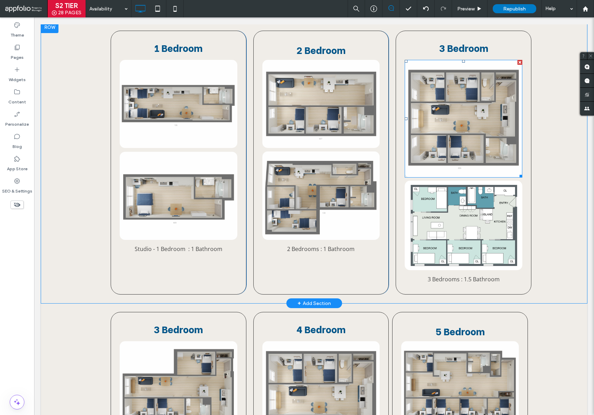
scroll to position [275, 0]
click at [458, 126] on img at bounding box center [464, 119] width 118 height 118
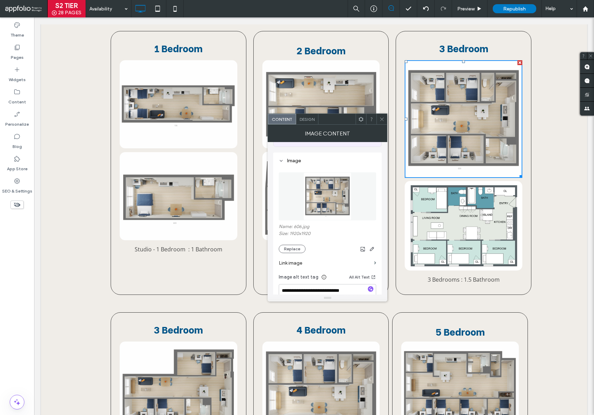
scroll to position [56, 0]
click at [292, 250] on button "Replace" at bounding box center [292, 248] width 27 height 8
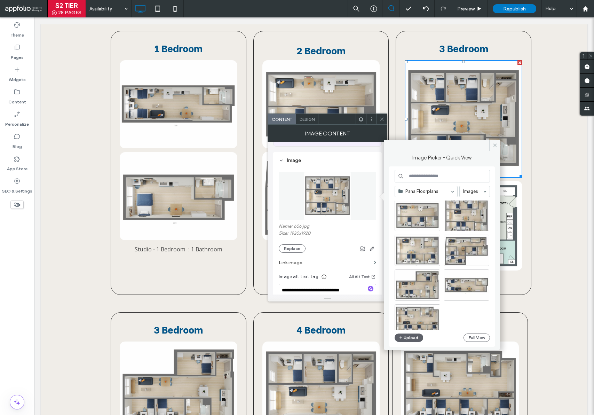
scroll to position [45, 0]
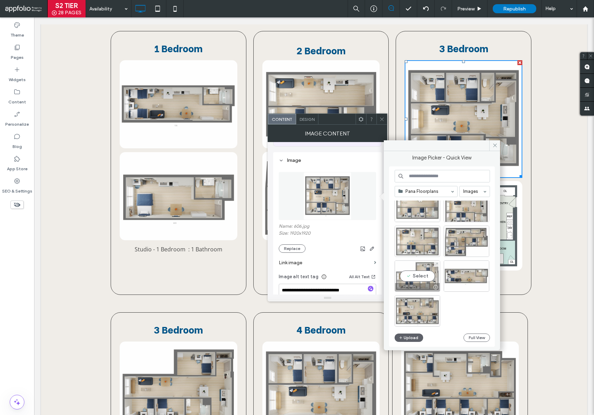
click at [426, 275] on div "Select" at bounding box center [418, 275] width 46 height 31
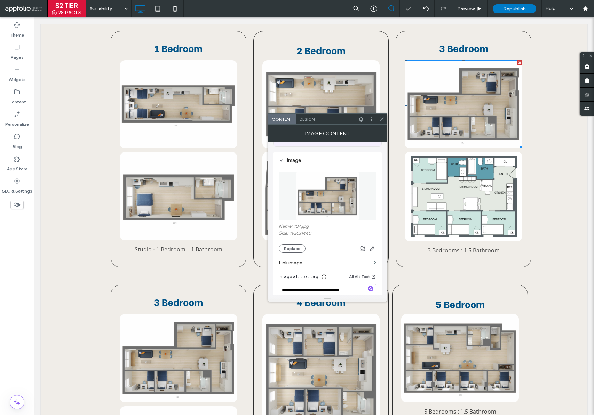
click at [381, 118] on icon at bounding box center [381, 119] width 5 height 5
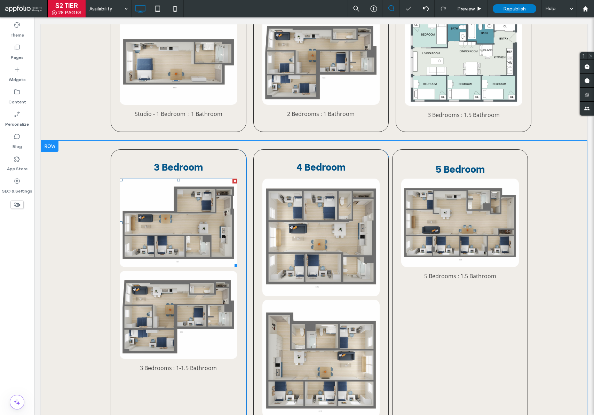
scroll to position [411, 0]
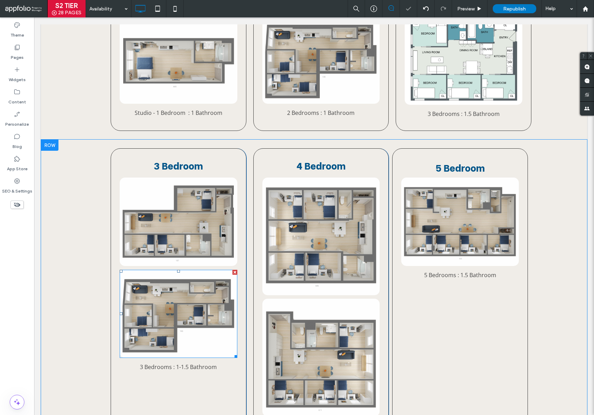
click at [175, 323] on img at bounding box center [179, 314] width 118 height 88
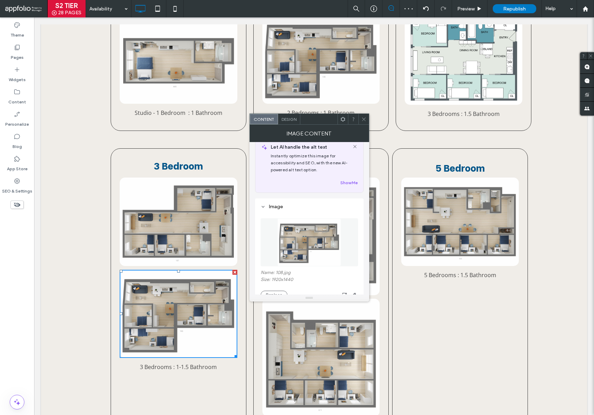
scroll to position [11, 0]
click at [366, 121] on icon at bounding box center [363, 119] width 5 height 5
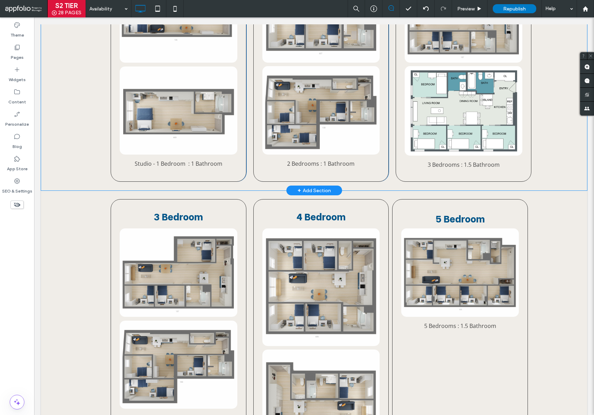
scroll to position [350, 0]
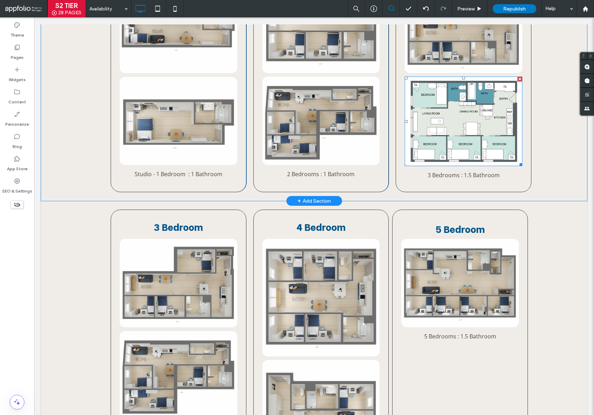
click at [458, 116] on img at bounding box center [464, 121] width 118 height 89
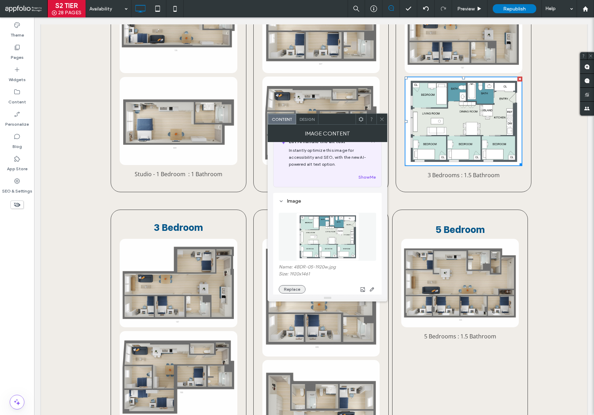
scroll to position [65, 0]
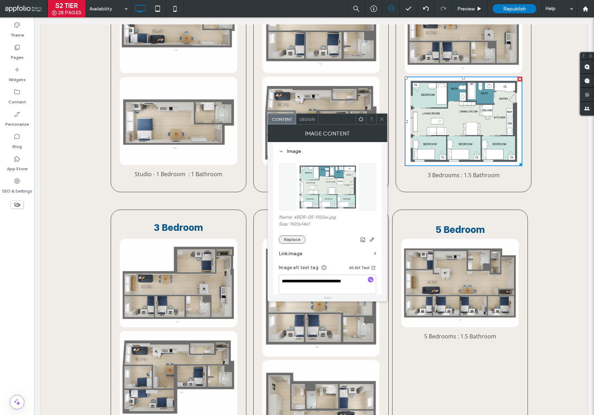
click at [295, 239] on button "Replace" at bounding box center [292, 239] width 27 height 8
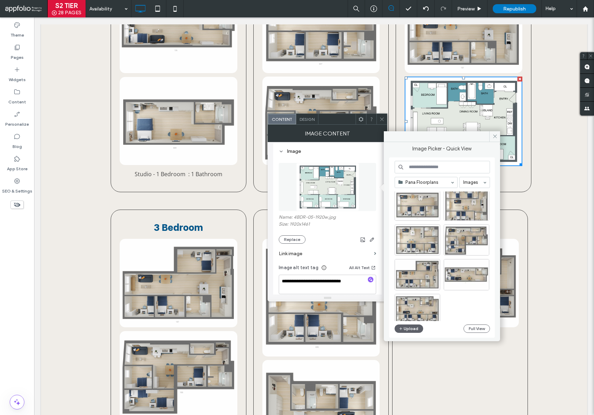
scroll to position [45, 0]
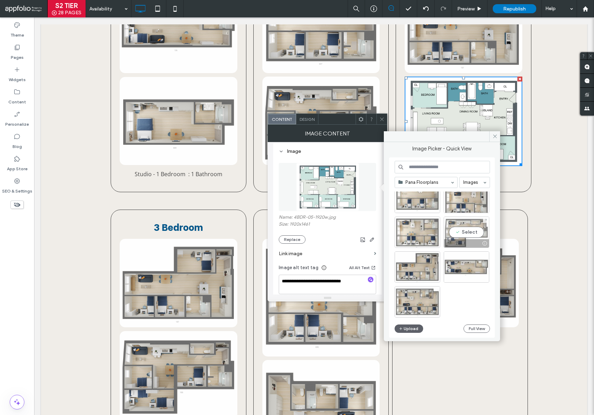
click at [478, 234] on div "Select" at bounding box center [467, 232] width 46 height 31
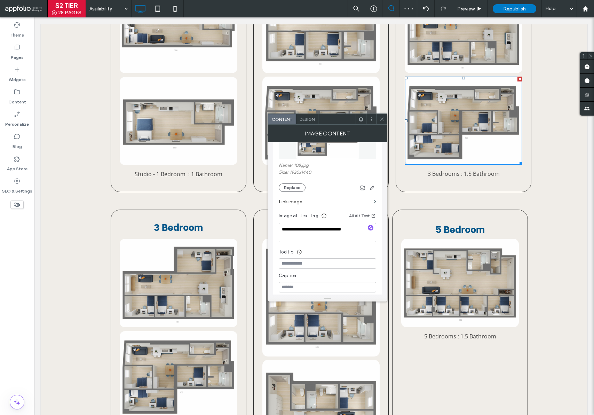
scroll to position [128, 0]
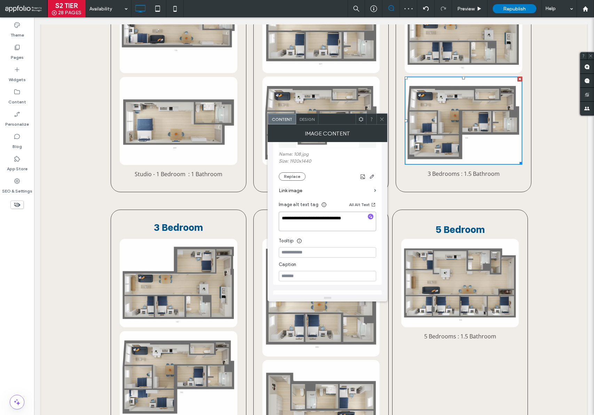
click at [282, 216] on textarea "**********" at bounding box center [327, 221] width 97 height 19
click at [283, 218] on textarea "**********" at bounding box center [327, 221] width 97 height 19
click at [286, 217] on textarea "**********" at bounding box center [327, 221] width 97 height 19
type textarea "**********"
click at [379, 123] on span at bounding box center [381, 119] width 5 height 10
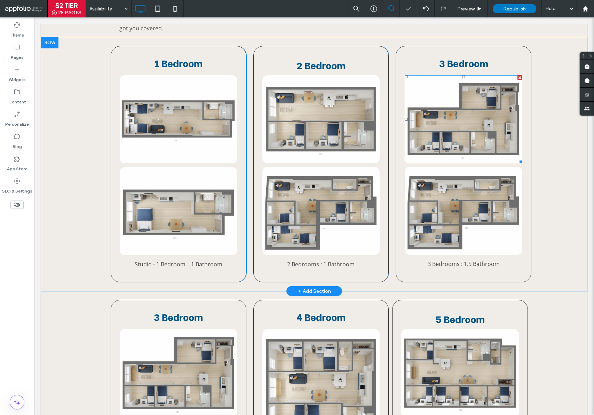
scroll to position [220, 0]
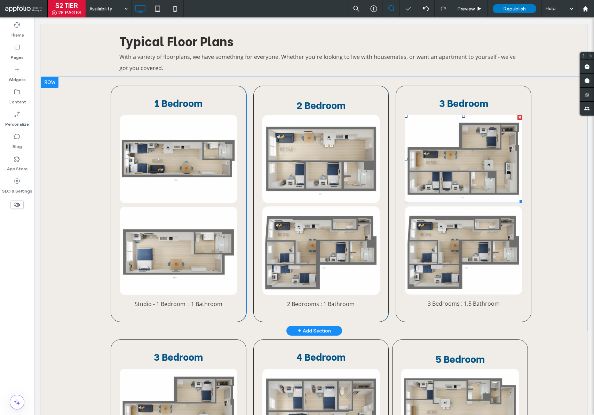
click at [450, 170] on img at bounding box center [464, 159] width 118 height 88
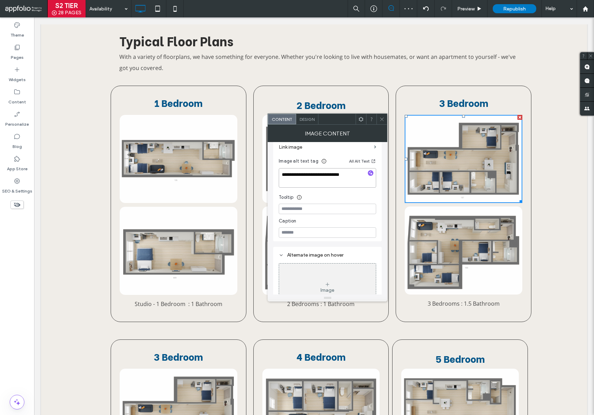
scroll to position [192, 0]
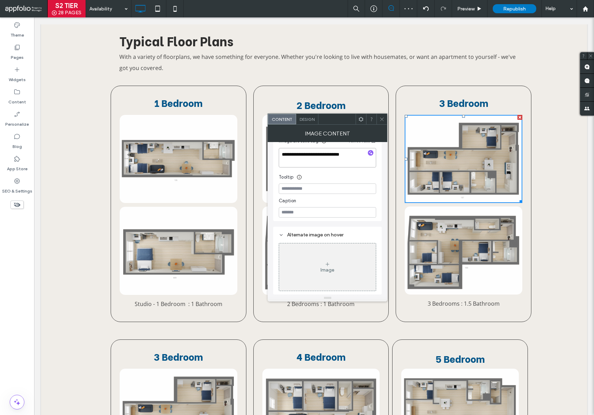
drag, startPoint x: 282, startPoint y: 290, endPoint x: 284, endPoint y: 285, distance: 5.3
click at [283, 287] on div "**********" at bounding box center [327, 122] width 109 height 344
drag, startPoint x: 290, startPoint y: 158, endPoint x: 284, endPoint y: 157, distance: 6.0
click at [290, 158] on textarea "**********" at bounding box center [327, 157] width 97 height 19
drag, startPoint x: 284, startPoint y: 155, endPoint x: 281, endPoint y: 155, distance: 3.5
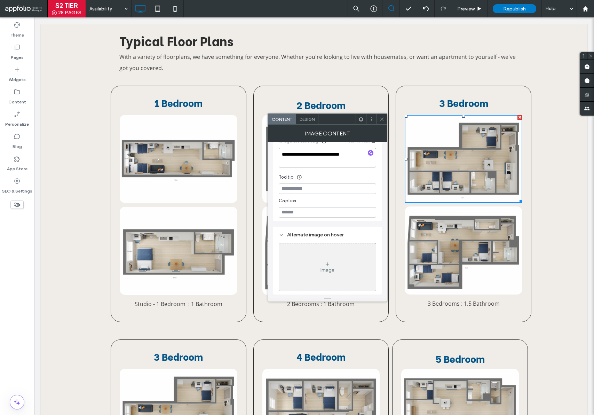
click at [281, 155] on textarea "**********" at bounding box center [327, 157] width 97 height 19
type textarea "**********"
click at [383, 120] on icon at bounding box center [381, 119] width 5 height 5
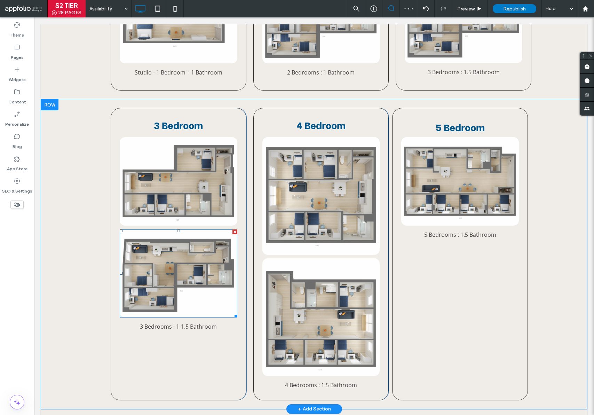
scroll to position [467, 0]
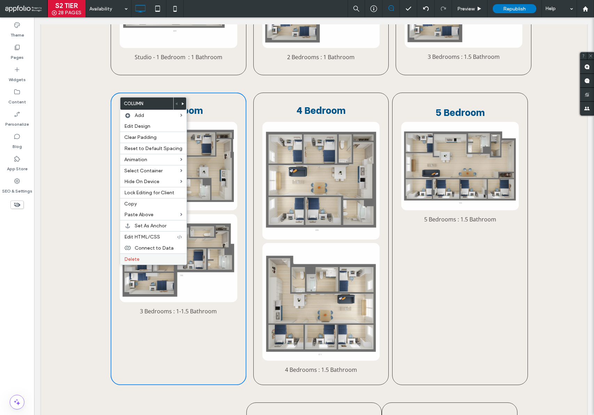
click at [138, 260] on span "Delete" at bounding box center [131, 259] width 15 height 6
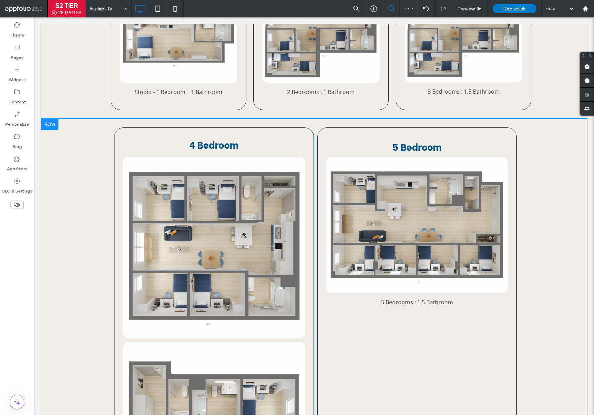
scroll to position [399, 0]
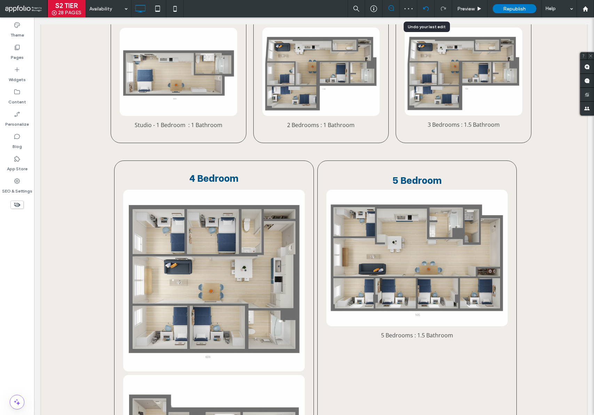
click at [425, 7] on use at bounding box center [426, 8] width 6 height 5
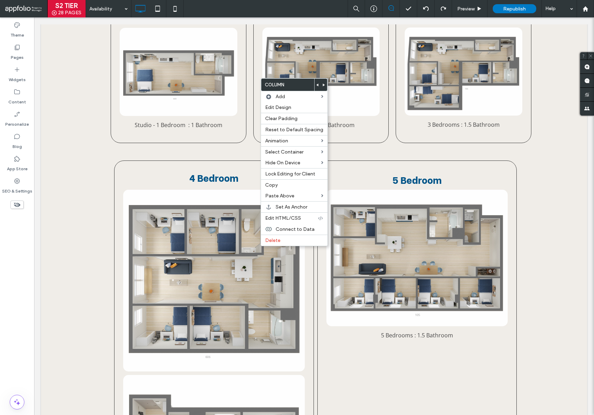
click at [316, 85] on use at bounding box center [317, 85] width 2 height 3
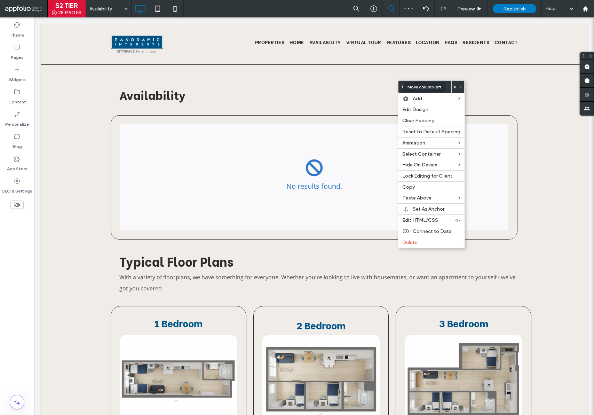
scroll to position [486, 0]
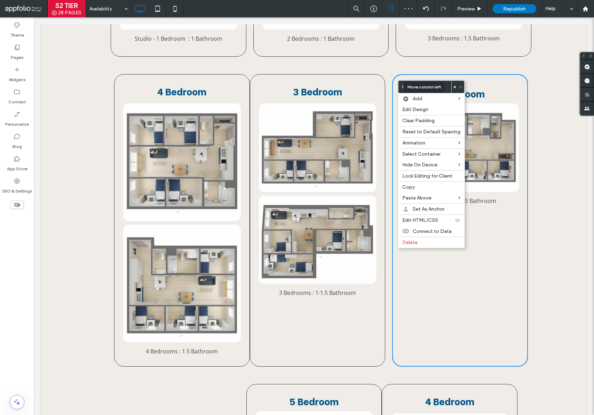
click at [454, 87] on icon at bounding box center [455, 87] width 3 height 3
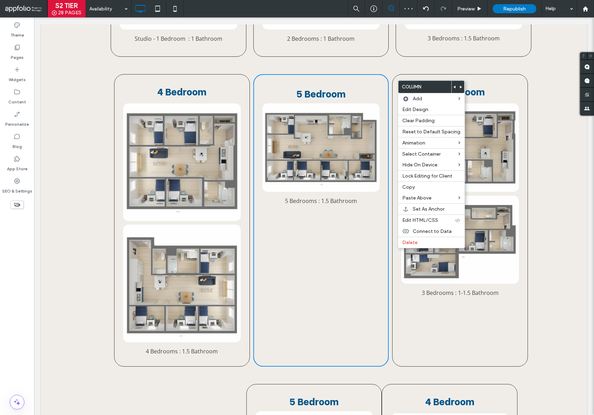
click at [320, 67] on div "4 Bedroom 4 Bedrooms : 1.5 Bathroom Click To Paste 5 Bedroom 5 Bedrooms : 1.5 B…" at bounding box center [314, 219] width 546 height 309
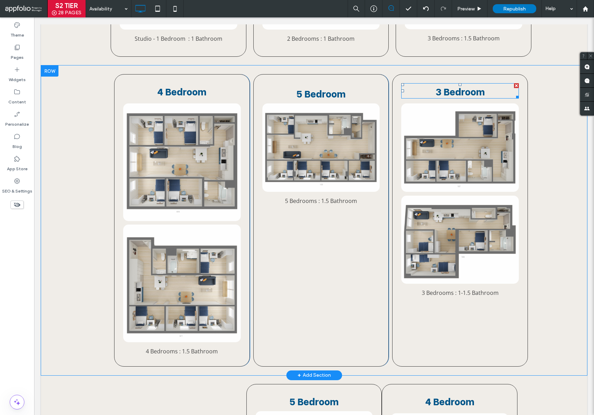
drag, startPoint x: 511, startPoint y: 83, endPoint x: 544, endPoint y: 105, distance: 39.7
click at [514, 83] on div at bounding box center [516, 85] width 5 height 5
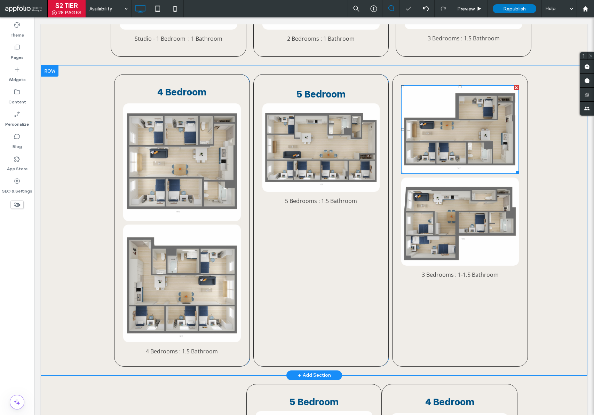
click at [514, 85] on div at bounding box center [516, 87] width 5 height 5
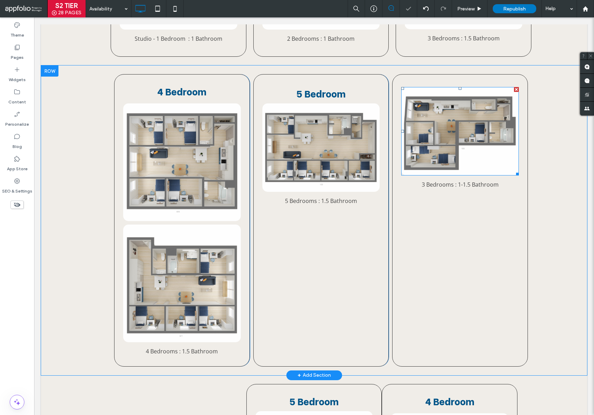
click at [514, 87] on div at bounding box center [516, 89] width 5 height 5
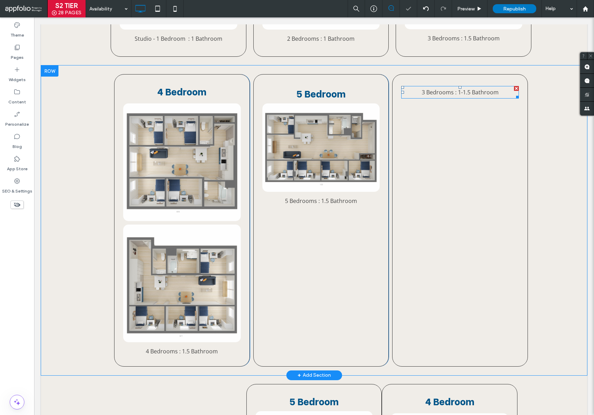
drag, startPoint x: 511, startPoint y: 86, endPoint x: 556, endPoint y: 124, distance: 59.2
click at [514, 86] on div at bounding box center [516, 88] width 5 height 5
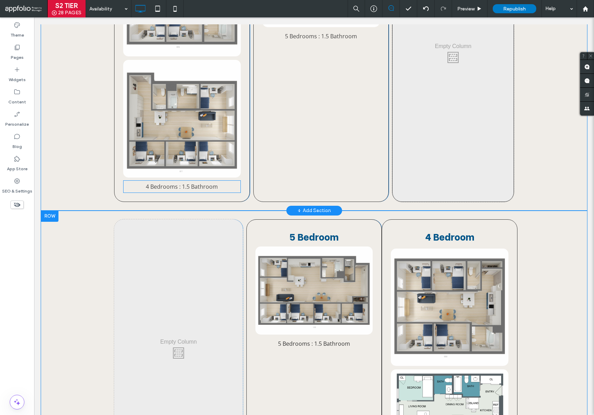
scroll to position [682, 0]
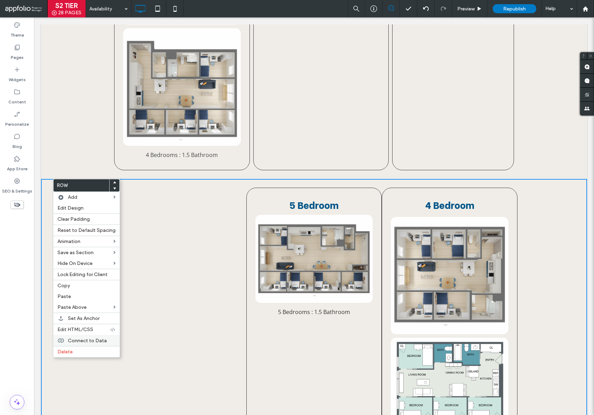
drag, startPoint x: 83, startPoint y: 352, endPoint x: 103, endPoint y: 343, distance: 22.9
click at [83, 352] on label "Delete" at bounding box center [86, 352] width 58 height 6
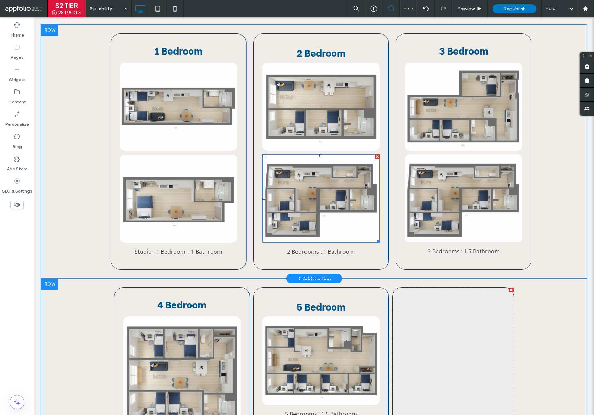
scroll to position [177, 0]
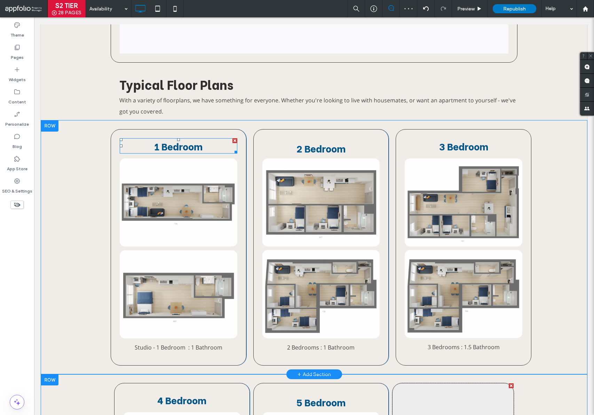
click at [201, 147] on span "1 Bedroom" at bounding box center [178, 146] width 48 height 14
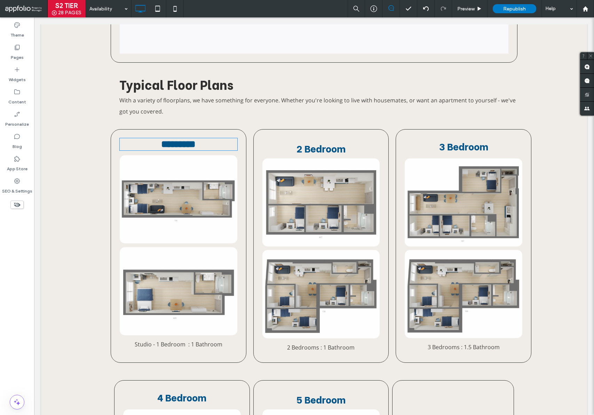
type input "**********"
type input "**"
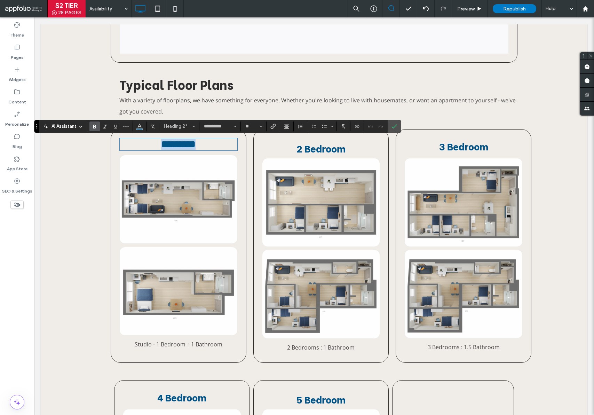
click at [207, 145] on h2 "*********" at bounding box center [179, 144] width 118 height 11
click at [148, 147] on h2 "*********" at bounding box center [179, 144] width 118 height 11
click at [394, 127] on use "Confirm" at bounding box center [395, 126] width 6 height 4
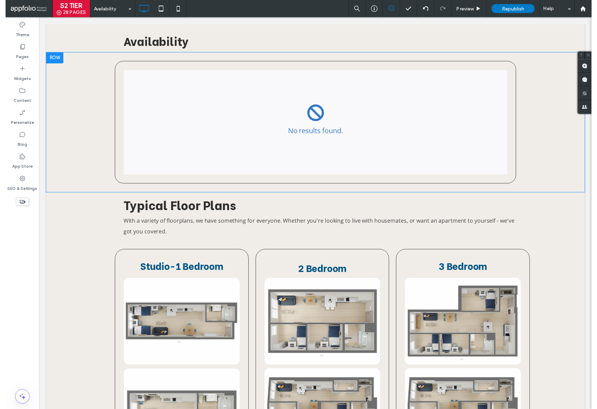
scroll to position [0, 0]
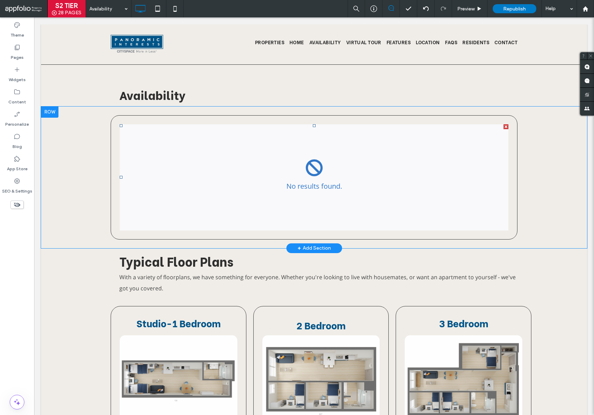
drag, startPoint x: 287, startPoint y: 131, endPoint x: 288, endPoint y: 135, distance: 3.5
click at [287, 131] on span at bounding box center [314, 177] width 389 height 106
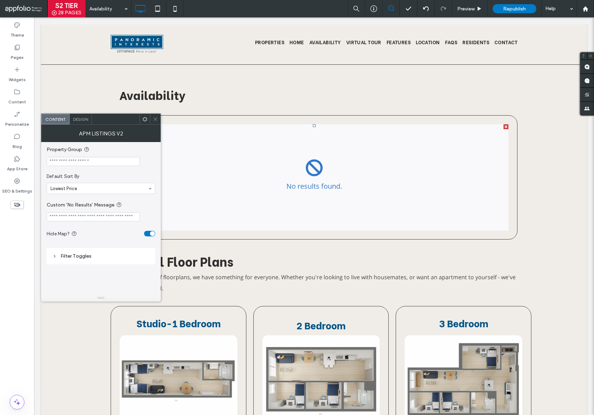
click at [156, 119] on icon at bounding box center [155, 119] width 5 height 5
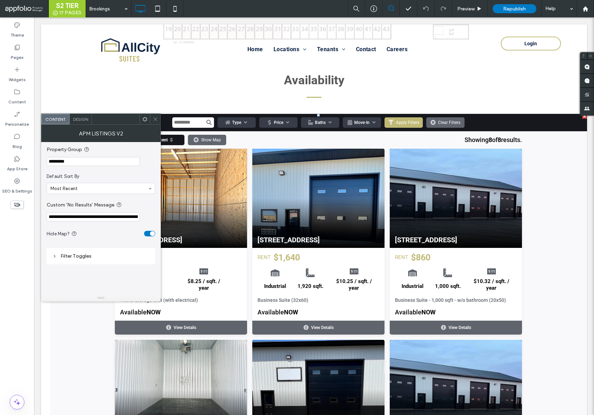
click at [158, 118] on div at bounding box center [155, 119] width 10 height 10
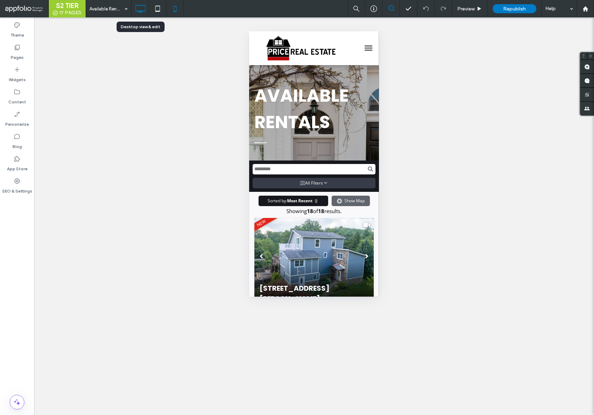
click at [142, 13] on icon at bounding box center [140, 9] width 14 height 14
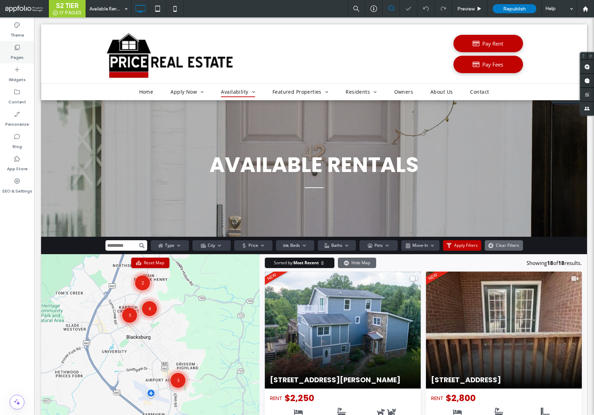
click at [18, 50] on icon at bounding box center [17, 47] width 7 height 7
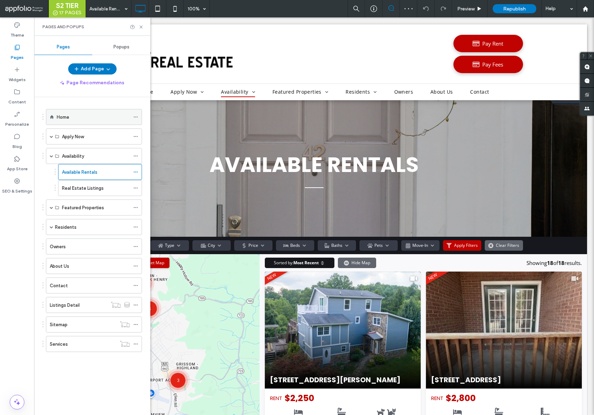
click at [80, 117] on div "Home" at bounding box center [93, 116] width 73 height 7
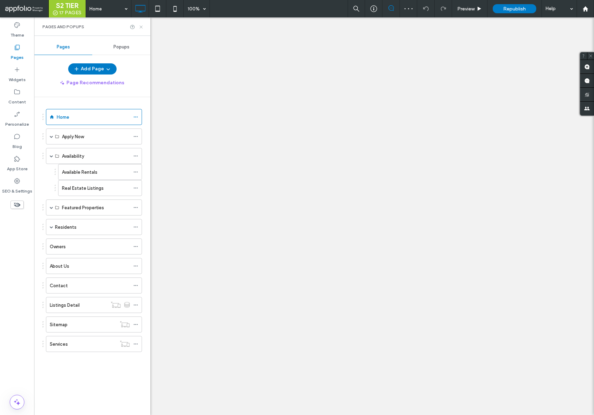
click at [142, 27] on icon at bounding box center [141, 26] width 5 height 5
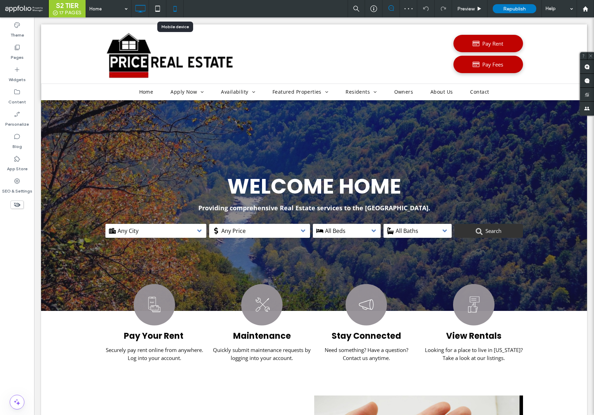
click at [174, 11] on use at bounding box center [174, 9] width 3 height 6
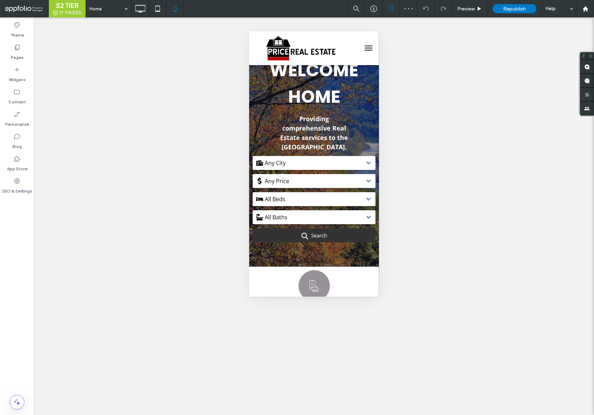
scroll to position [52, 0]
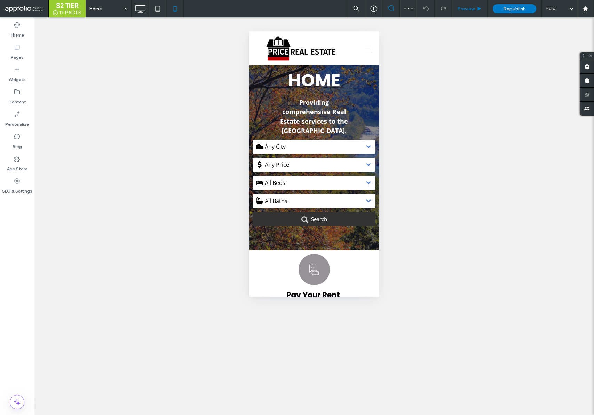
click at [466, 9] on span "Preview" at bounding box center [465, 9] width 17 height 6
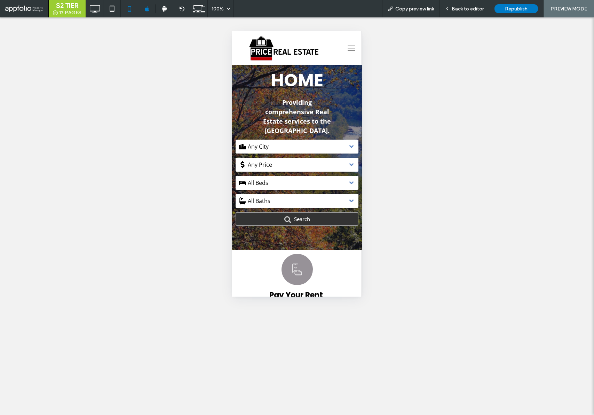
click at [301, 215] on button "Search" at bounding box center [297, 219] width 123 height 14
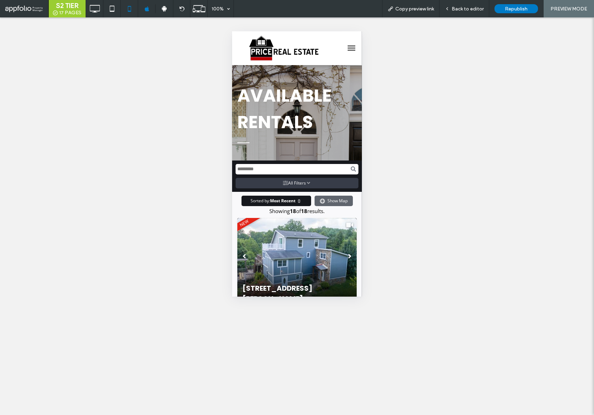
click at [346, 44] on button "menu" at bounding box center [352, 48] width 14 height 14
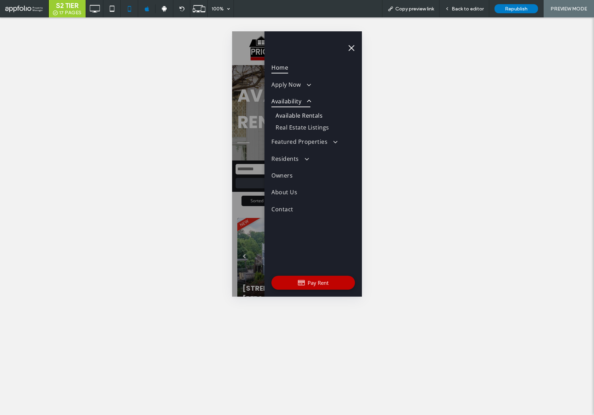
click at [291, 67] on link "Home" at bounding box center [314, 67] width 84 height 17
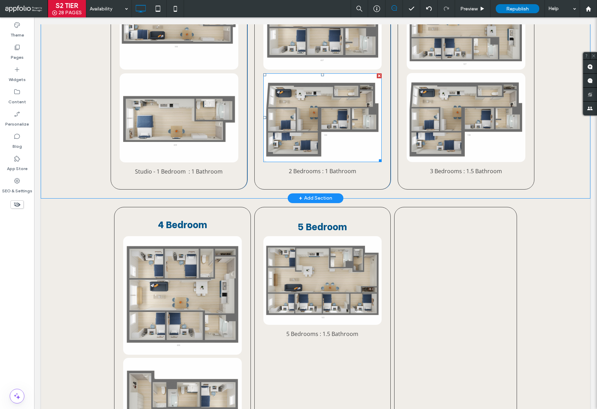
scroll to position [411, 0]
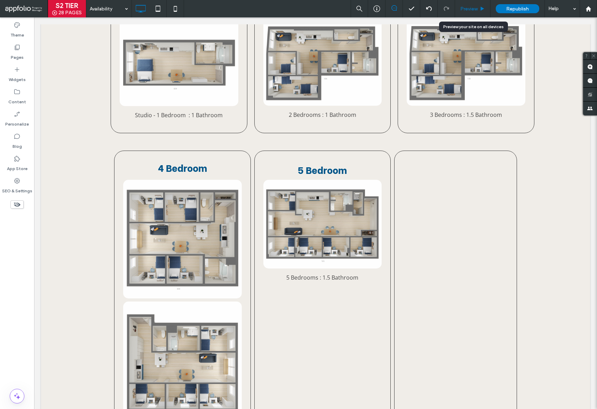
click at [480, 7] on icon at bounding box center [482, 8] width 5 height 5
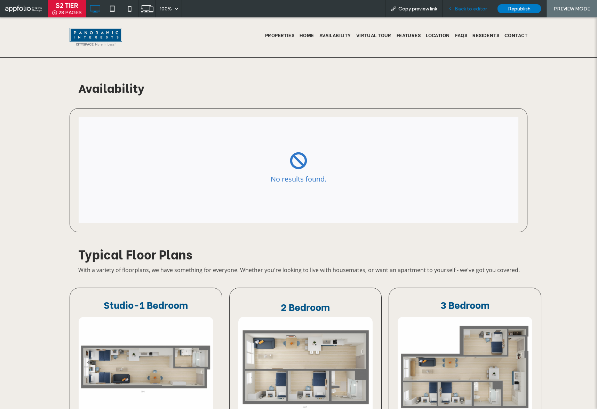
click at [474, 6] on span "Back to editor" at bounding box center [471, 9] width 32 height 6
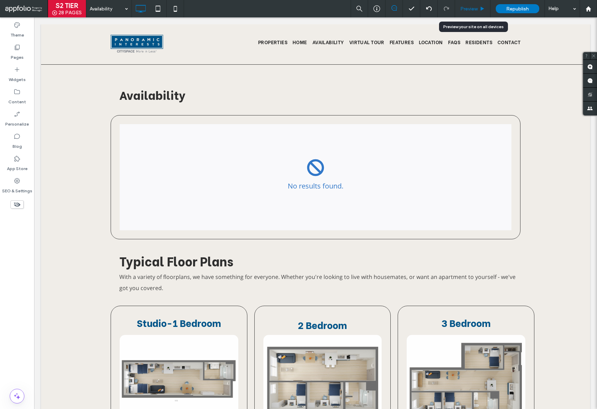
click at [472, 8] on span "Preview" at bounding box center [469, 9] width 17 height 6
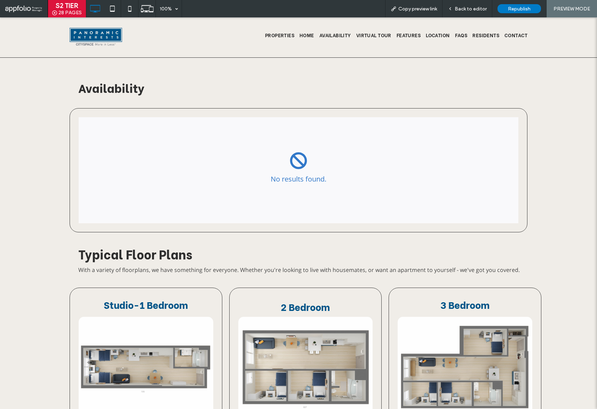
click at [266, 36] on span "Properties" at bounding box center [279, 35] width 29 height 10
click at [474, 6] on span "Back to editor" at bounding box center [471, 9] width 32 height 6
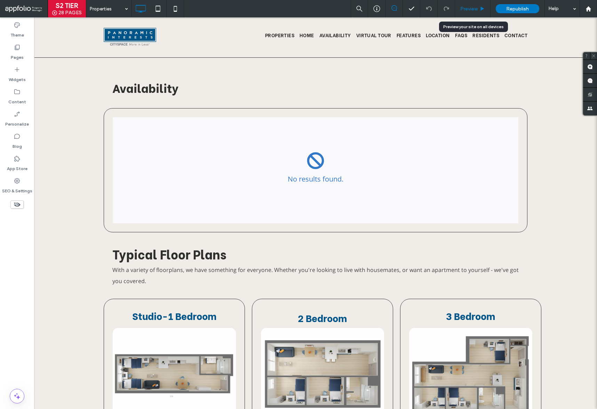
click at [470, 13] on div "Preview" at bounding box center [473, 8] width 36 height 17
click at [471, 13] on div "Preview" at bounding box center [473, 8] width 36 height 17
click at [477, 2] on div "Preview" at bounding box center [473, 8] width 36 height 17
click at [475, 7] on span "Preview" at bounding box center [469, 9] width 17 height 6
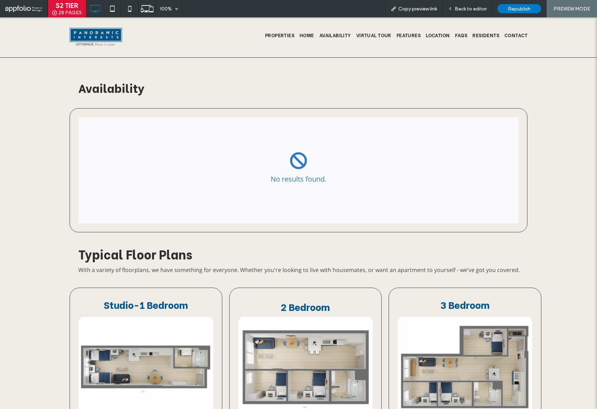
click at [456, 109] on div at bounding box center [298, 204] width 597 height 409
click at [462, 8] on span "Back to editor" at bounding box center [471, 9] width 32 height 6
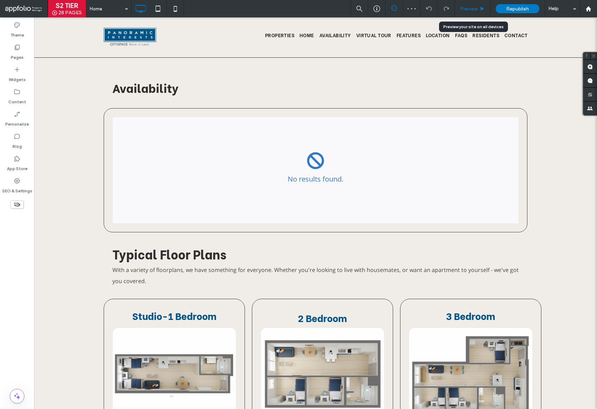
click at [484, 3] on div "Preview" at bounding box center [473, 8] width 36 height 17
click at [16, 49] on use at bounding box center [17, 47] width 5 height 5
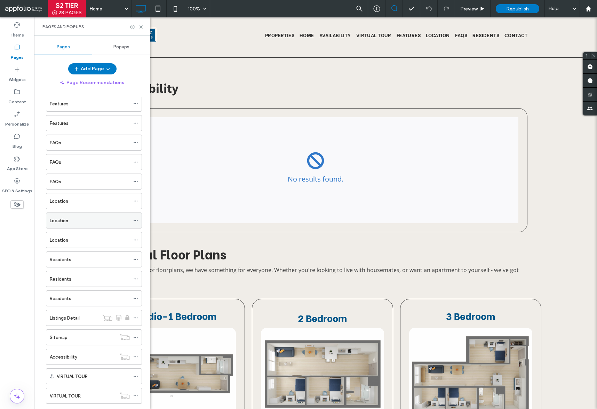
scroll to position [243, 0]
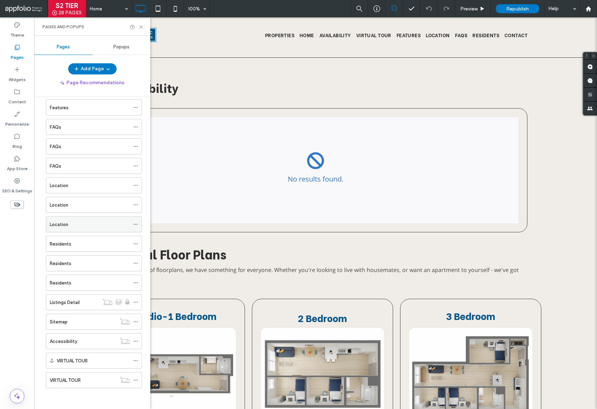
click at [79, 220] on div "Location" at bounding box center [90, 224] width 80 height 15
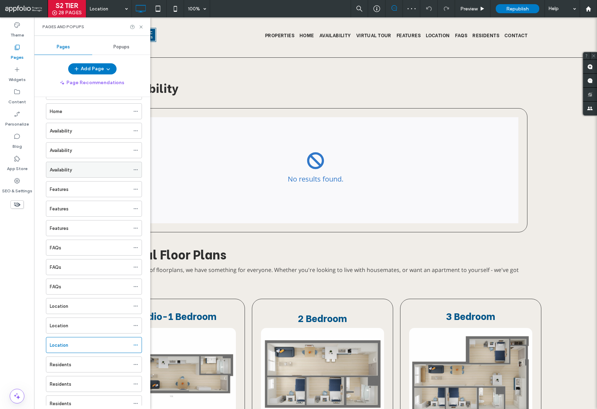
click at [76, 167] on div "Availability" at bounding box center [90, 169] width 80 height 7
click at [139, 25] on icon at bounding box center [141, 26] width 5 height 5
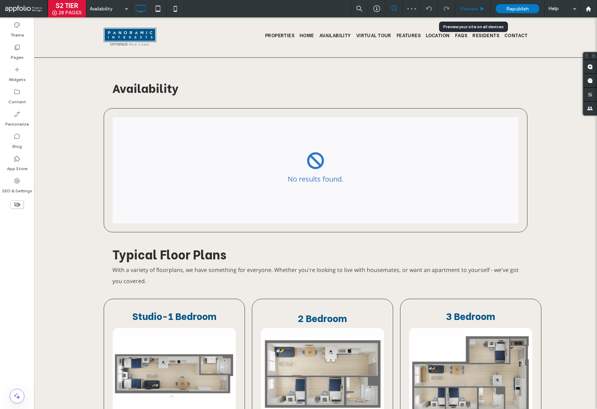
click at [473, 10] on span "Preview" at bounding box center [469, 9] width 17 height 6
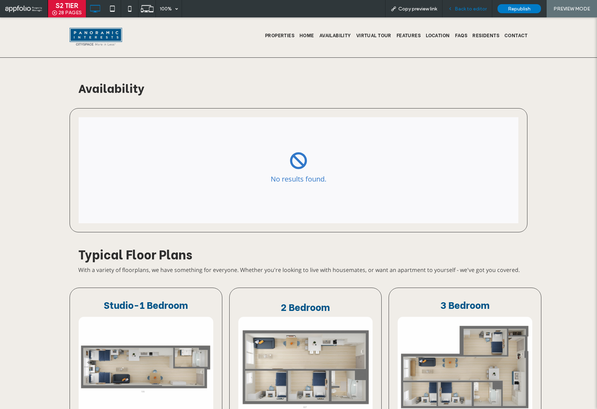
click at [473, 10] on span "Back to editor" at bounding box center [471, 9] width 32 height 6
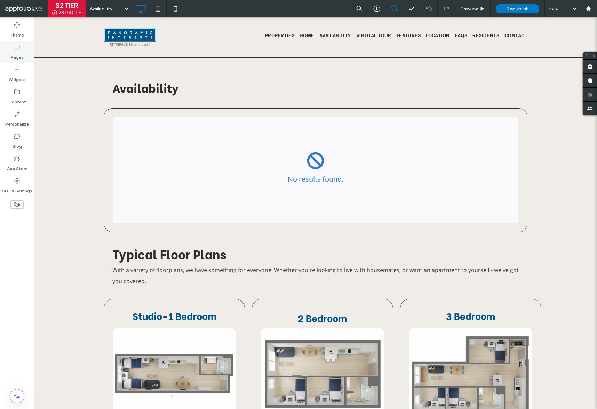
click at [13, 52] on label "Pages" at bounding box center [17, 56] width 13 height 10
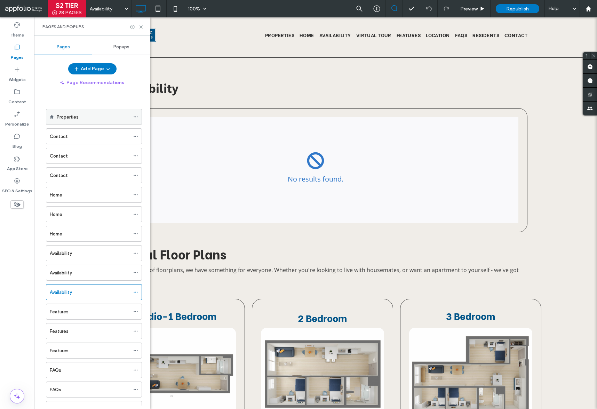
click at [77, 119] on label "Properties" at bounding box center [68, 117] width 22 height 12
click at [140, 25] on icon at bounding box center [141, 26] width 5 height 5
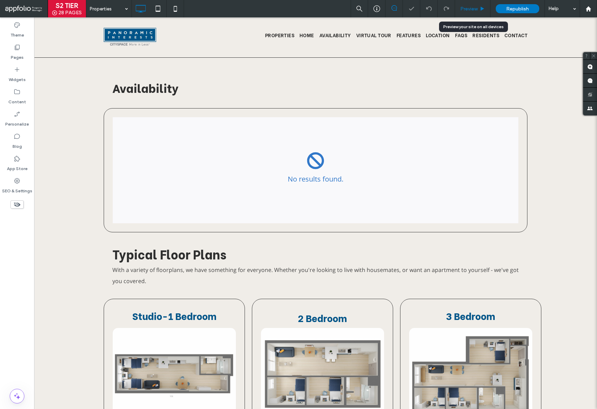
click at [479, 7] on div "Preview" at bounding box center [472, 9] width 35 height 6
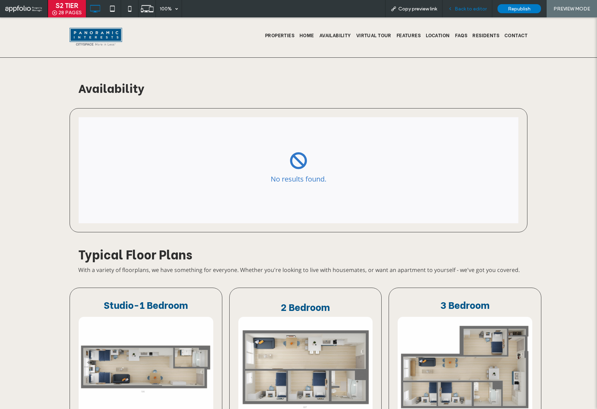
click at [472, 9] on span "Back to editor" at bounding box center [471, 9] width 32 height 6
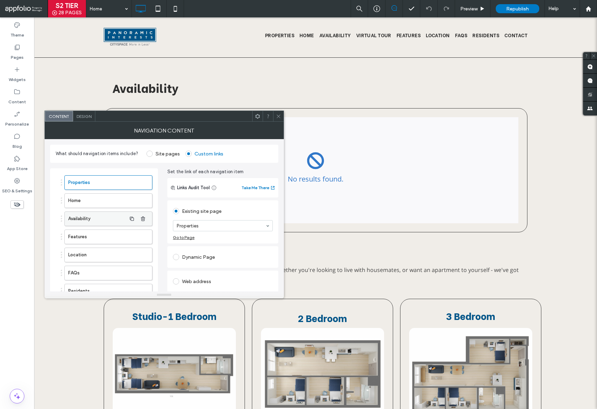
click at [98, 219] on label "Availability" at bounding box center [97, 219] width 58 height 14
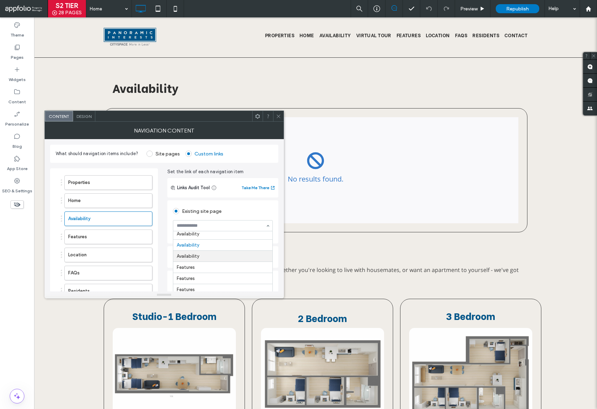
scroll to position [79, 0]
click at [115, 200] on label "Home" at bounding box center [97, 201] width 58 height 14
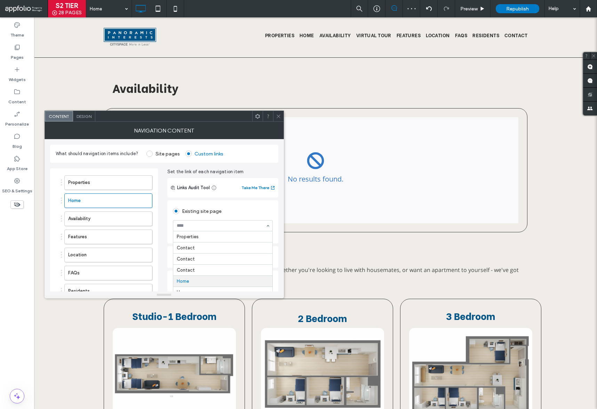
scroll to position [45, 0]
click at [277, 115] on icon at bounding box center [278, 116] width 5 height 5
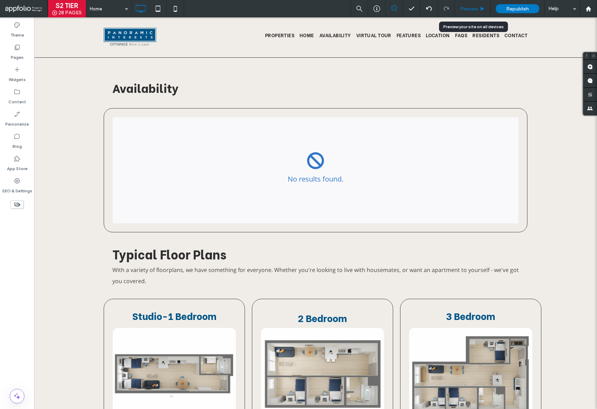
click at [473, 7] on span "Preview" at bounding box center [469, 9] width 17 height 6
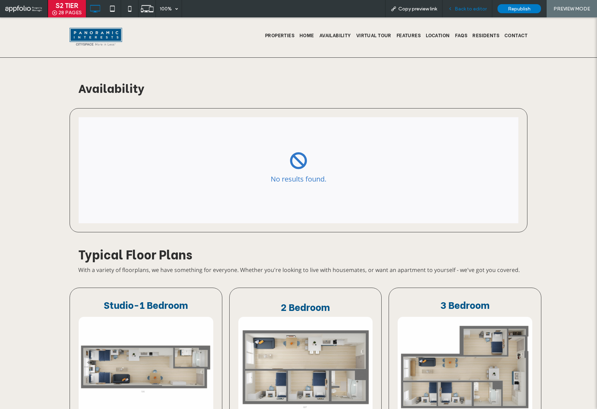
click at [475, 9] on span "Back to editor" at bounding box center [471, 9] width 32 height 6
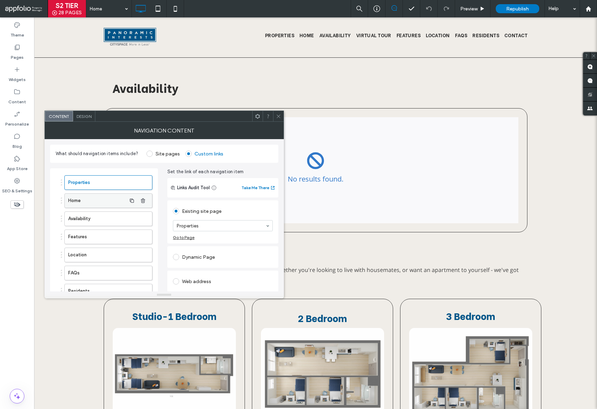
click at [93, 201] on label "Home" at bounding box center [97, 201] width 58 height 14
click at [196, 220] on div "Home" at bounding box center [223, 225] width 100 height 11
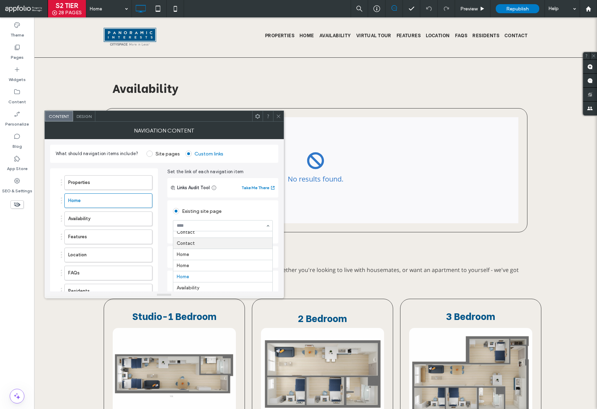
scroll to position [26, 0]
click at [278, 114] on icon at bounding box center [278, 116] width 5 height 5
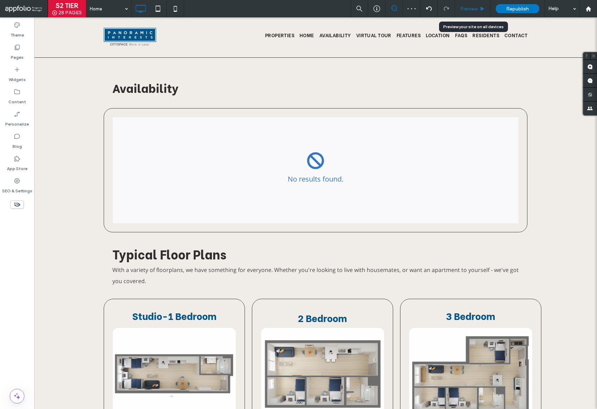
click at [471, 11] on span "Preview" at bounding box center [469, 9] width 17 height 6
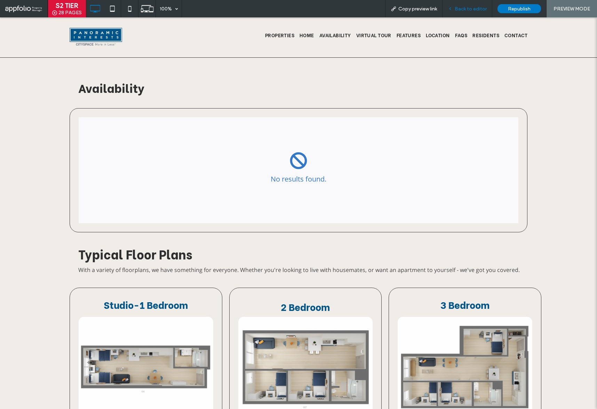
click at [471, 10] on span "Back to editor" at bounding box center [471, 9] width 32 height 6
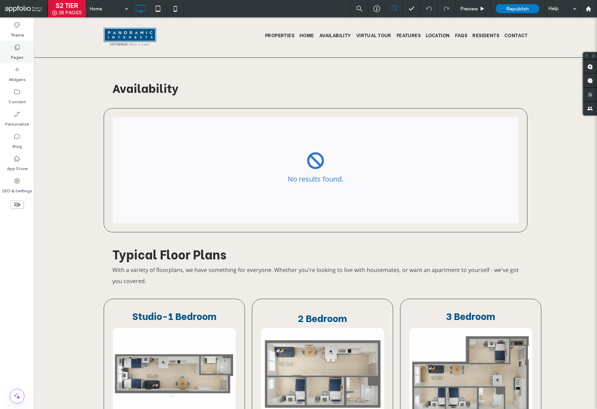
click at [19, 51] on label "Pages" at bounding box center [17, 56] width 13 height 10
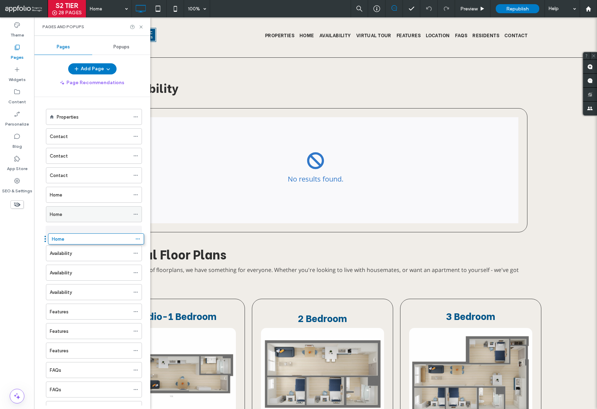
drag, startPoint x: 66, startPoint y: 194, endPoint x: 68, endPoint y: 236, distance: 42.2
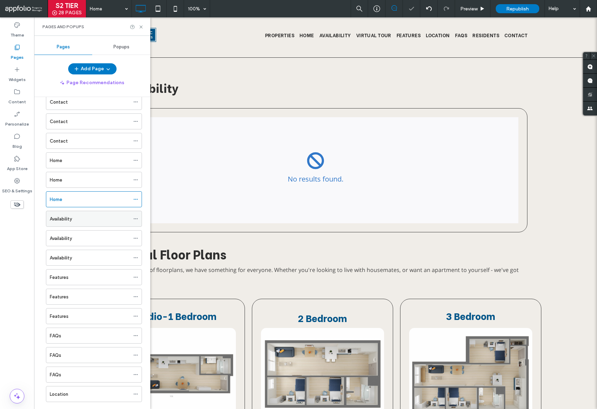
scroll to position [46, 0]
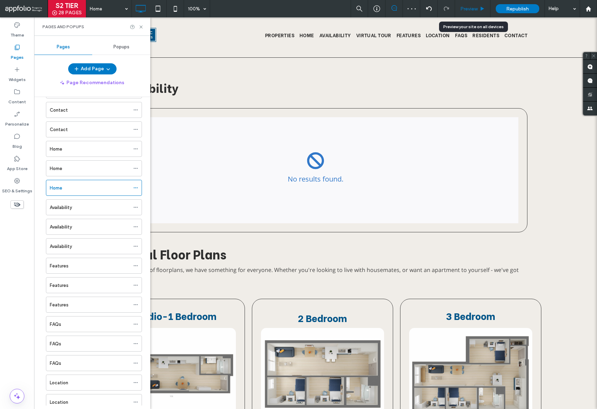
click at [479, 8] on div "Preview" at bounding box center [472, 9] width 35 height 6
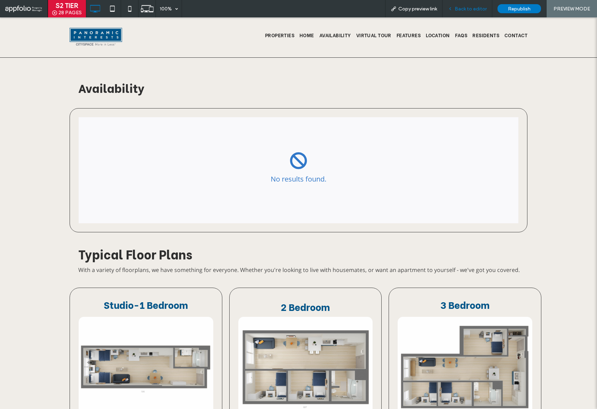
click at [462, 5] on div "Back to editor" at bounding box center [468, 8] width 50 height 17
click at [465, 10] on span "Back to editor" at bounding box center [471, 9] width 32 height 6
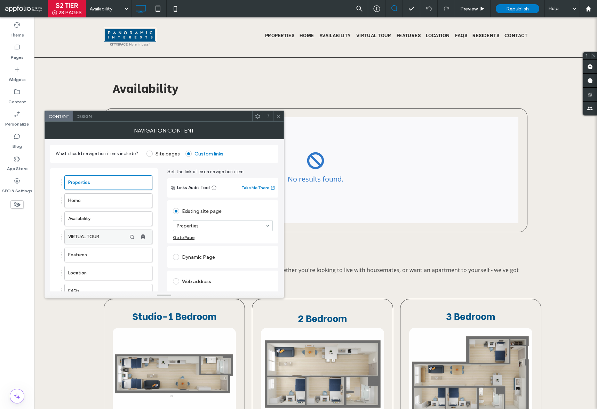
click at [113, 234] on label "VIRTUAL TOUR" at bounding box center [97, 237] width 58 height 14
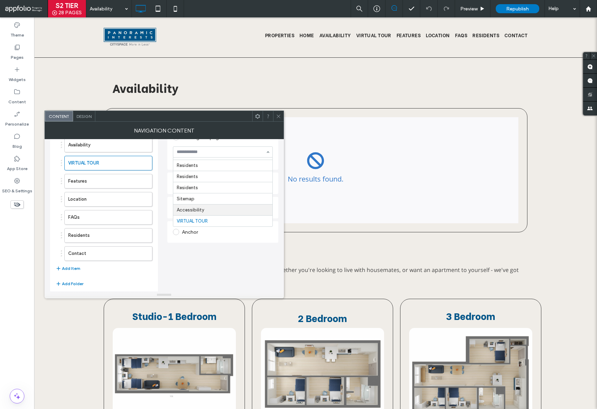
scroll to position [78, 0]
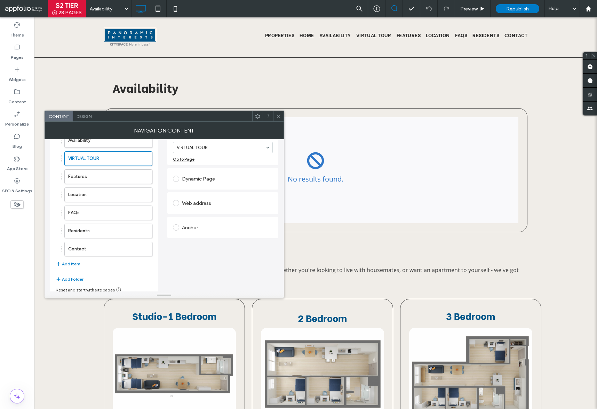
click at [221, 263] on div "Set the link of each navigation item Links Audit Tool Take Me There Existing si…" at bounding box center [222, 193] width 111 height 206
click at [279, 115] on icon at bounding box center [278, 116] width 5 height 5
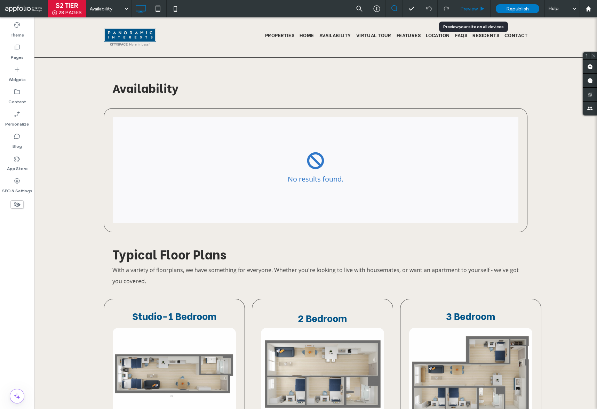
click at [471, 8] on span "Preview" at bounding box center [469, 9] width 17 height 6
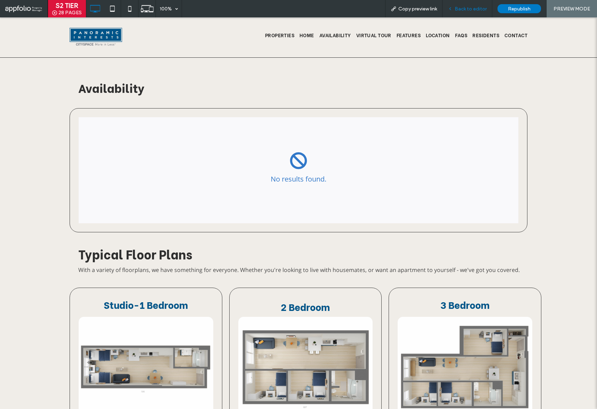
click at [463, 11] on span "Back to editor" at bounding box center [471, 9] width 32 height 6
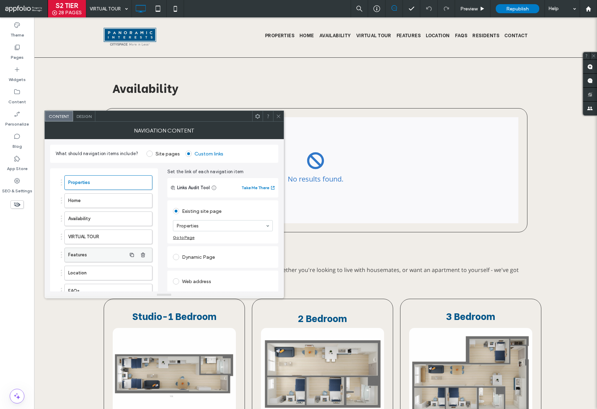
click at [102, 252] on label "Features" at bounding box center [97, 255] width 58 height 14
click at [277, 115] on icon at bounding box center [278, 116] width 5 height 5
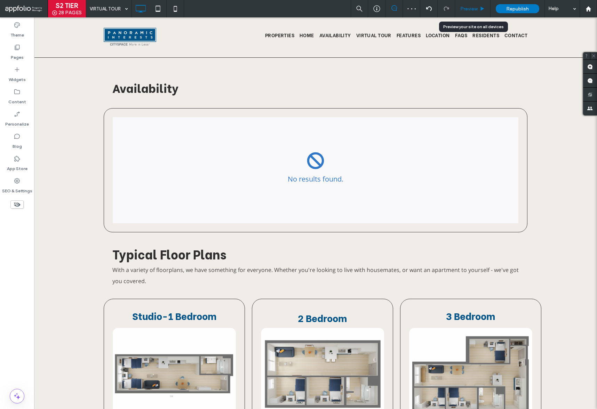
click at [467, 7] on span "Preview" at bounding box center [469, 9] width 17 height 6
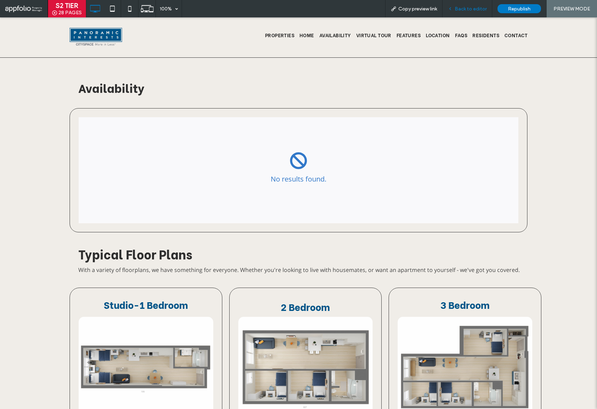
click at [462, 8] on span "Back to editor" at bounding box center [471, 9] width 32 height 6
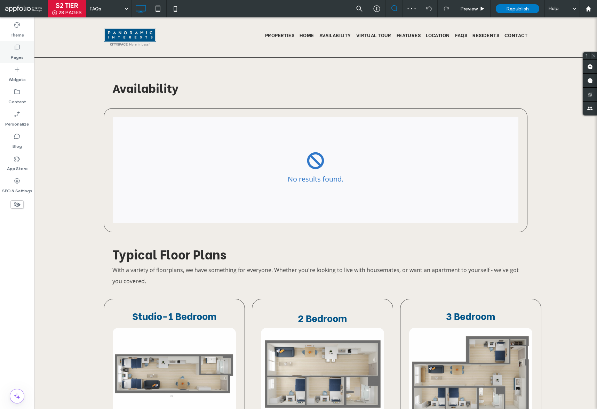
click at [17, 48] on icon at bounding box center [17, 47] width 7 height 7
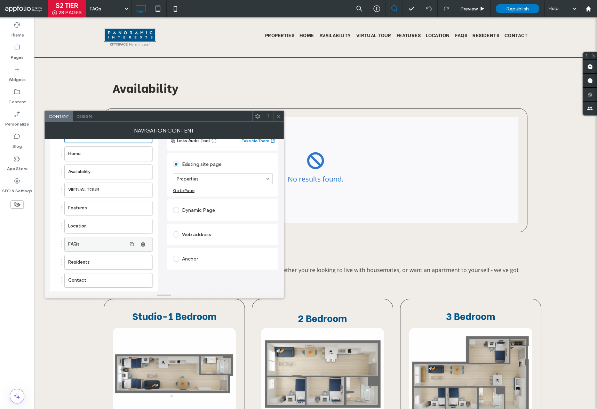
scroll to position [48, 0]
click at [97, 241] on label "FAQs" at bounding box center [97, 243] width 58 height 14
click at [109, 262] on label "Residents" at bounding box center [97, 261] width 58 height 14
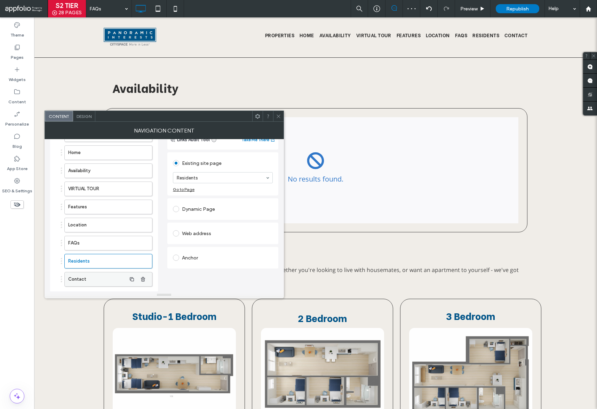
click at [101, 275] on label "Contact" at bounding box center [97, 280] width 58 height 14
click at [281, 114] on icon at bounding box center [278, 116] width 5 height 5
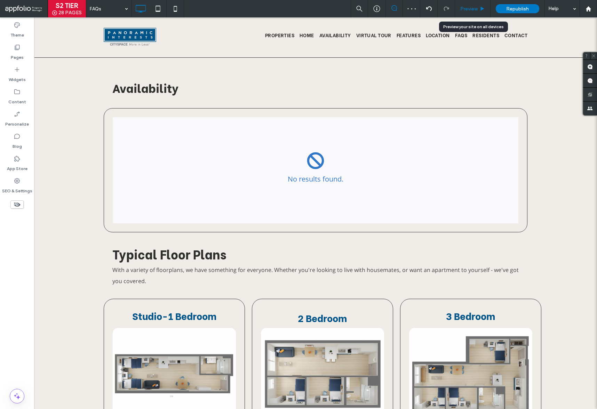
click at [473, 7] on span "Preview" at bounding box center [469, 9] width 17 height 6
